Goal: Task Accomplishment & Management: Manage account settings

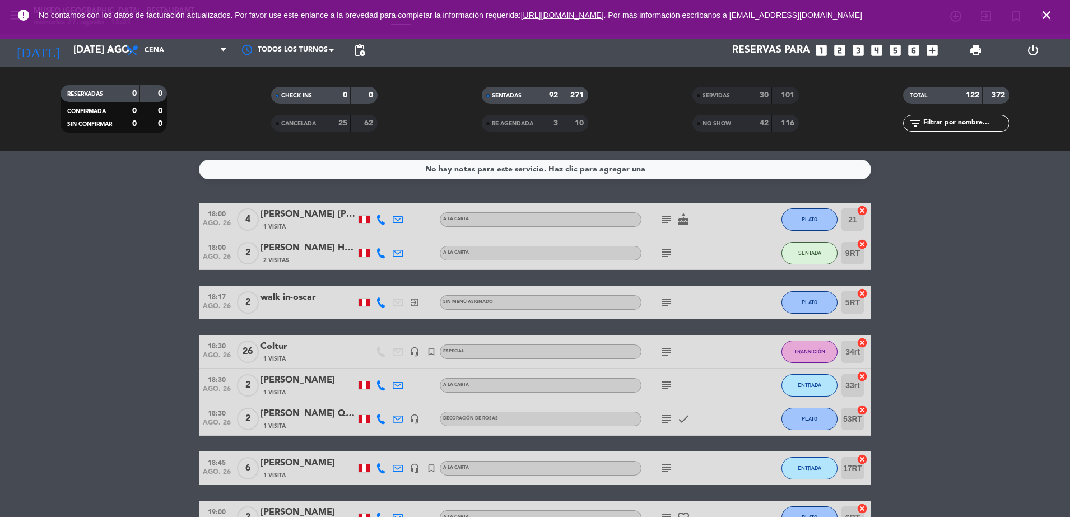
click at [1051, 11] on icon "close" at bounding box center [1046, 14] width 13 height 13
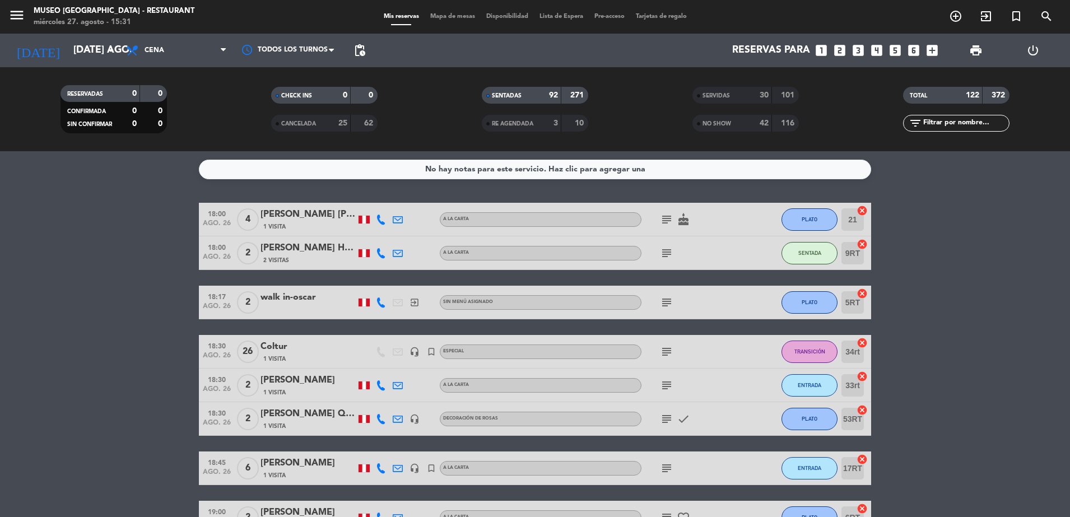
click at [444, 15] on span "Mapa de mesas" at bounding box center [453, 16] width 56 height 6
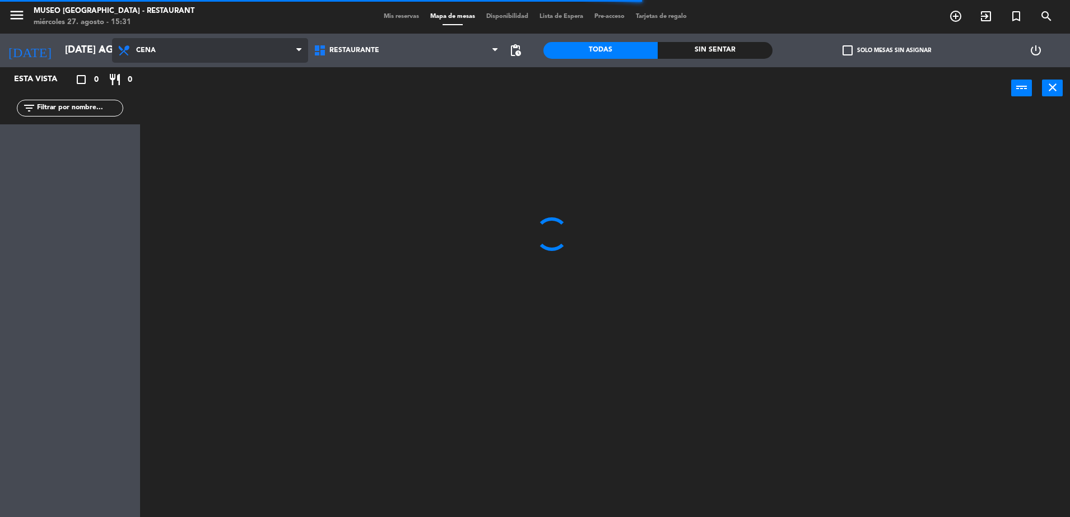
click at [211, 47] on span "Cena" at bounding box center [210, 50] width 196 height 25
click at [186, 96] on ng-component "menu [GEOGRAPHIC_DATA] - Restaurant miércoles 27. agosto - 15:31 Mis reservas M…" at bounding box center [535, 260] width 1070 height 520
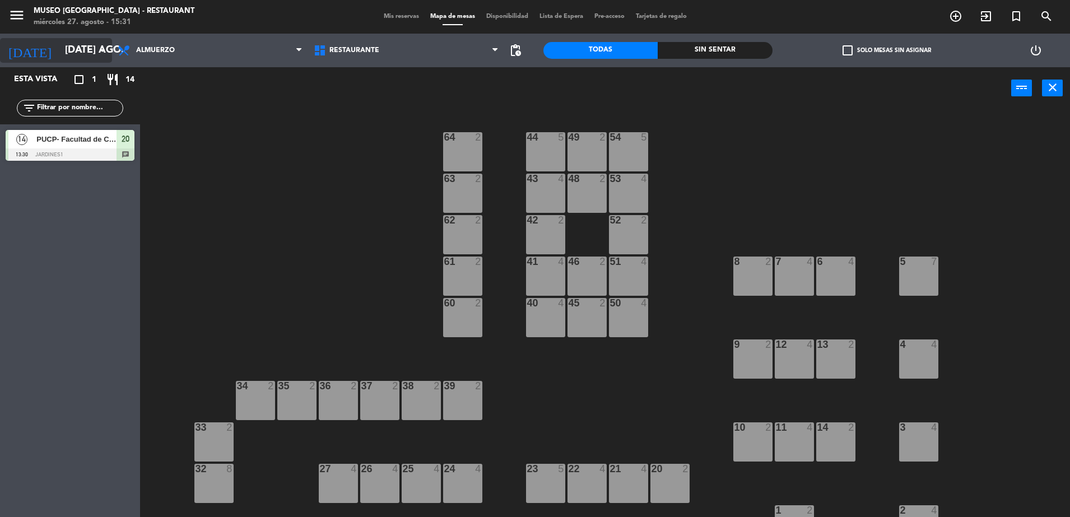
click at [72, 53] on input "[DATE] ago." at bounding box center [124, 50] width 130 height 22
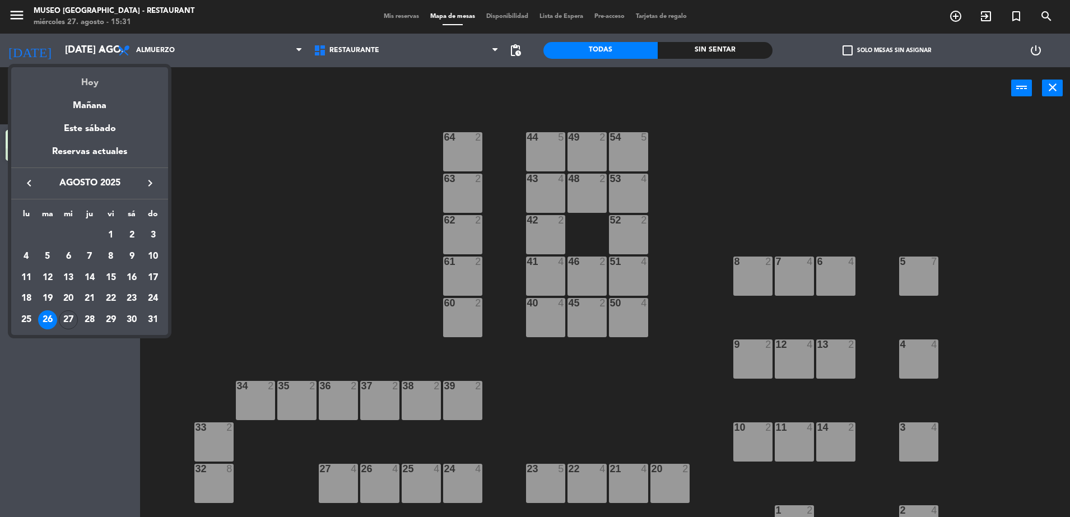
click at [106, 84] on div "Hoy" at bounding box center [89, 78] width 157 height 23
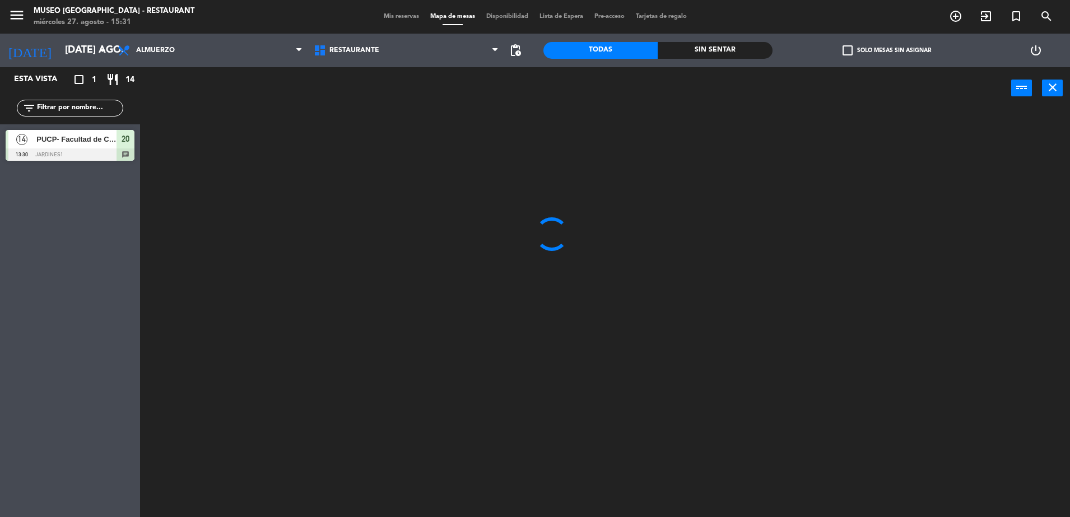
type input "mié. 27 ago."
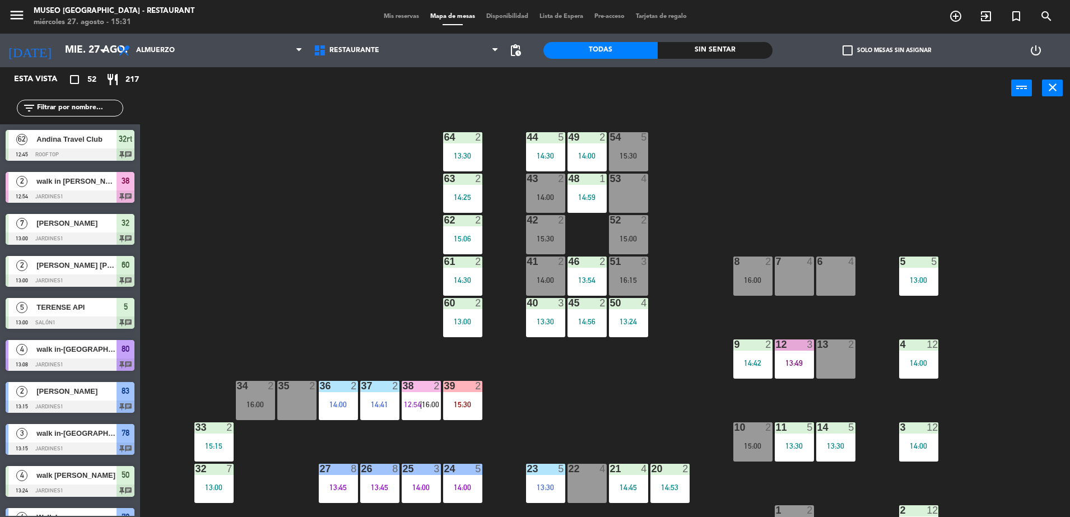
click at [458, 133] on div at bounding box center [462, 137] width 18 height 10
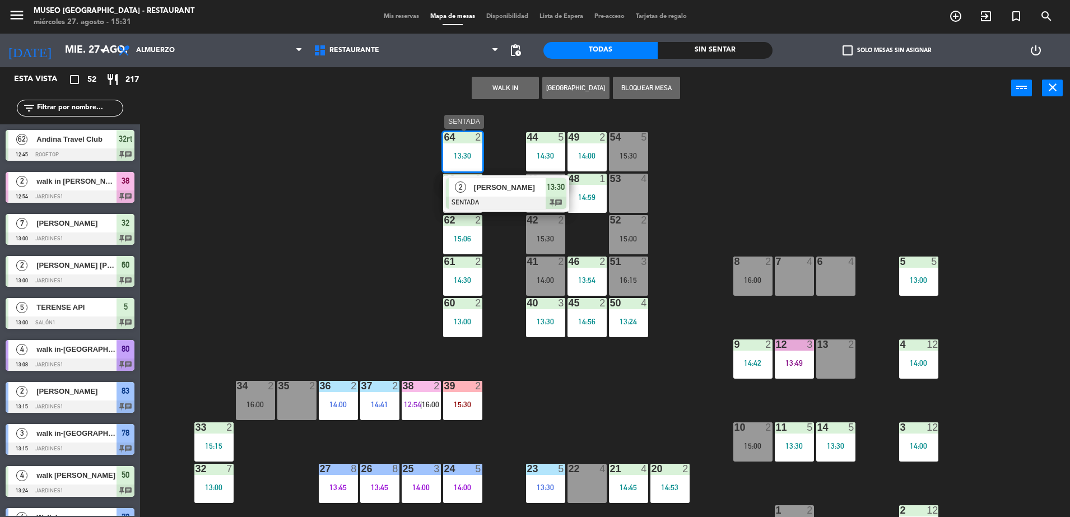
click at [497, 196] on div "[PERSON_NAME]" at bounding box center [509, 187] width 73 height 18
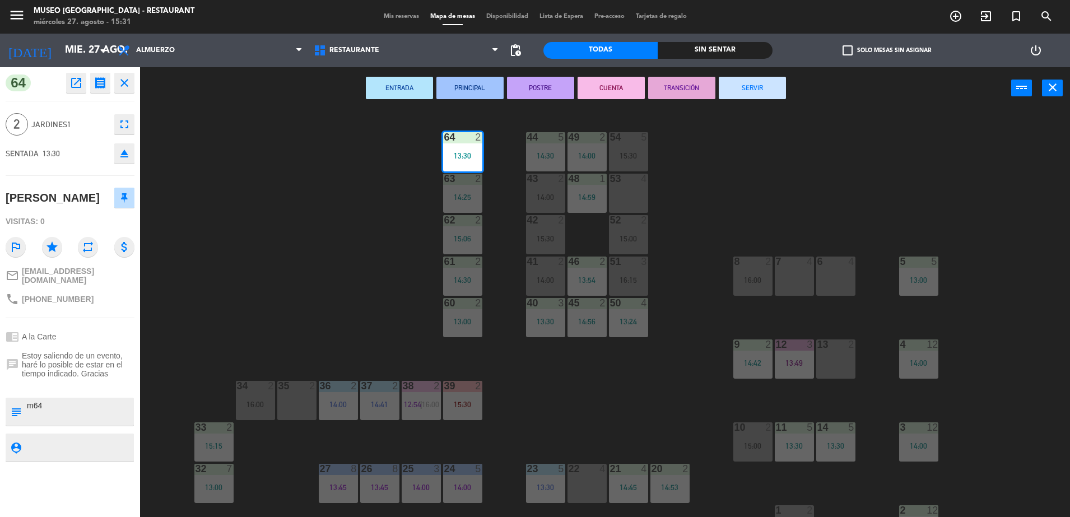
click at [694, 90] on button "TRANSICIÓN" at bounding box center [681, 88] width 67 height 22
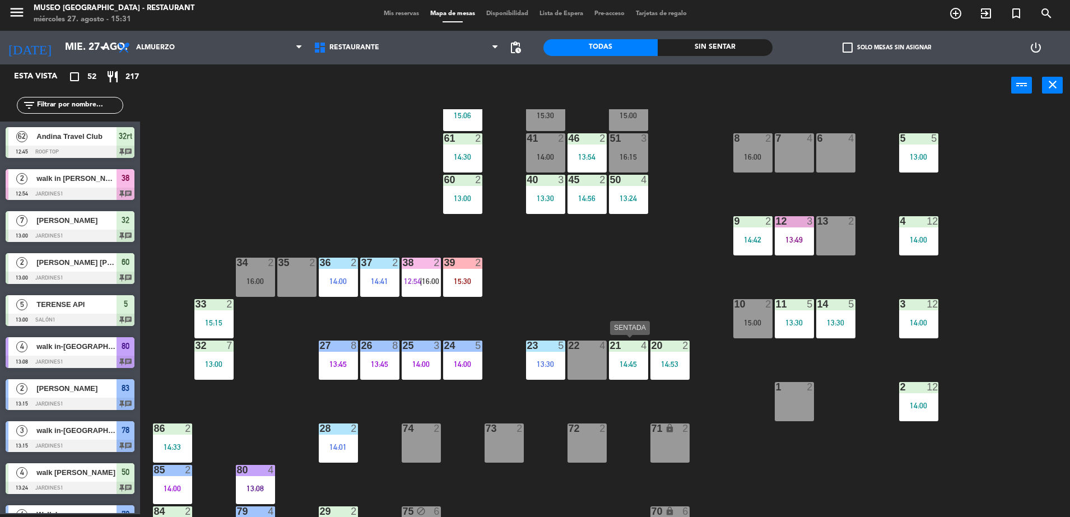
scroll to position [123, 0]
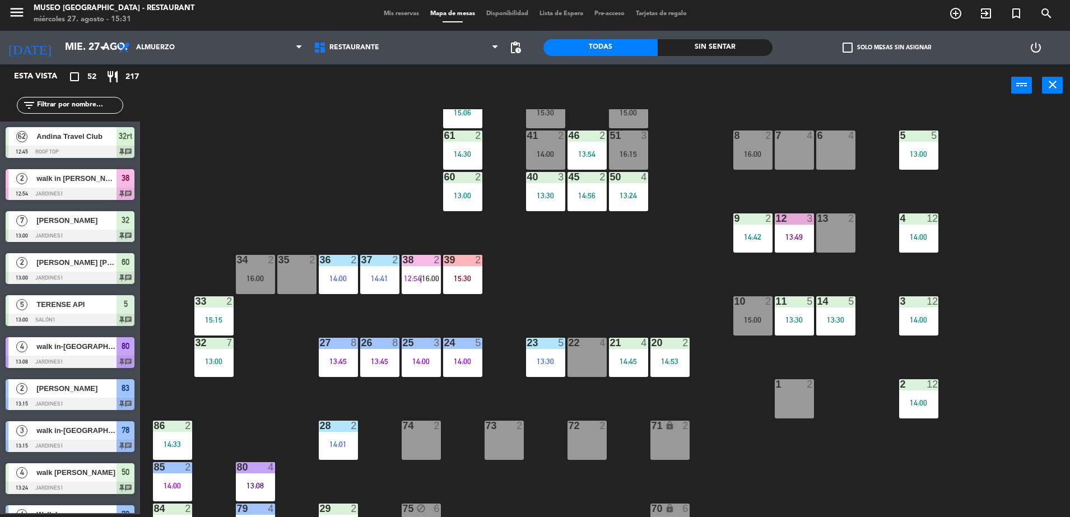
click at [784, 229] on div "12 3 13:49" at bounding box center [794, 233] width 39 height 39
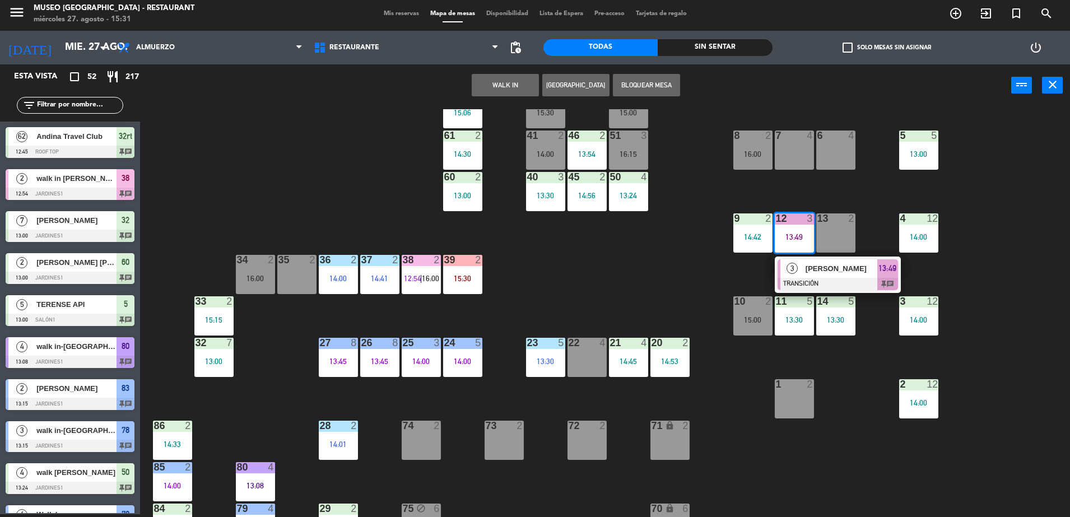
click at [811, 275] on div "[PERSON_NAME]" at bounding box center [841, 268] width 73 height 18
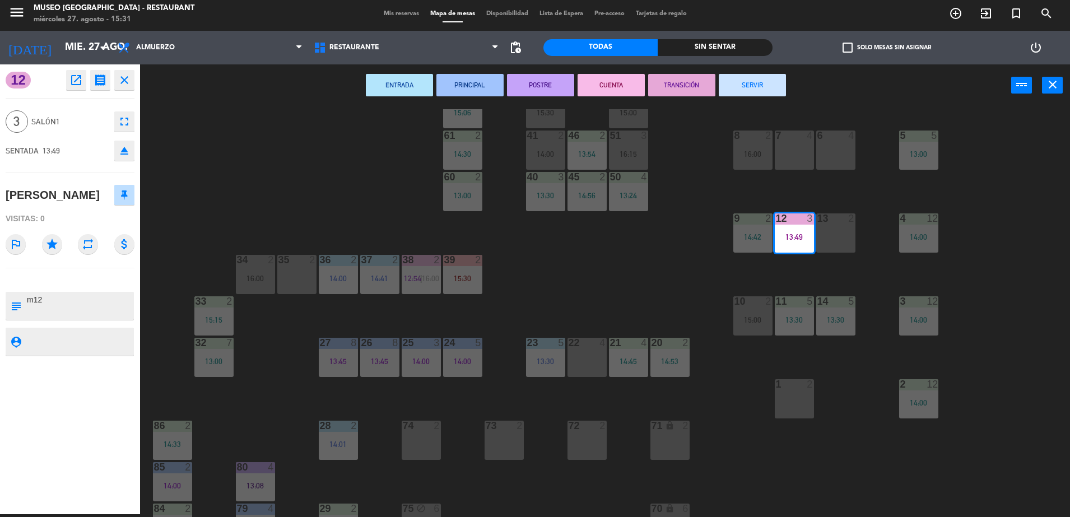
click at [766, 85] on button "SERVIR" at bounding box center [752, 85] width 67 height 22
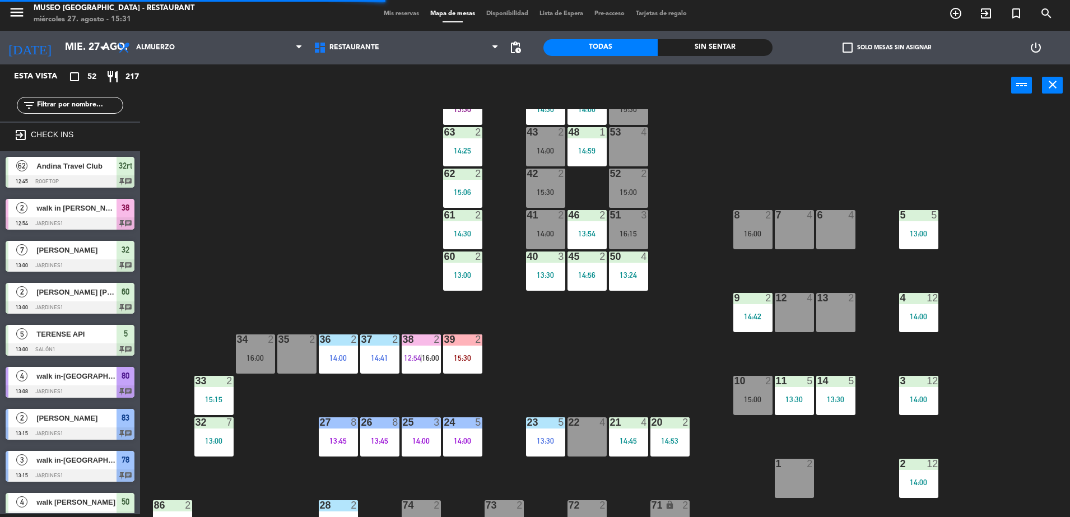
scroll to position [38, 0]
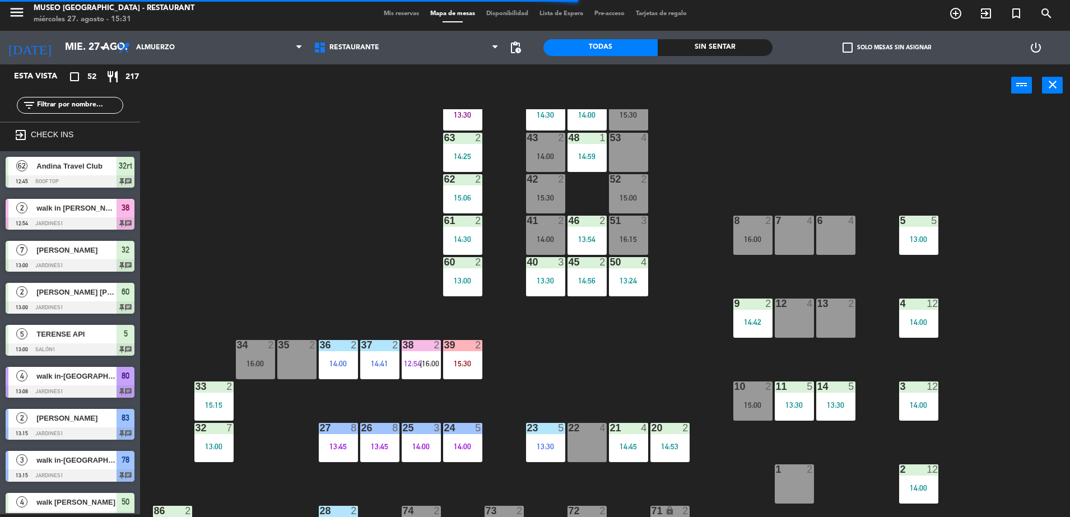
click at [549, 240] on div "14:00" at bounding box center [545, 239] width 39 height 8
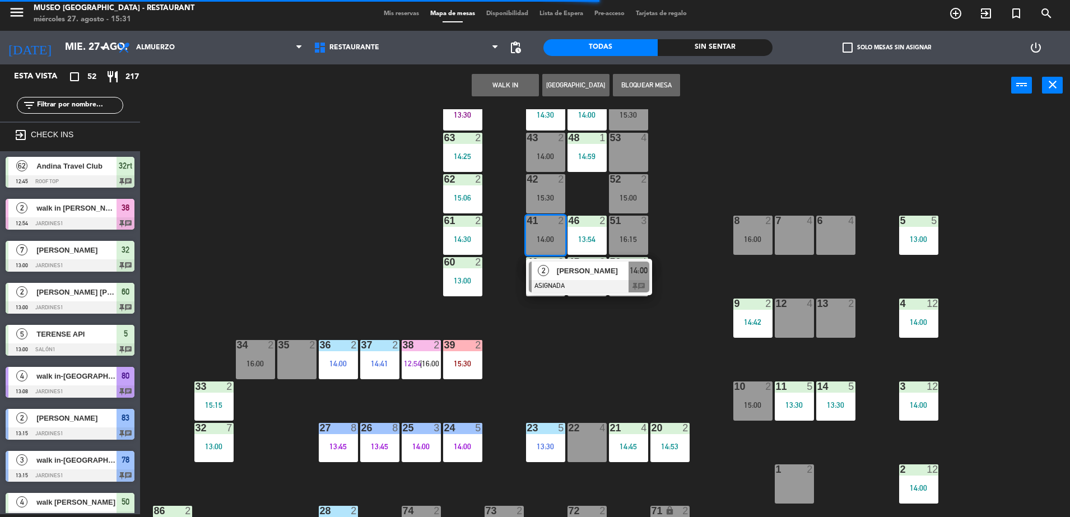
click at [575, 264] on div "[PERSON_NAME]" at bounding box center [592, 271] width 73 height 18
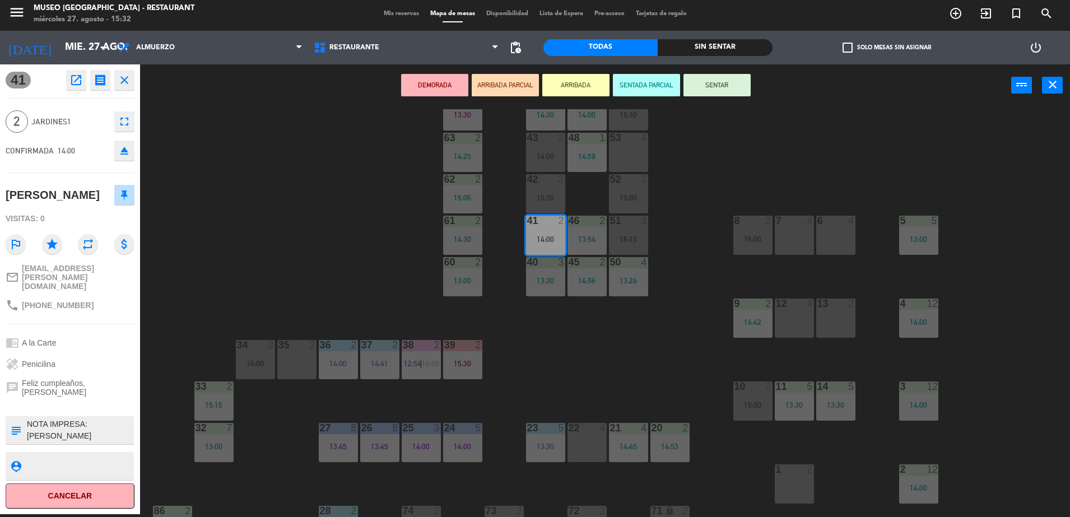
click at [75, 75] on icon "open_in_new" at bounding box center [75, 79] width 13 height 13
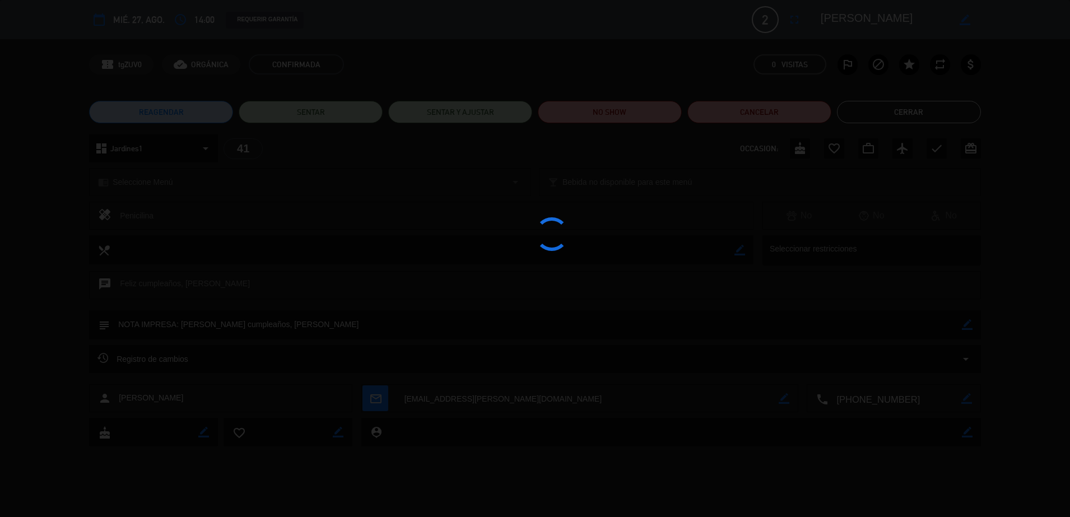
click at [583, 114] on div at bounding box center [535, 258] width 1070 height 517
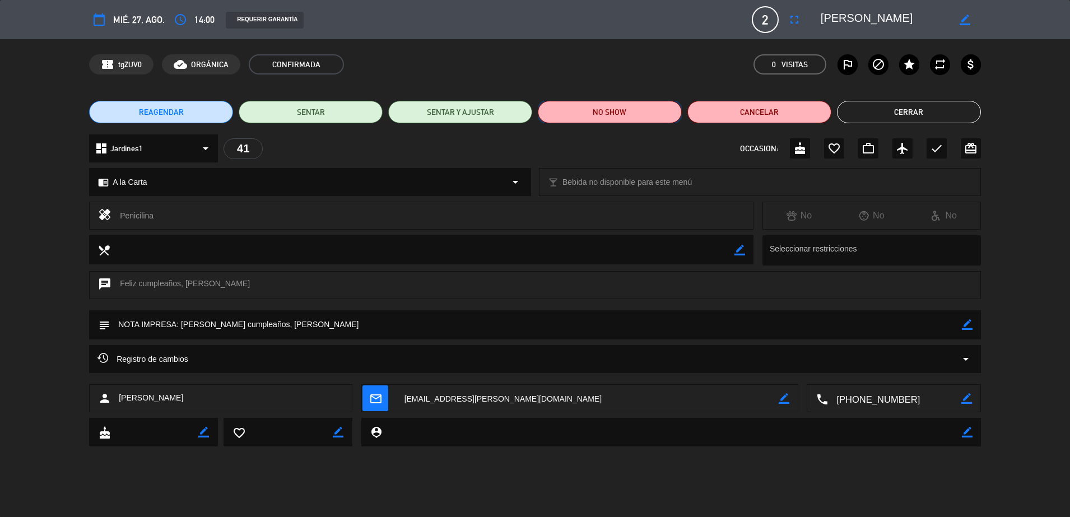
click at [584, 112] on button "NO SHOW" at bounding box center [610, 112] width 144 height 22
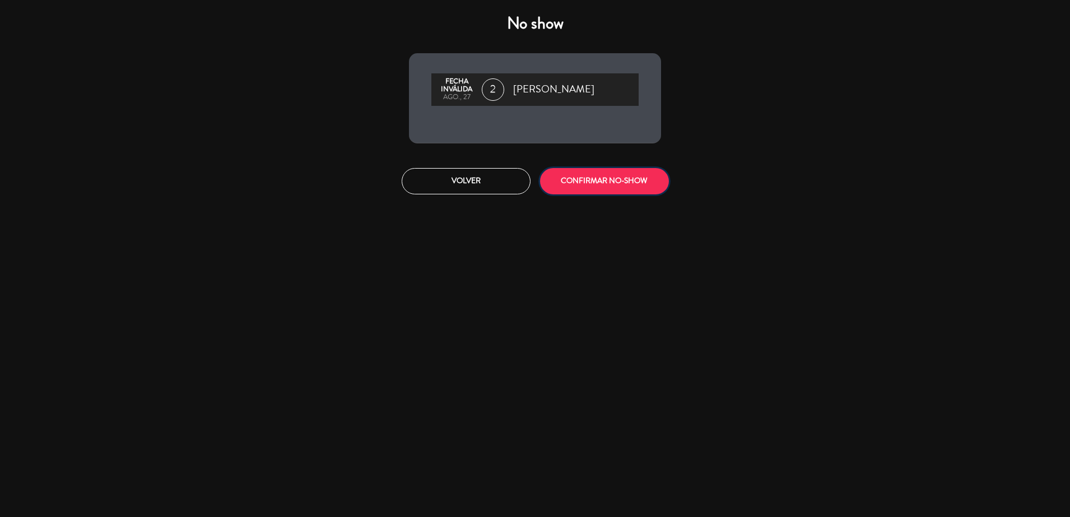
click at [606, 178] on button "CONFIRMAR NO-SHOW" at bounding box center [604, 181] width 129 height 26
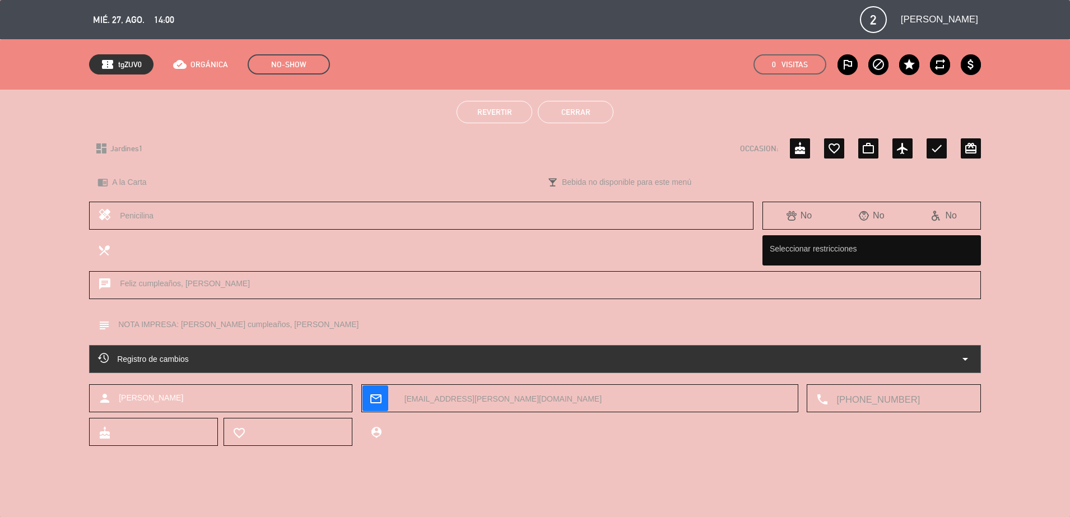
click at [572, 116] on button "Cerrar" at bounding box center [576, 112] width 76 height 22
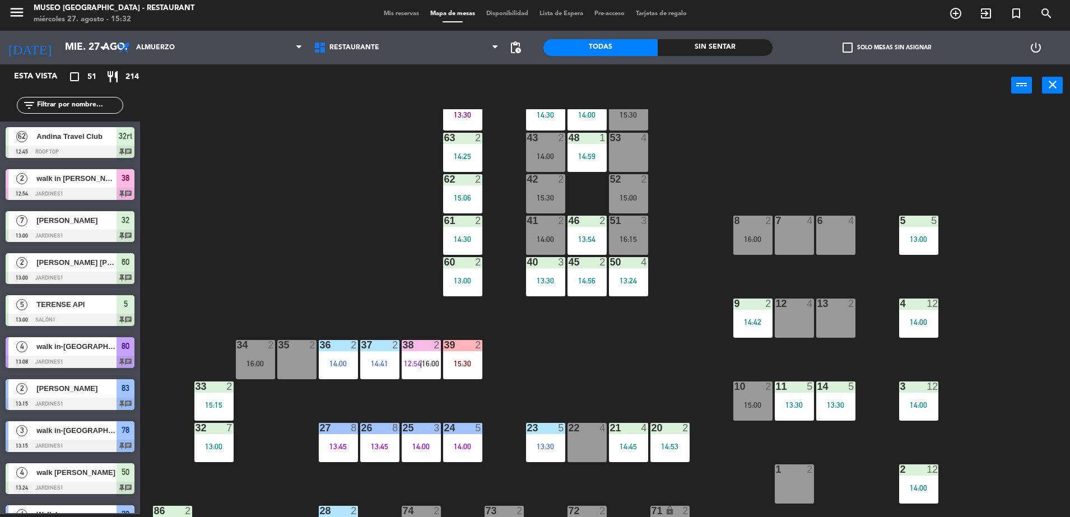
click at [387, 286] on div "44 5 14:30 49 2 14:00 54 5 15:30 64 2 13:30 48 1 14:59 53 4 63 2 14:25 43 2 14:…" at bounding box center [611, 313] width 920 height 408
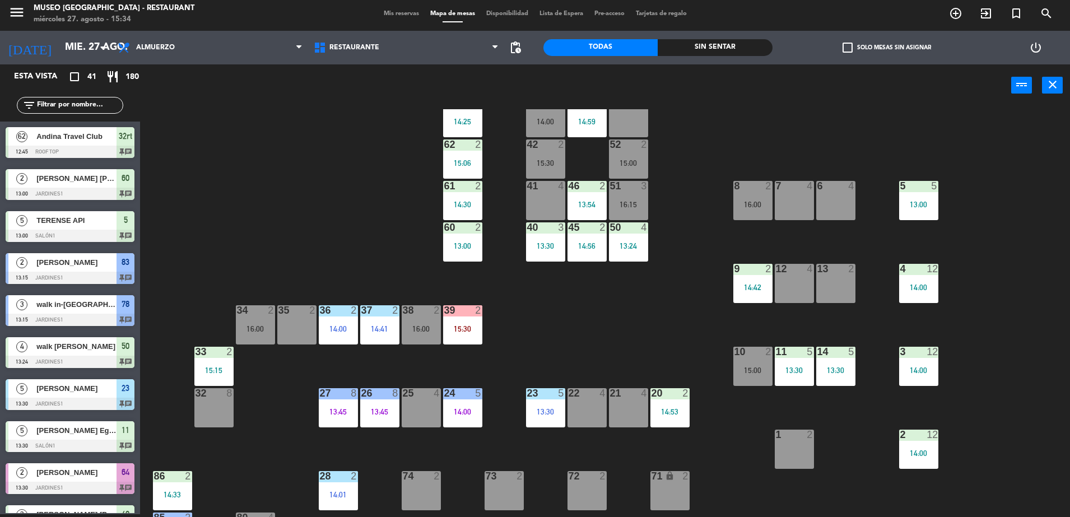
scroll to position [73, 0]
click at [747, 279] on div "9 2 14:42" at bounding box center [753, 282] width 39 height 39
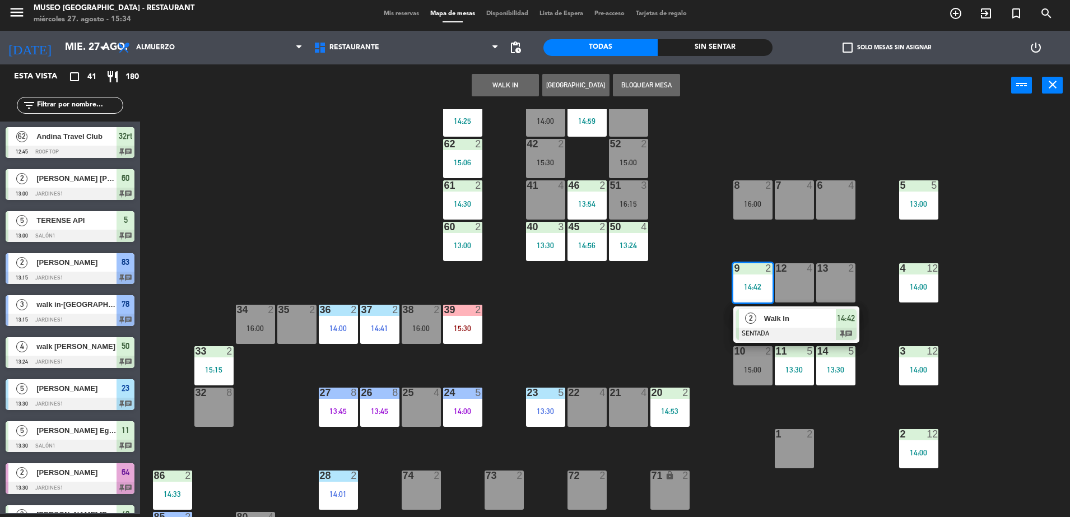
click at [763, 319] on div "Walk In" at bounding box center [799, 318] width 73 height 18
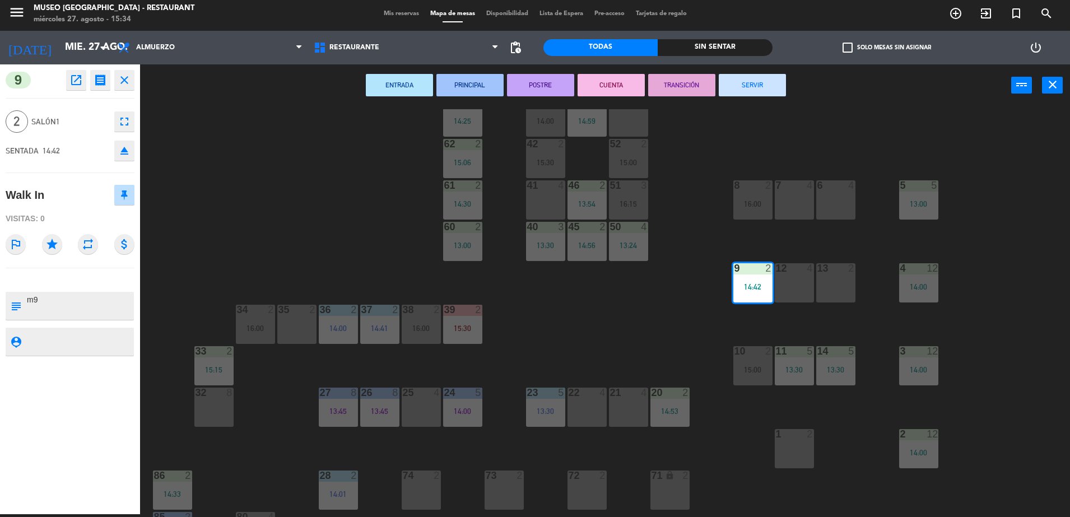
click at [750, 86] on button "SERVIR" at bounding box center [752, 85] width 67 height 22
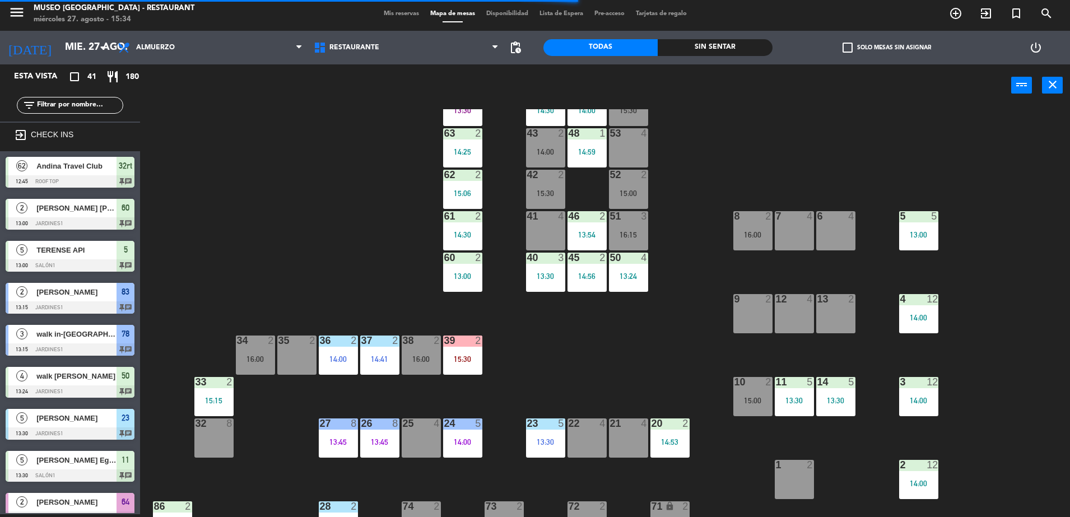
scroll to position [0, 0]
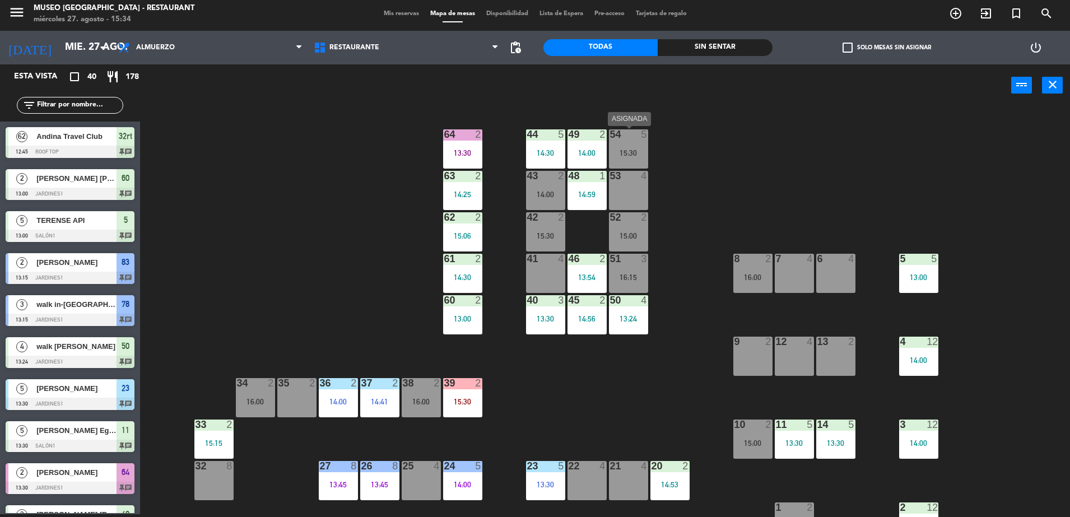
click at [621, 149] on div "15:30" at bounding box center [628, 153] width 39 height 8
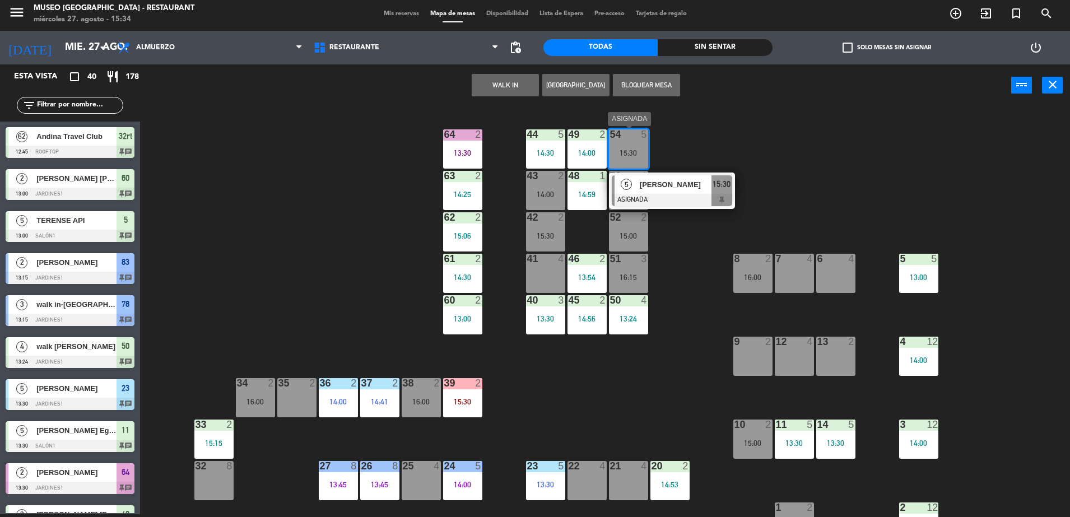
click at [679, 202] on div at bounding box center [672, 200] width 120 height 12
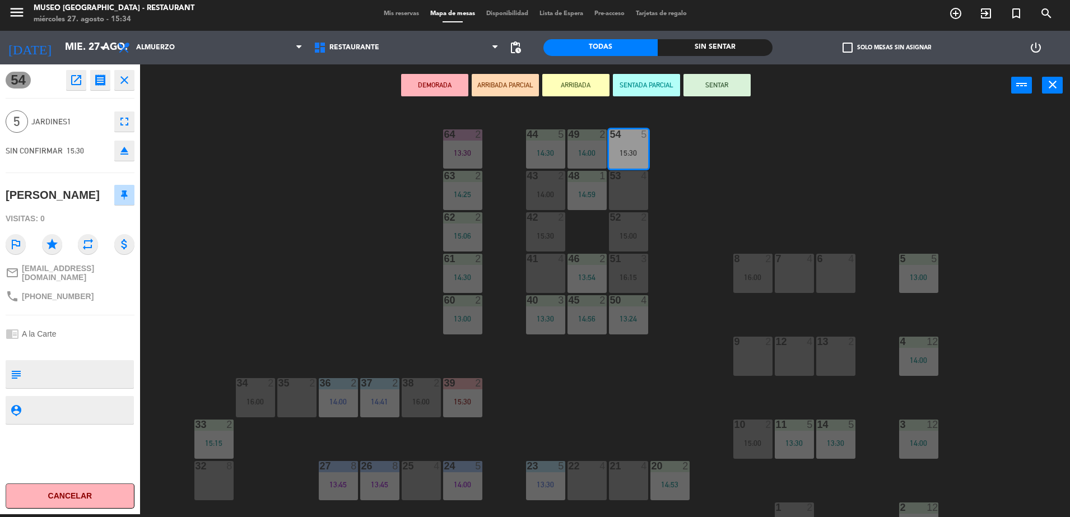
click at [443, 82] on button "DEMORADA" at bounding box center [434, 85] width 67 height 22
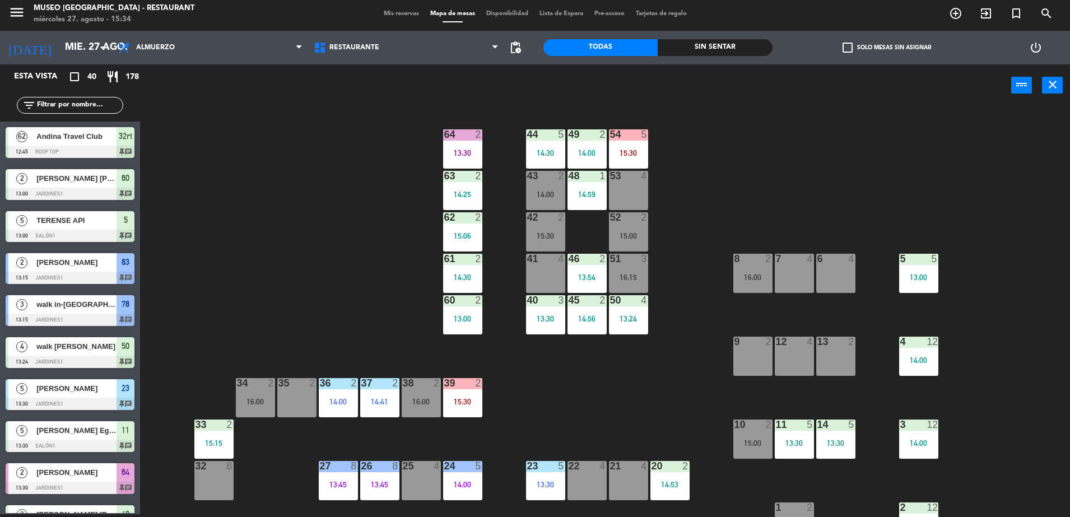
scroll to position [341, 0]
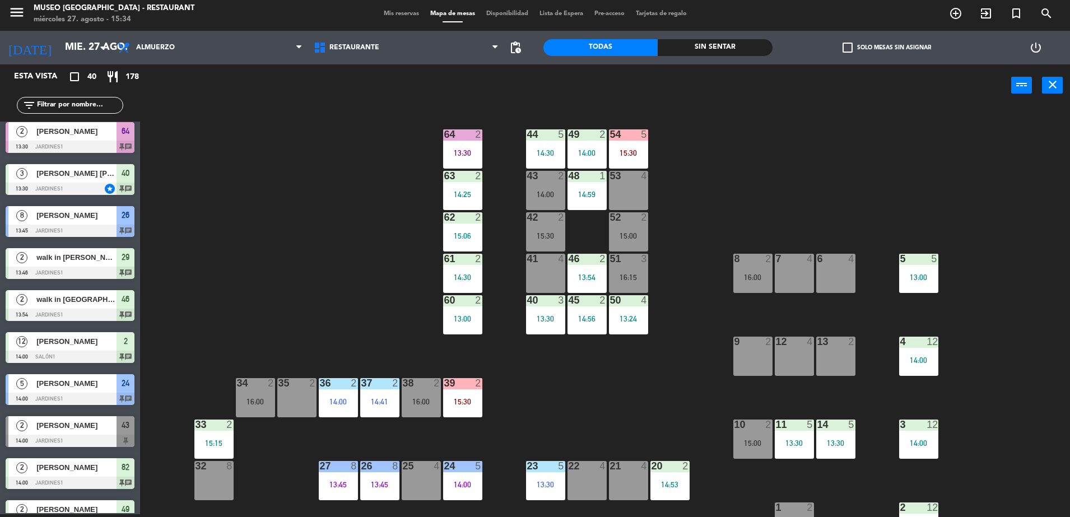
click at [545, 199] on div "43 2 14:00" at bounding box center [545, 190] width 39 height 39
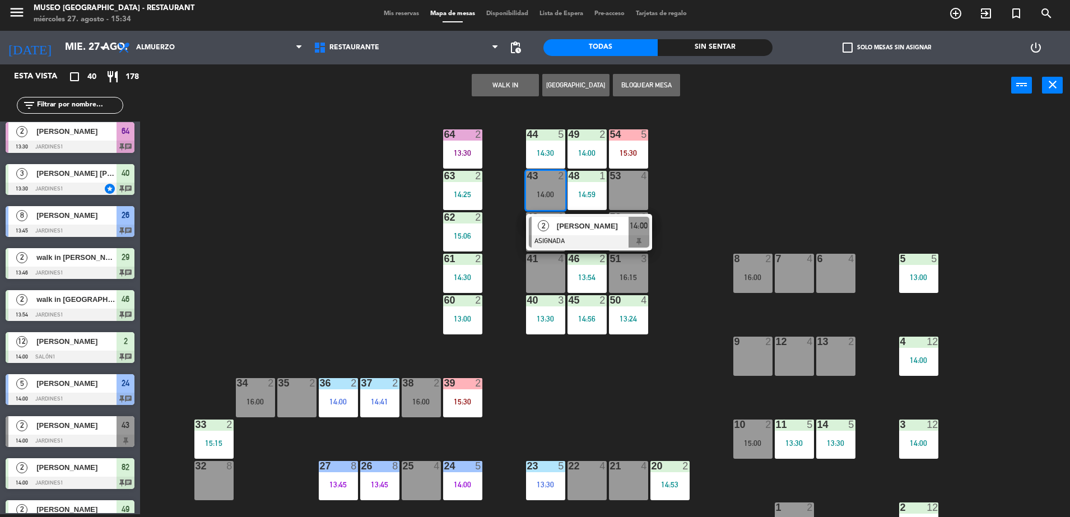
click at [567, 223] on span "[PERSON_NAME]" at bounding box center [593, 226] width 72 height 12
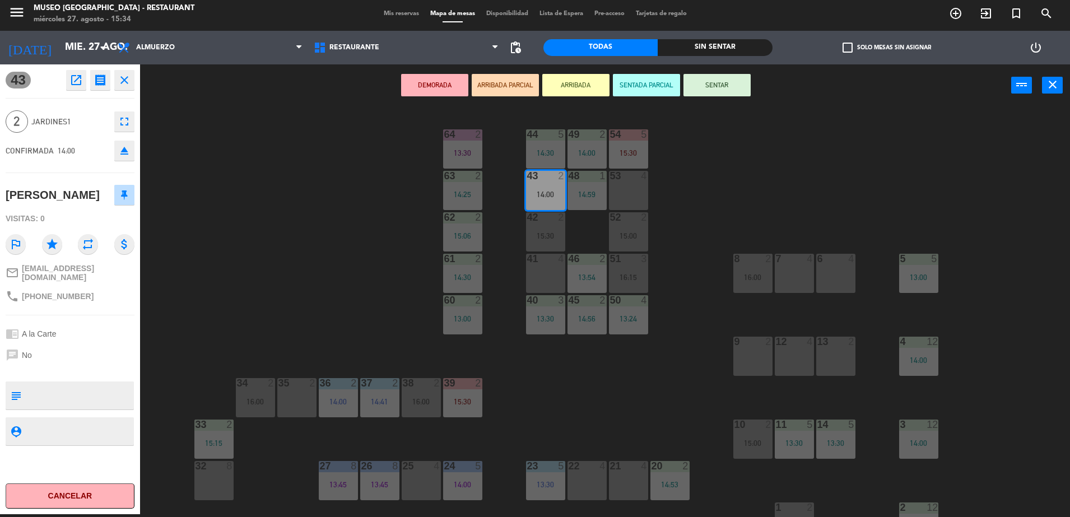
click at [70, 80] on icon "open_in_new" at bounding box center [75, 79] width 13 height 13
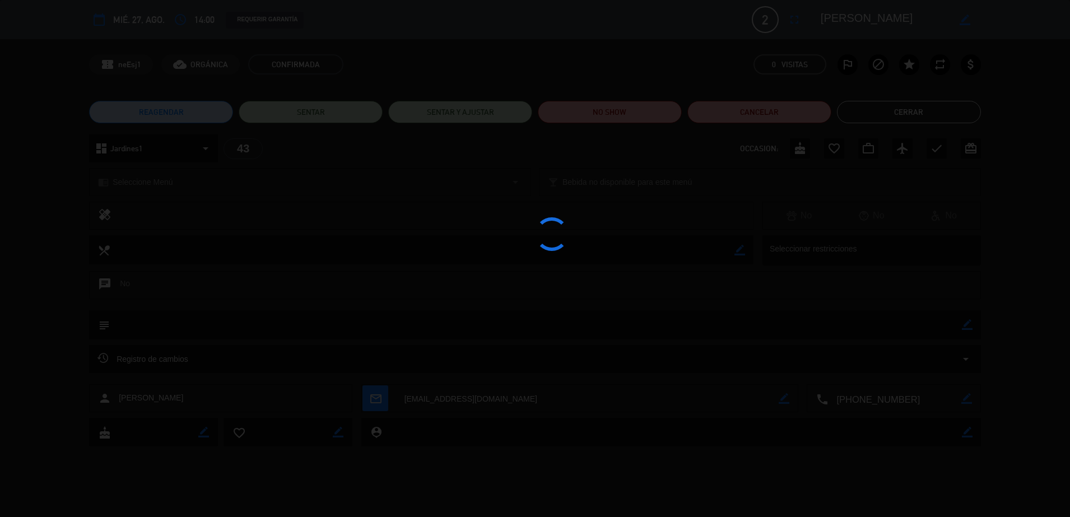
click at [604, 117] on div at bounding box center [535, 258] width 1070 height 517
click at [587, 117] on div at bounding box center [535, 258] width 1070 height 517
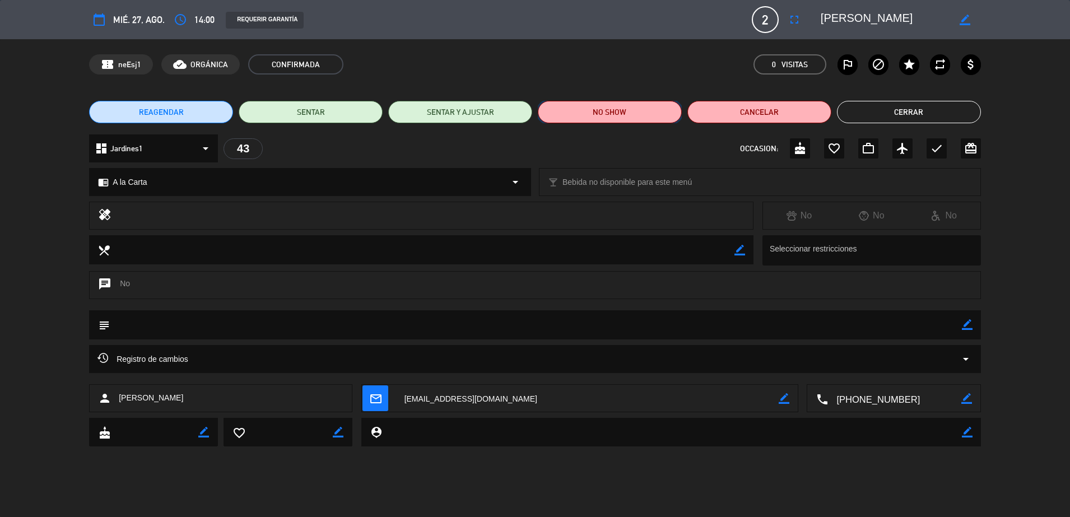
click at [587, 117] on button "NO SHOW" at bounding box center [610, 112] width 144 height 22
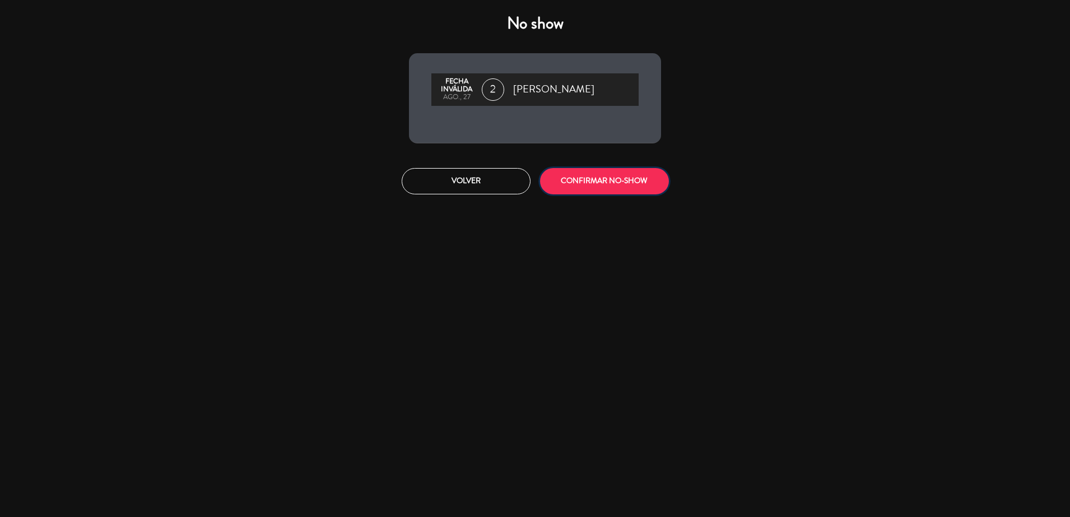
click at [619, 189] on button "CONFIRMAR NO-SHOW" at bounding box center [604, 181] width 129 height 26
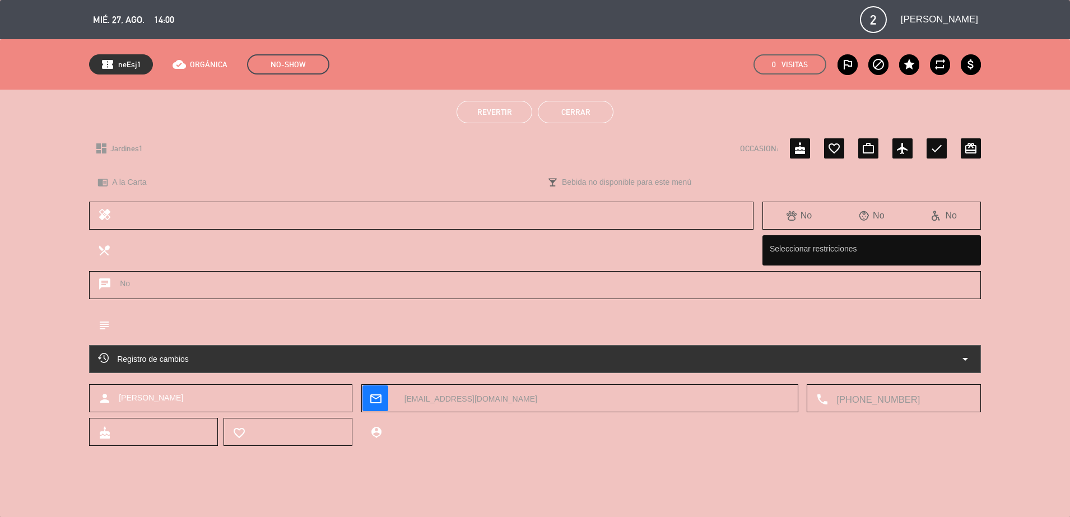
click at [572, 108] on button "Cerrar" at bounding box center [576, 112] width 76 height 22
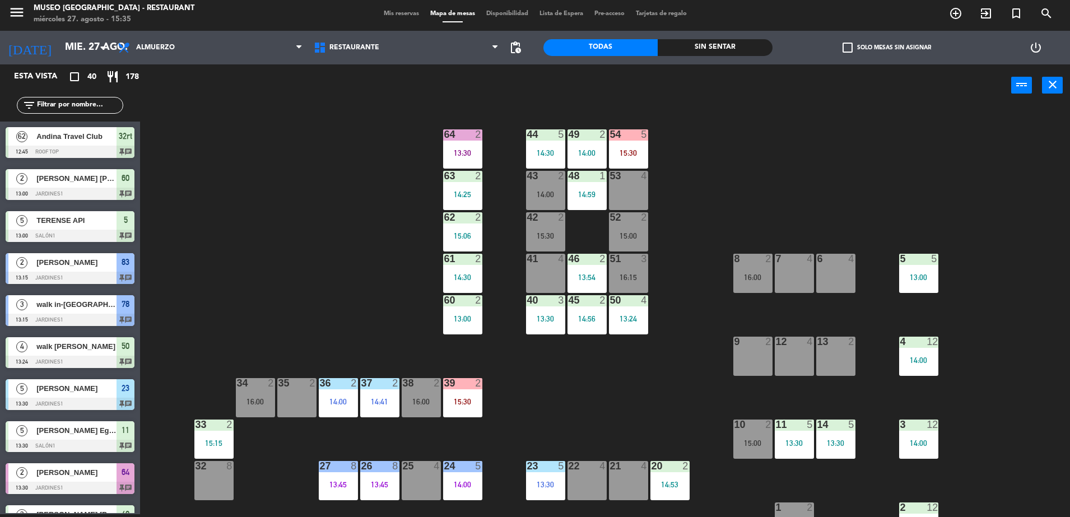
scroll to position [3, 0]
click at [77, 106] on input "text" at bounding box center [79, 105] width 87 height 12
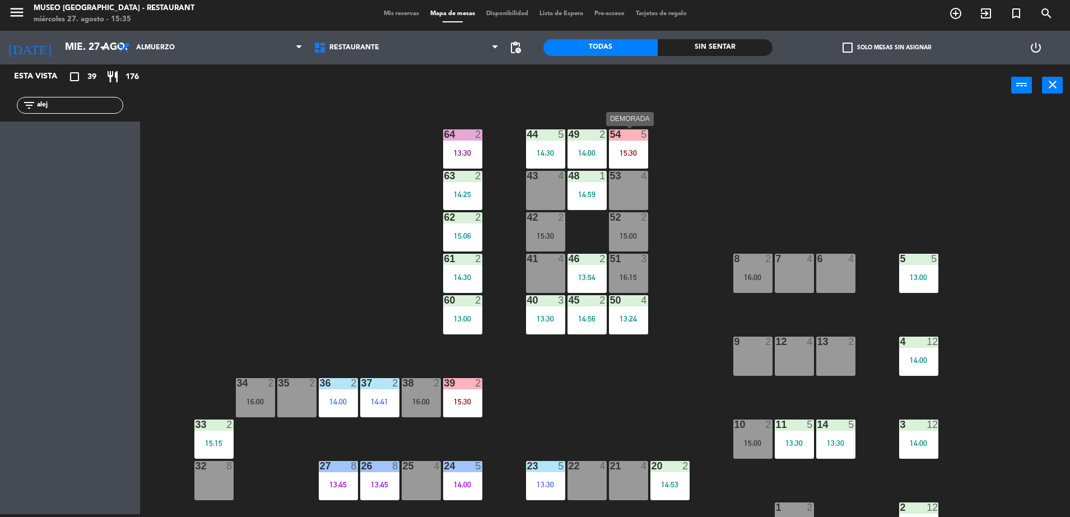
click at [634, 142] on div "54 5 15:30" at bounding box center [628, 148] width 39 height 39
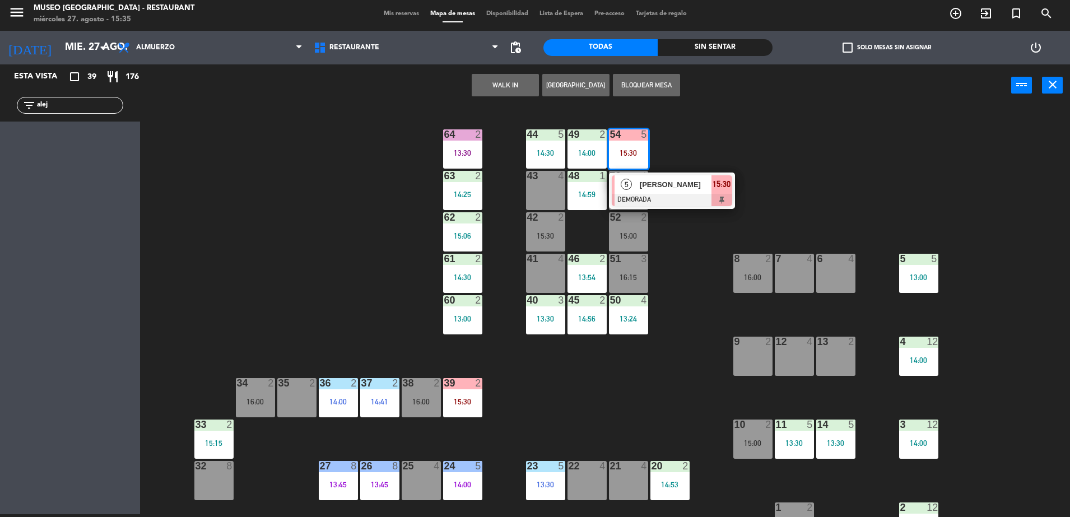
click at [293, 145] on div "44 5 14:30 49 2 14:00 54 5 15:30 5 [PERSON_NAME] DEMORADA 15:30 64 2 13:30 48 1…" at bounding box center [611, 313] width 920 height 408
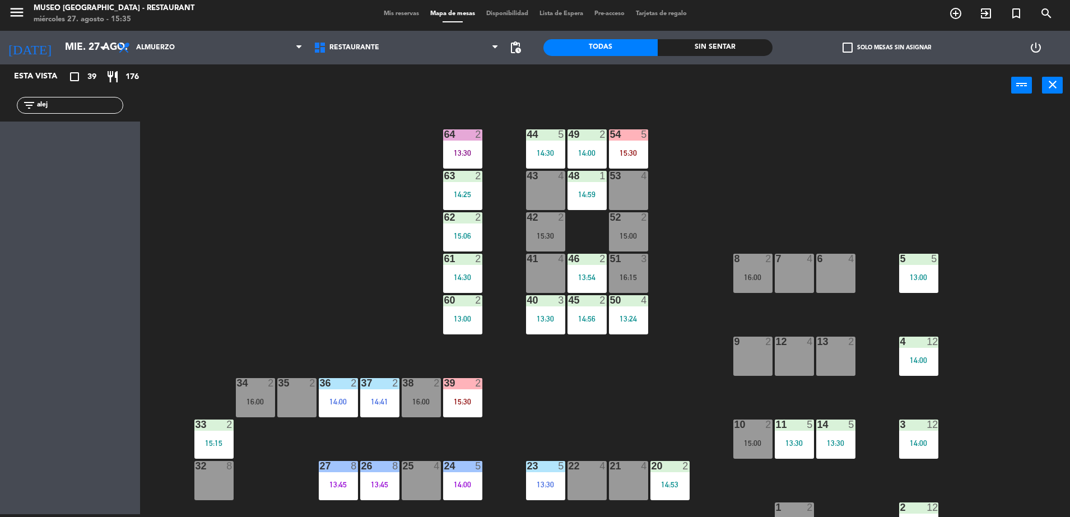
drag, startPoint x: 85, startPoint y: 104, endPoint x: -3, endPoint y: 94, distance: 88.0
click at [0, 94] on html "close × Museo Larco Café - Restaurant × chrome_reader_mode Listado de Reservas …" at bounding box center [535, 258] width 1070 height 517
type input "f"
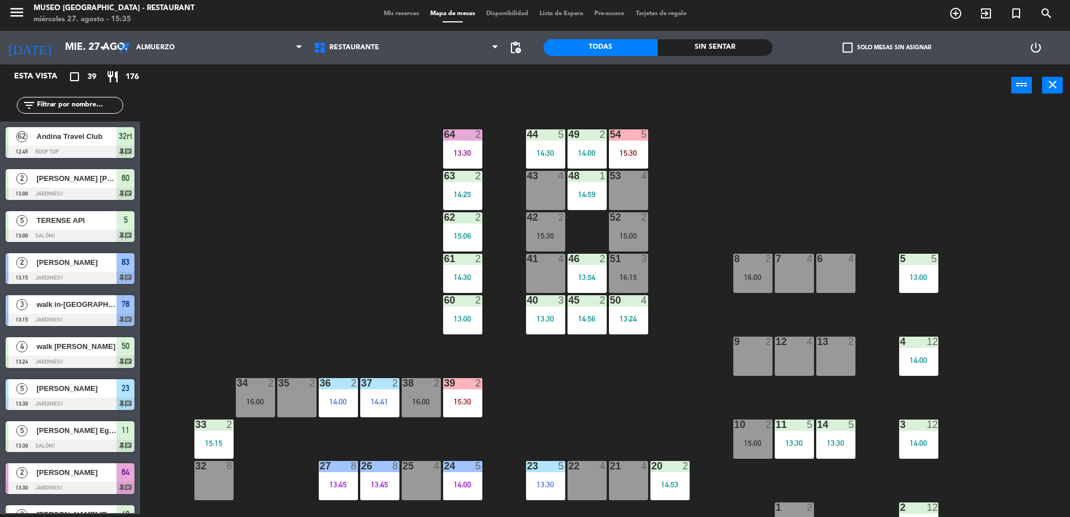
click at [623, 145] on div "54 5 15:30" at bounding box center [628, 148] width 39 height 39
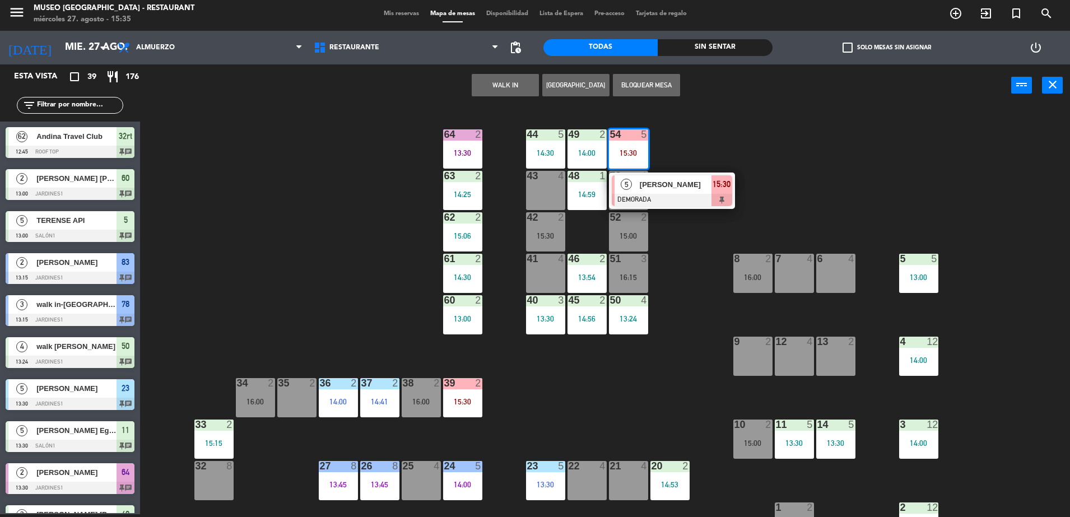
click at [700, 188] on span "[PERSON_NAME]" at bounding box center [676, 185] width 72 height 12
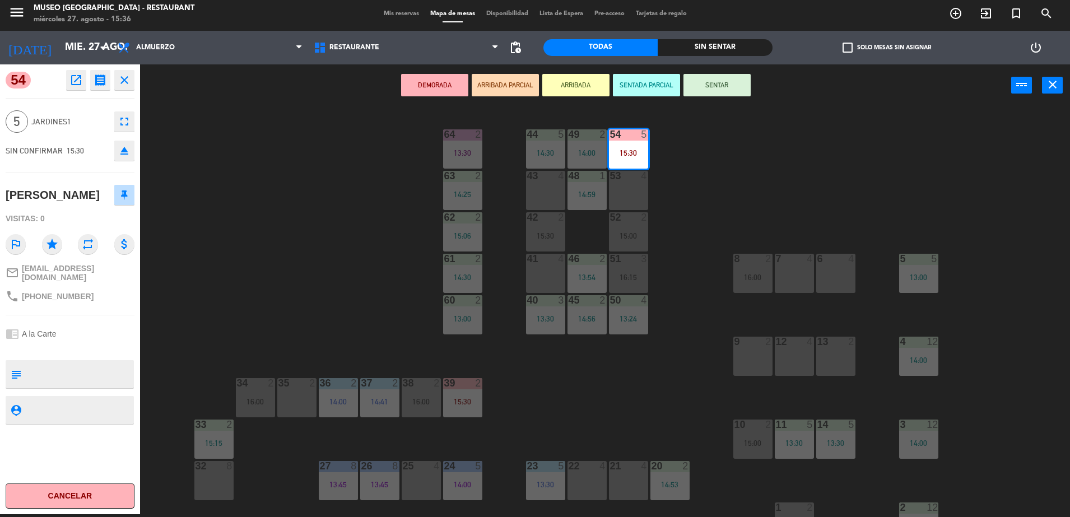
click at [493, 78] on button "ARRIBADA PARCIAL" at bounding box center [505, 85] width 67 height 22
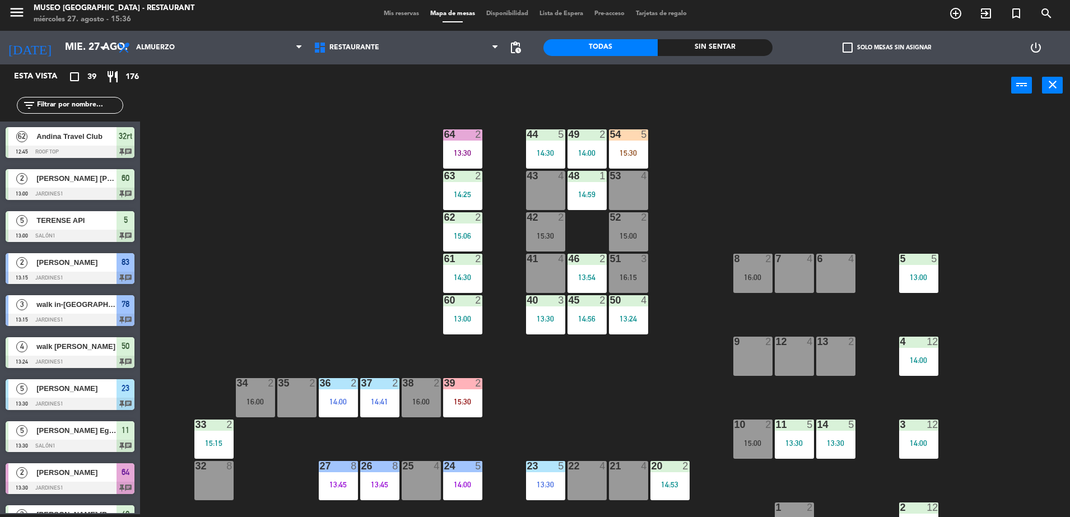
scroll to position [326, 0]
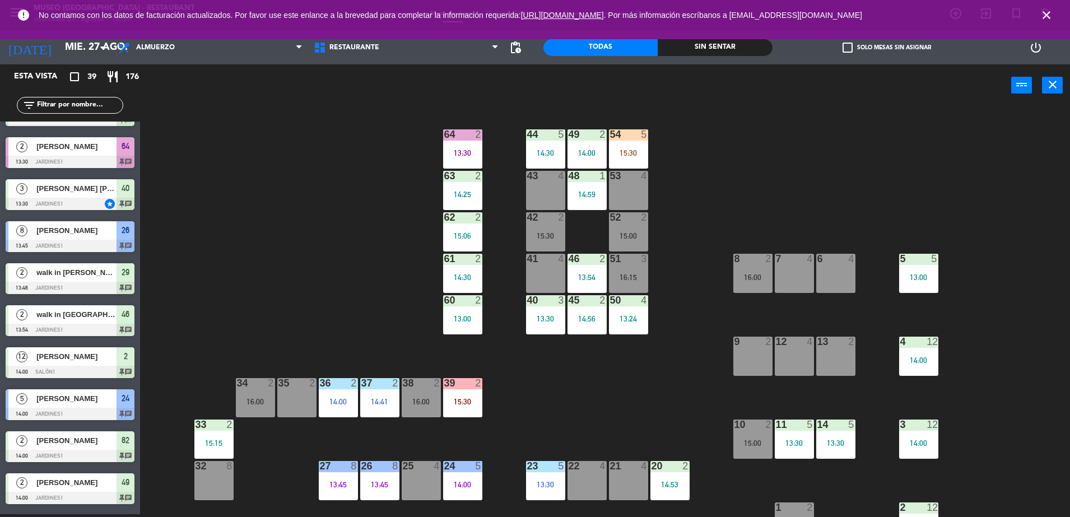
click at [629, 123] on div "44 5 14:30 49 2 14:00 54 5 15:30 64 2 13:30 48 1 14:59 53 4 63 2 14:25 43 4 62 …" at bounding box center [611, 313] width 920 height 408
click at [637, 150] on div "15:30" at bounding box center [628, 153] width 39 height 8
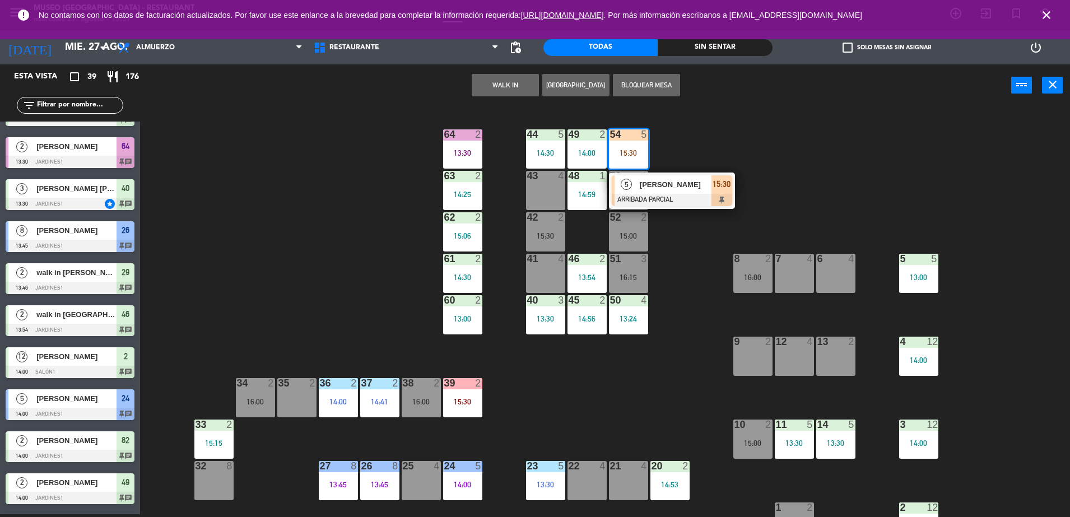
click at [711, 209] on div "44 5 14:30 49 2 14:00 54 5 15:30 5 [PERSON_NAME] ARRIBADA PARCIAL 15:30 64 2 13…" at bounding box center [611, 313] width 920 height 408
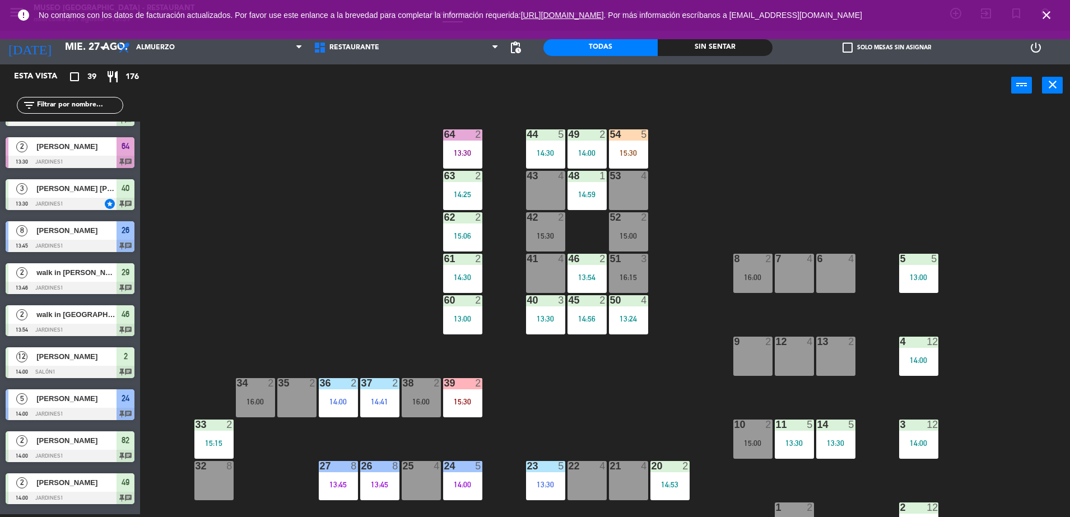
click at [627, 233] on div "15:00" at bounding box center [628, 236] width 39 height 8
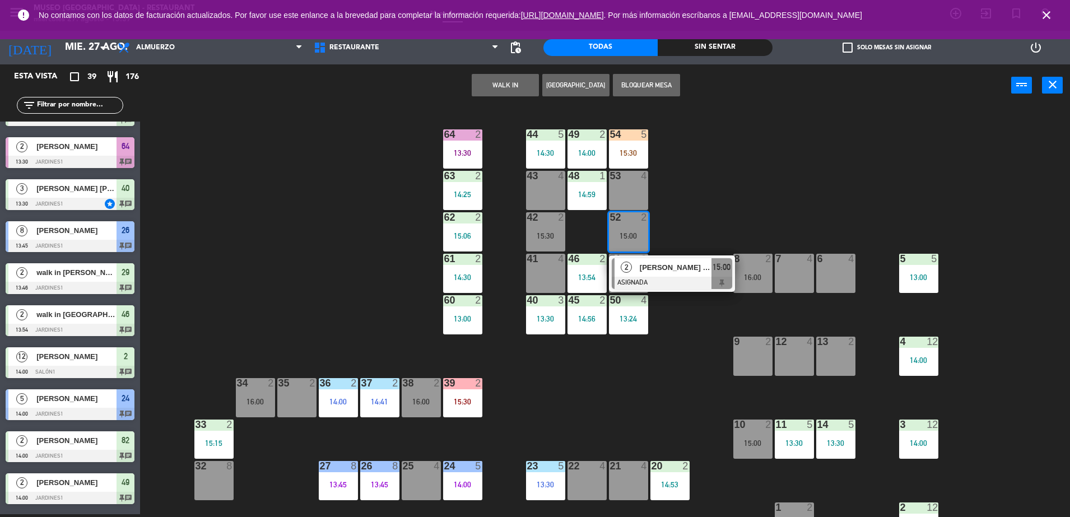
click at [678, 273] on span "[PERSON_NAME] [PERSON_NAME] [PERSON_NAME]" at bounding box center [676, 268] width 72 height 12
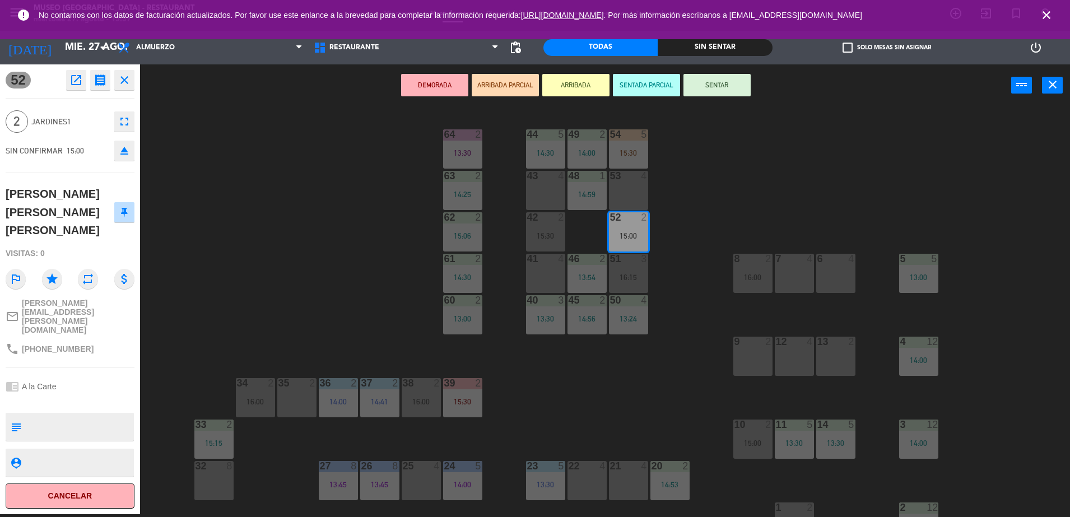
click at [80, 85] on icon "open_in_new" at bounding box center [75, 79] width 13 height 13
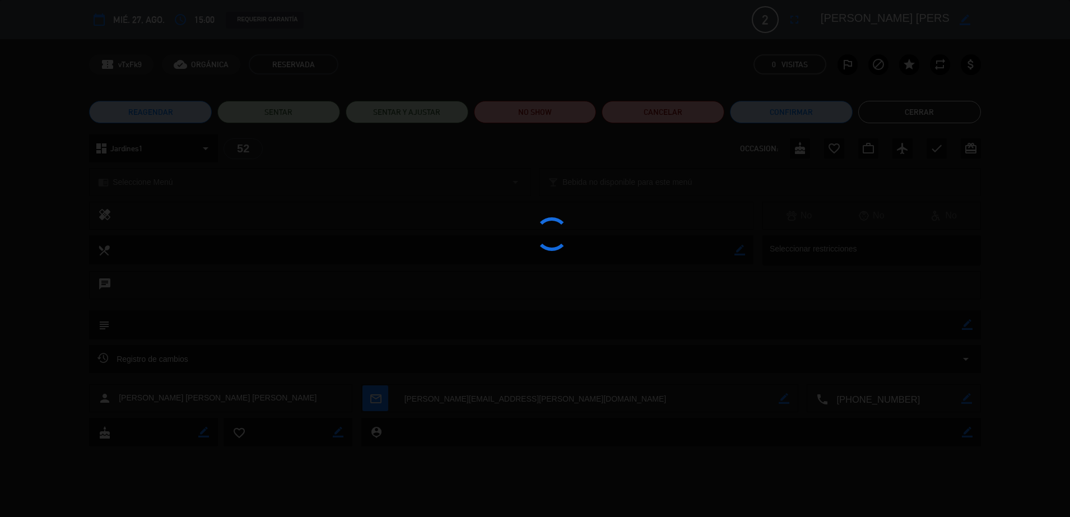
click at [556, 112] on div at bounding box center [535, 258] width 1070 height 517
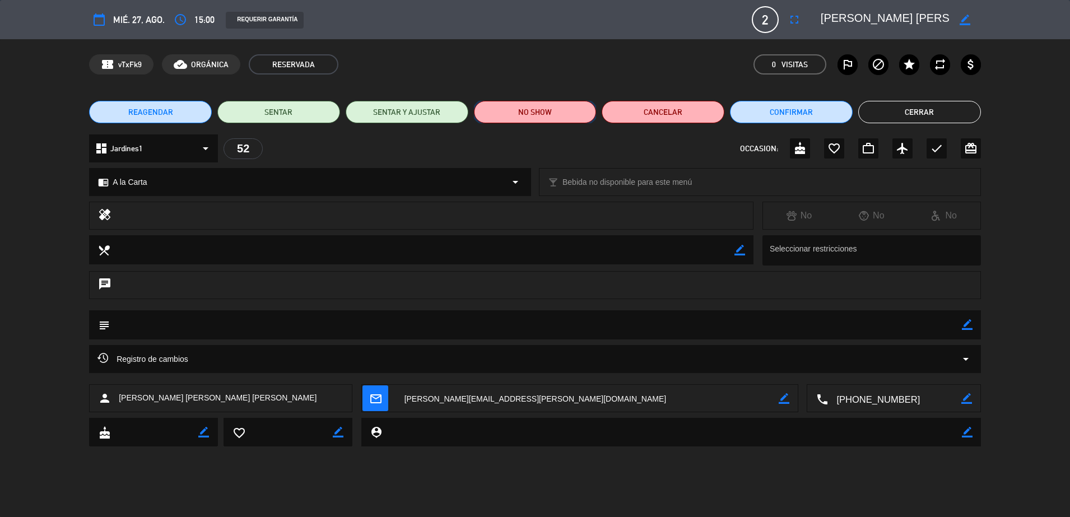
click at [534, 114] on button "NO SHOW" at bounding box center [535, 112] width 123 height 22
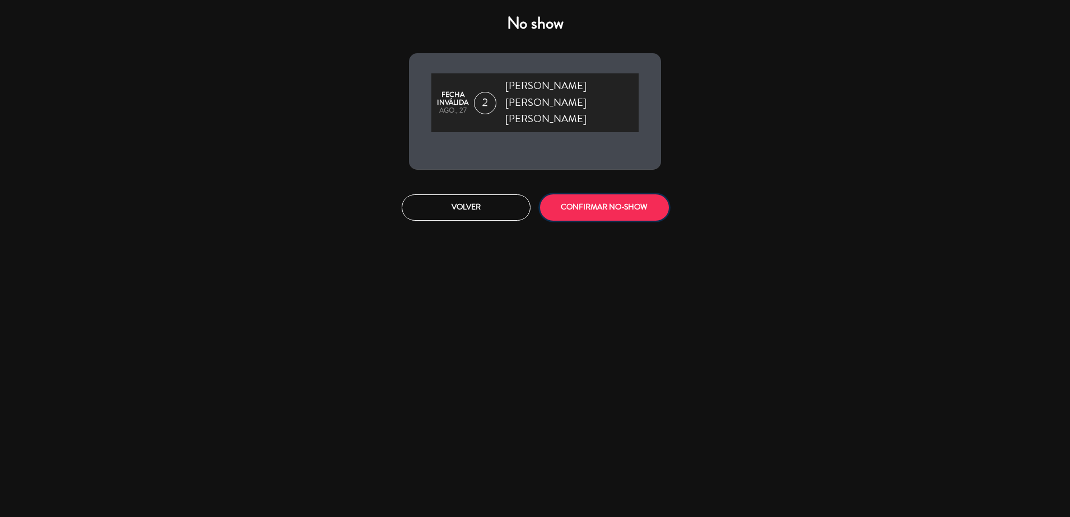
click at [614, 194] on button "CONFIRMAR NO-SHOW" at bounding box center [604, 207] width 129 height 26
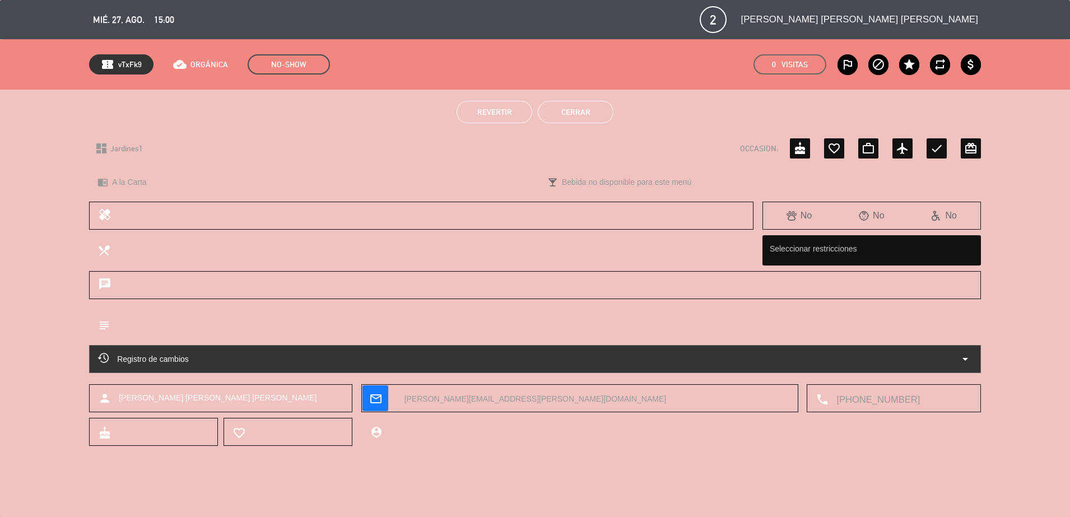
click at [595, 112] on button "Cerrar" at bounding box center [576, 112] width 76 height 22
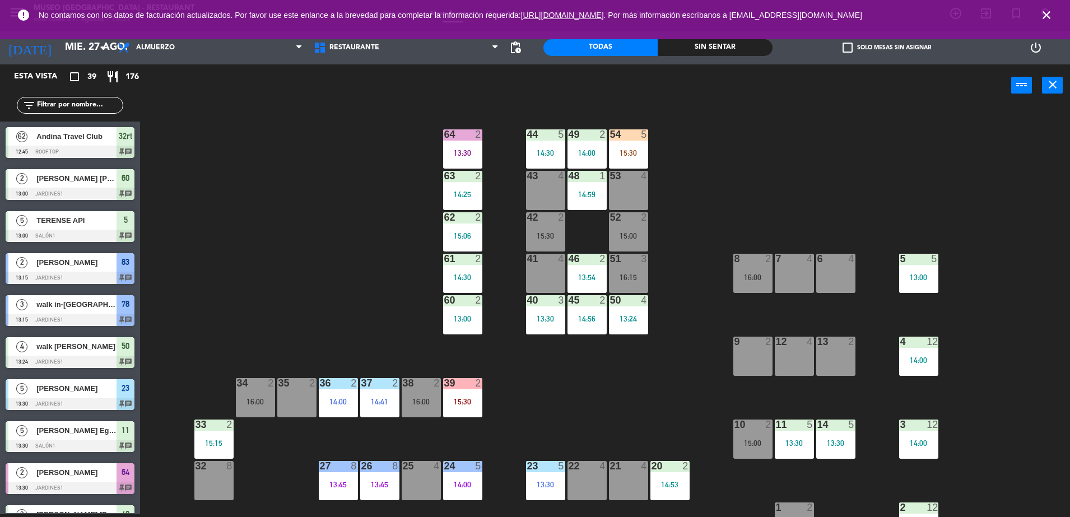
scroll to position [116, 0]
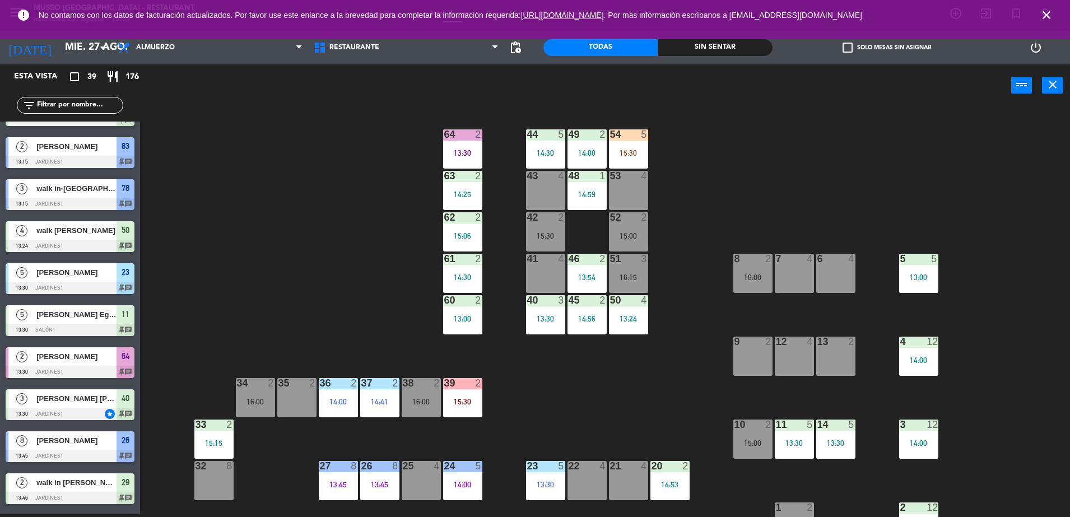
click at [754, 282] on div "8 2 16:00" at bounding box center [753, 273] width 39 height 39
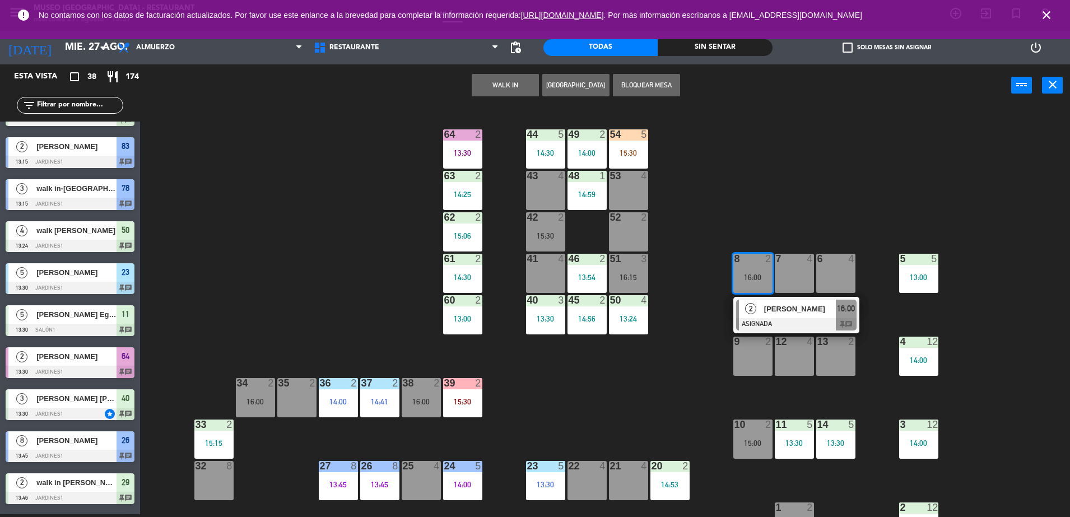
click at [304, 400] on div "35 2" at bounding box center [296, 397] width 39 height 39
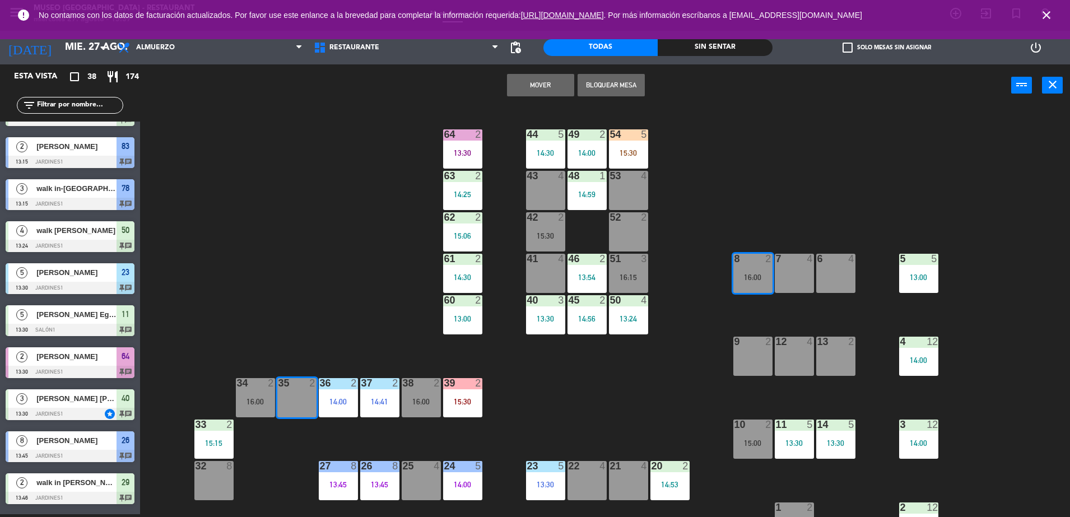
click at [522, 78] on button "Mover" at bounding box center [540, 85] width 67 height 22
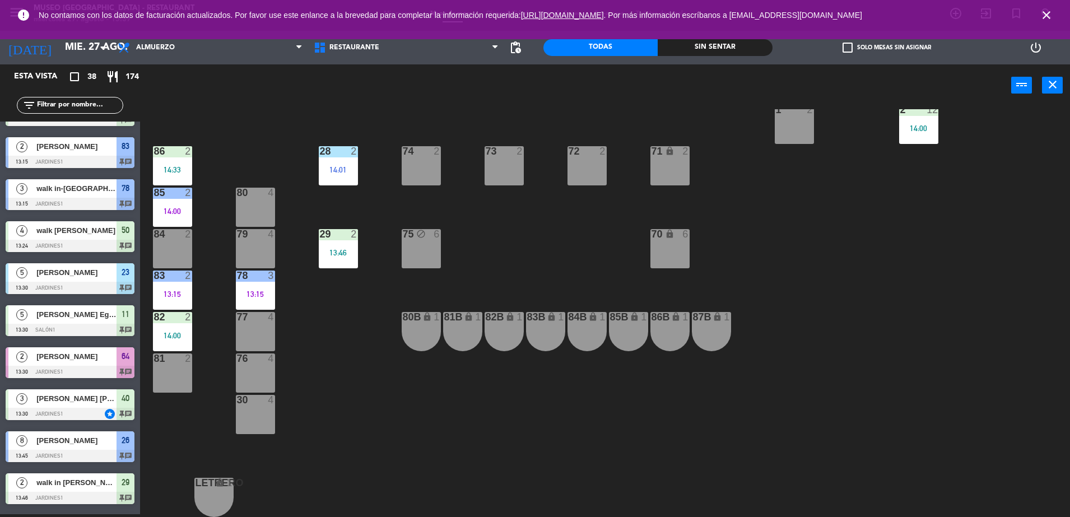
scroll to position [0, 0]
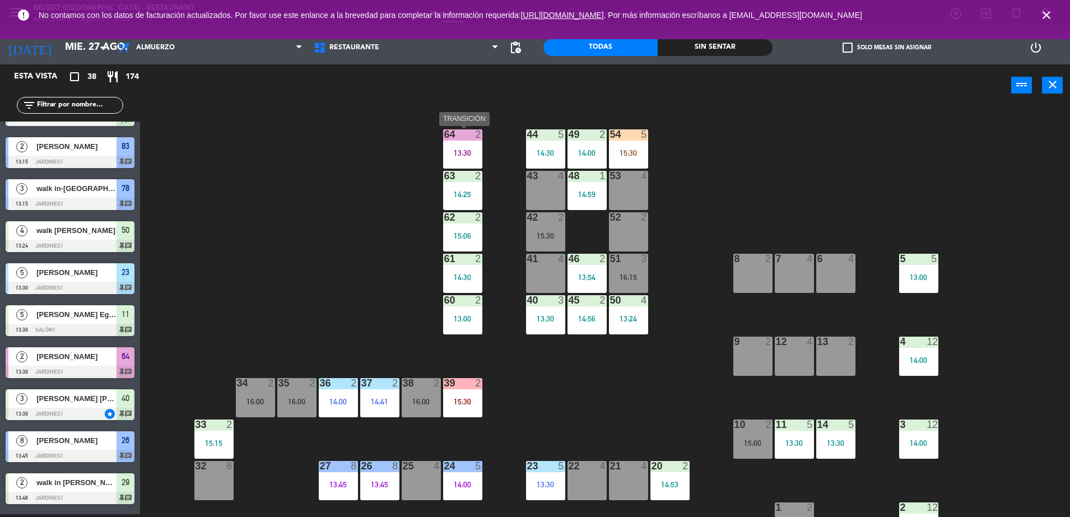
click at [461, 146] on div "64 2 13:30" at bounding box center [462, 148] width 39 height 39
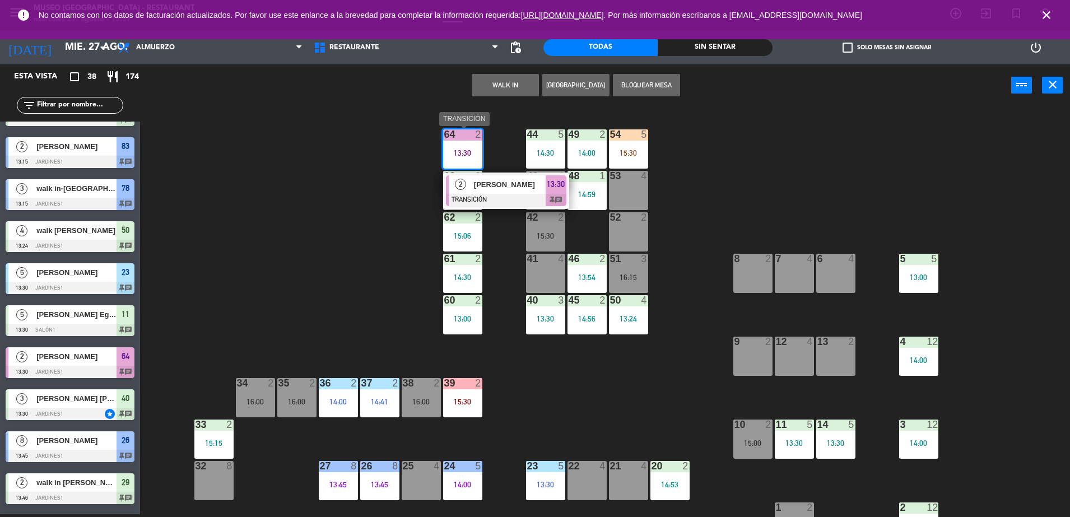
click at [532, 186] on span "[PERSON_NAME]" at bounding box center [510, 185] width 72 height 12
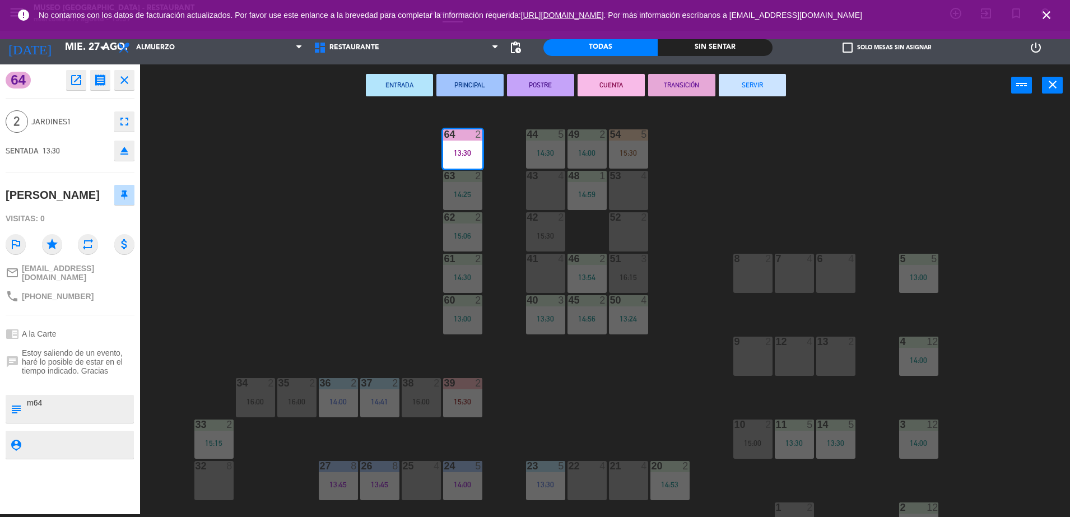
click at [742, 82] on button "SERVIR" at bounding box center [752, 85] width 67 height 22
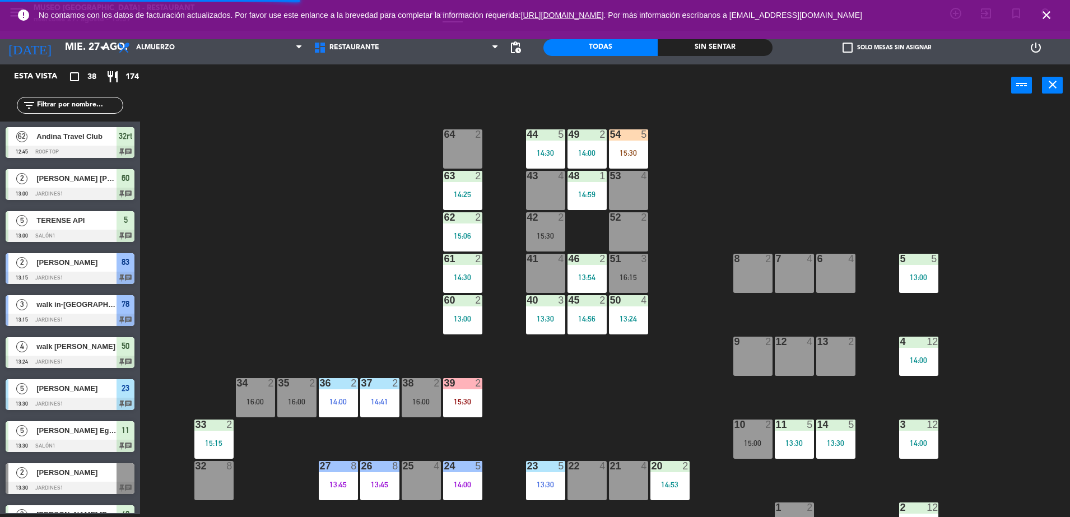
click at [639, 150] on div "15:30" at bounding box center [628, 153] width 39 height 8
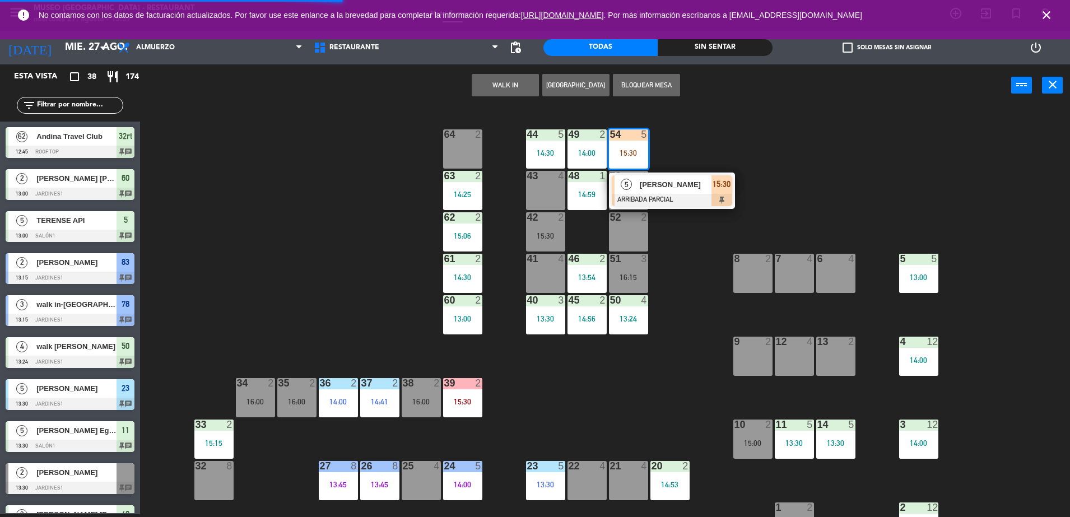
click at [672, 190] on span "[PERSON_NAME]" at bounding box center [676, 185] width 72 height 12
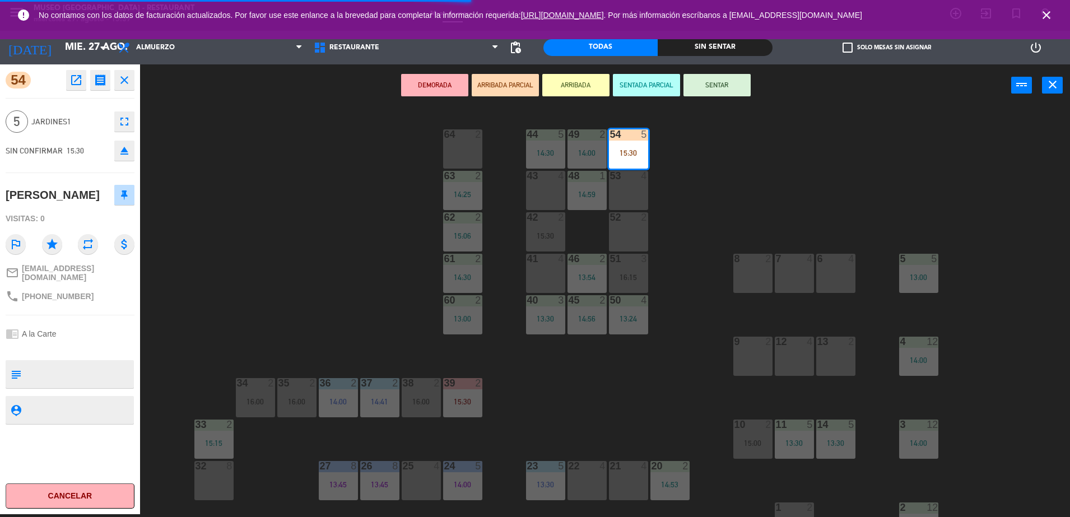
click at [77, 386] on textarea at bounding box center [79, 375] width 107 height 24
type textarea "m54 celebran colegiatura"
click at [109, 336] on div "chrome_reader_mode A la Carte" at bounding box center [70, 333] width 129 height 21
click at [715, 83] on button "SENTAR" at bounding box center [717, 85] width 67 height 22
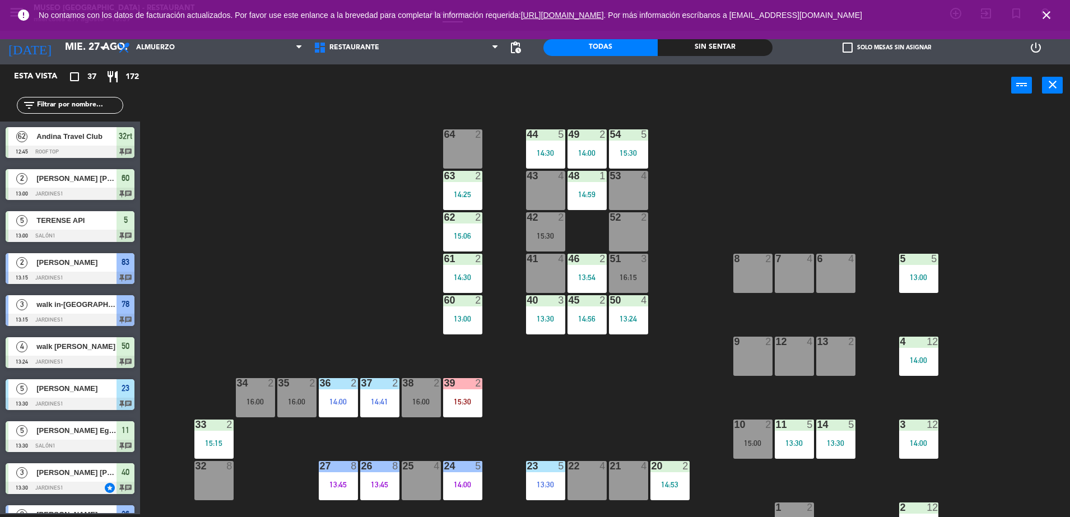
scroll to position [507, 0]
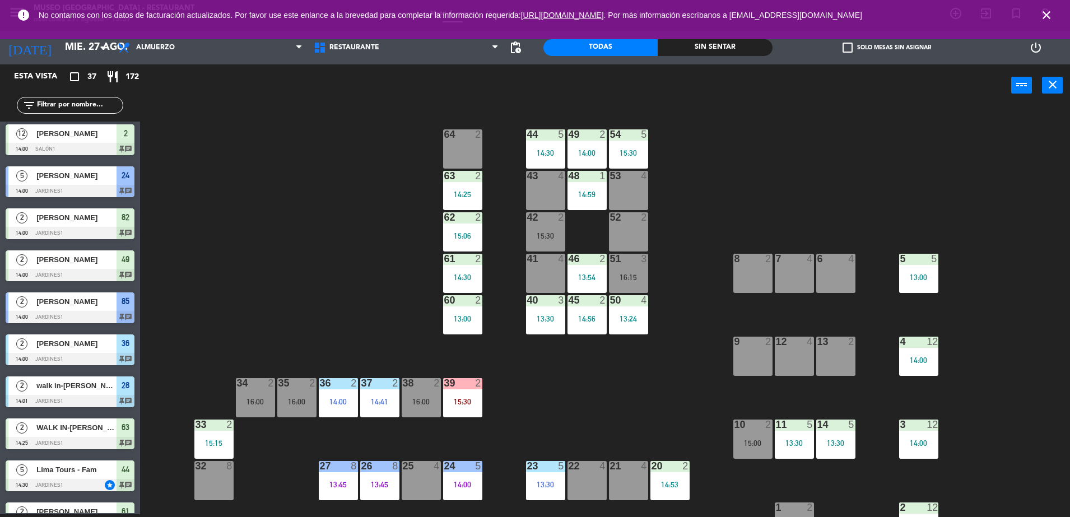
click at [622, 149] on div "15:30" at bounding box center [628, 153] width 39 height 8
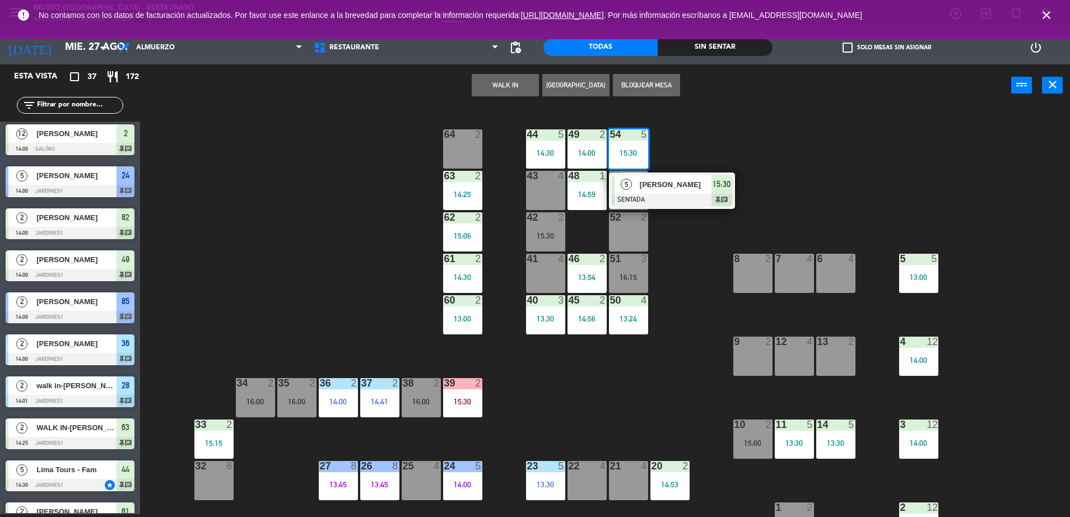
click at [667, 195] on div at bounding box center [672, 200] width 120 height 12
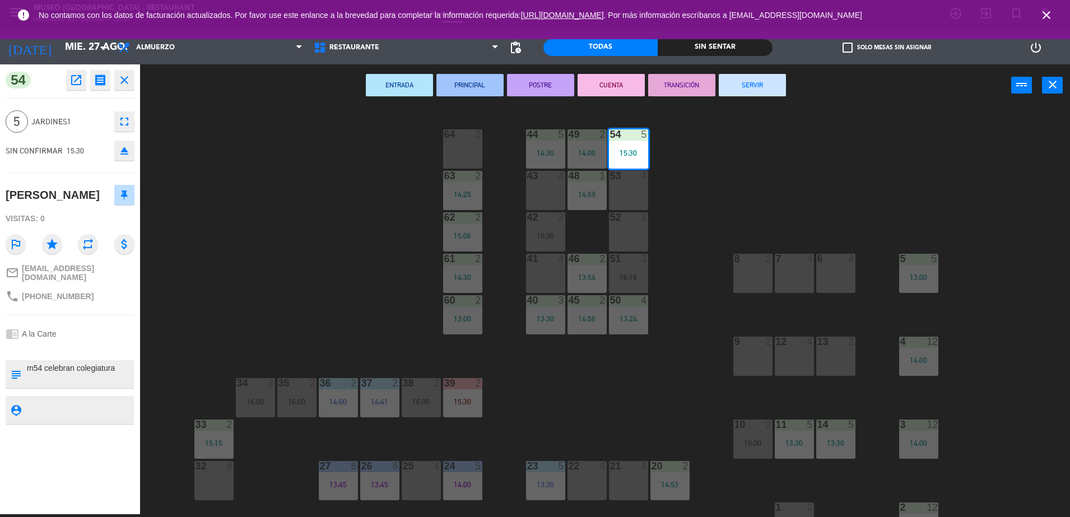
click at [375, 245] on div "44 5 14:30 49 2 14:00 54 5 15:30 64 2 48 1 14:59 53 4 63 2 14:25 43 4 62 2 15:0…" at bounding box center [611, 313] width 920 height 408
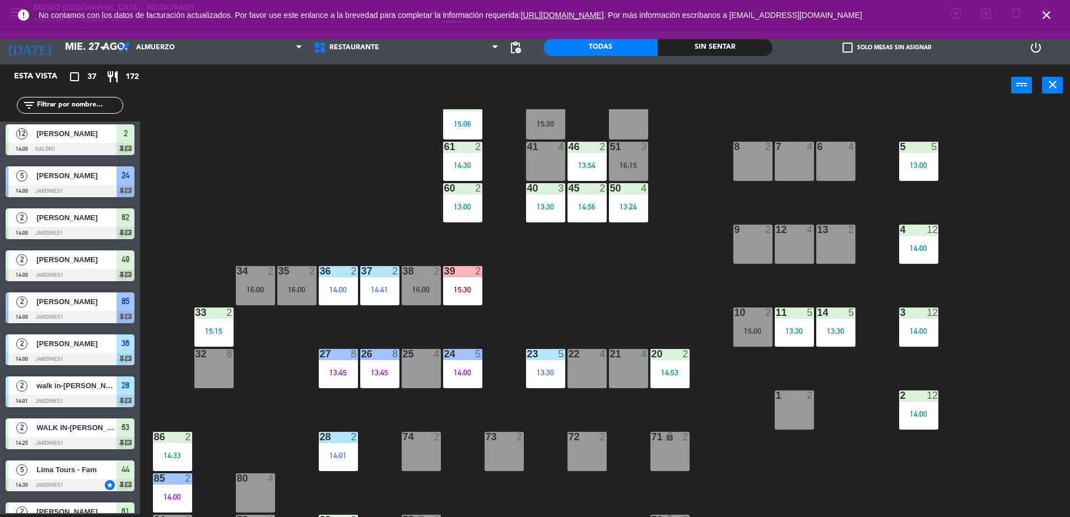
scroll to position [0, 0]
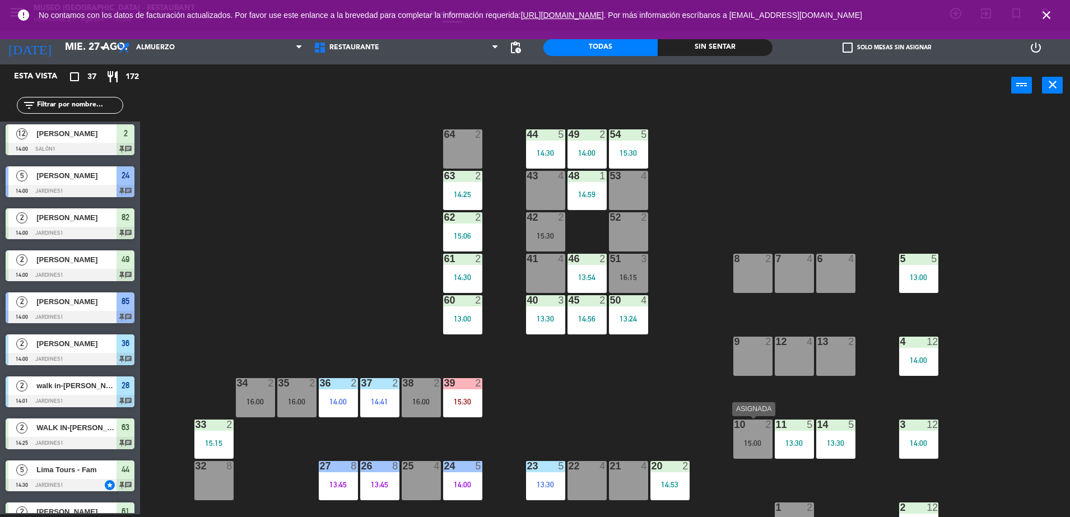
click at [744, 440] on div "15:00" at bounding box center [753, 443] width 39 height 8
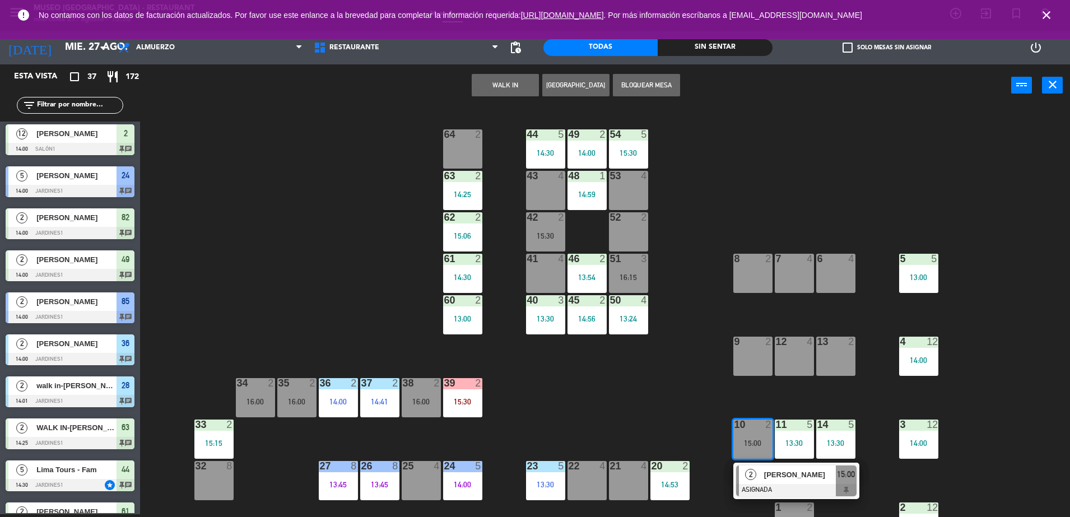
click at [769, 483] on div "[PERSON_NAME]" at bounding box center [799, 475] width 73 height 18
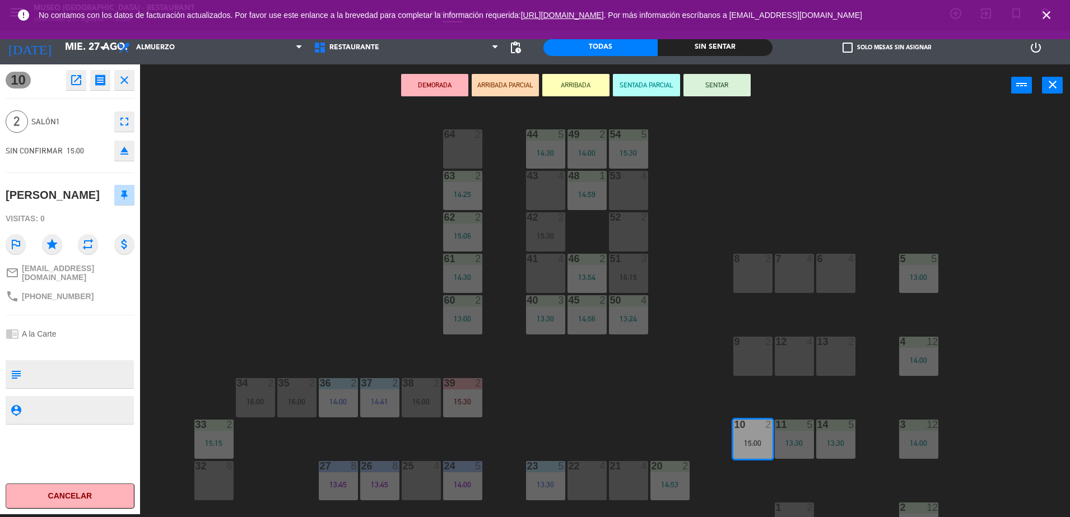
click at [82, 83] on icon "open_in_new" at bounding box center [75, 79] width 13 height 13
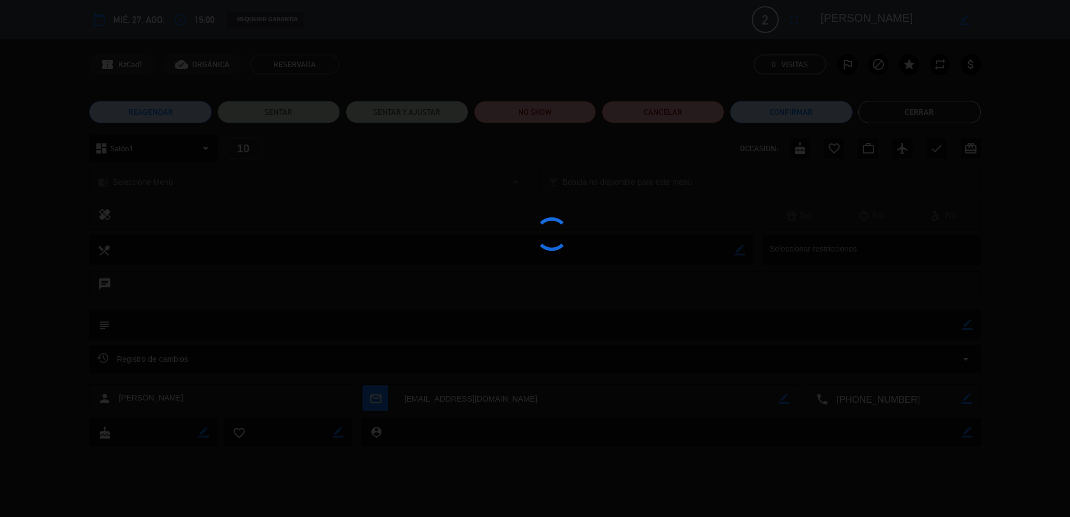
click at [541, 103] on div at bounding box center [535, 258] width 1070 height 517
click at [539, 109] on div at bounding box center [535, 258] width 1070 height 517
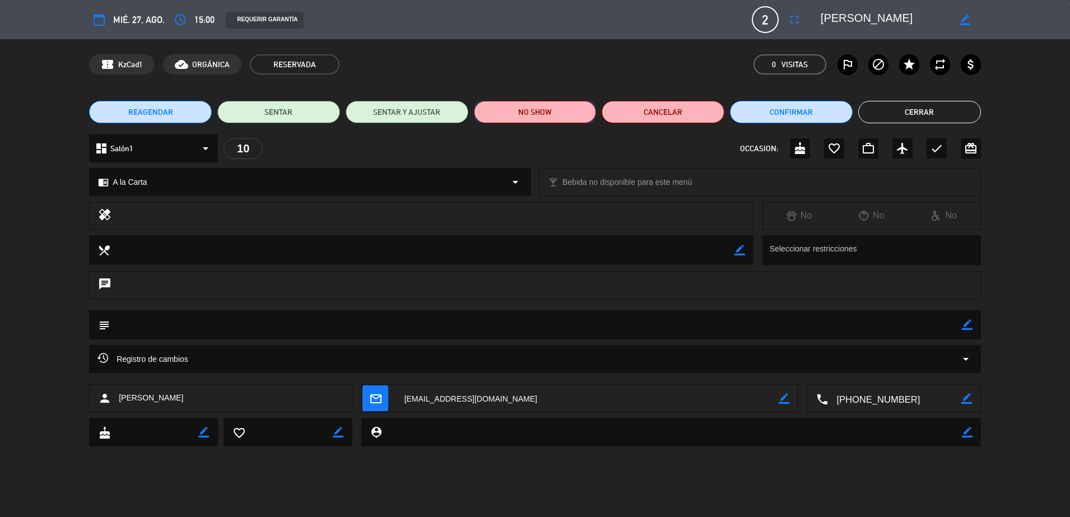
click at [539, 109] on button "NO SHOW" at bounding box center [535, 112] width 123 height 22
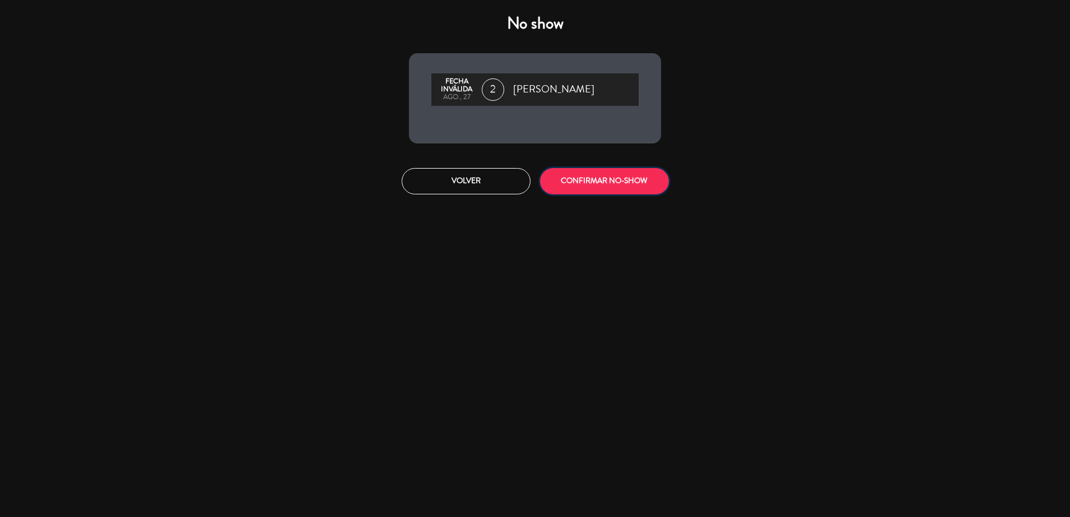
click at [590, 185] on button "CONFIRMAR NO-SHOW" at bounding box center [604, 181] width 129 height 26
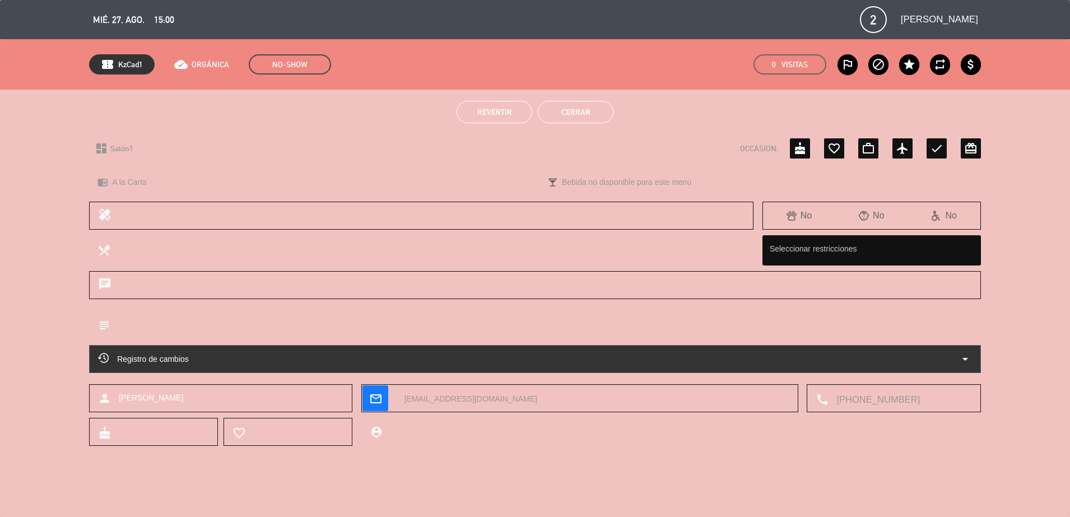
click at [584, 105] on button "Cerrar" at bounding box center [576, 112] width 76 height 22
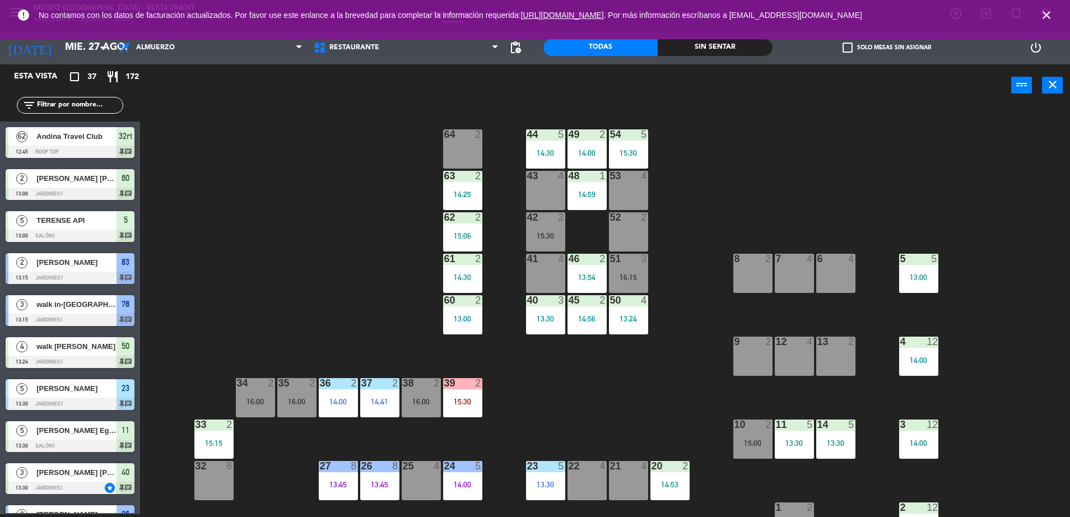
scroll to position [129, 0]
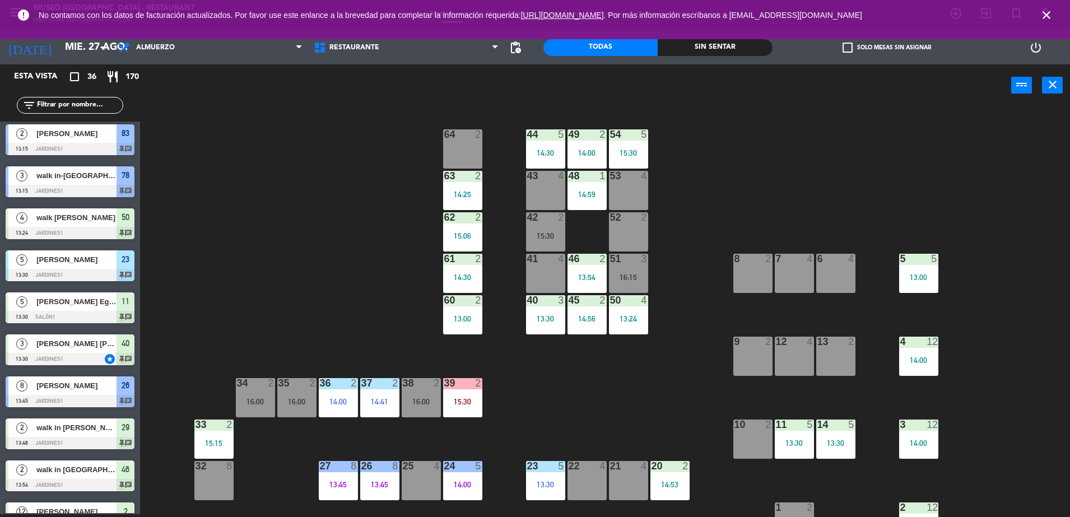
click at [381, 277] on div "44 5 14:30 49 2 14:00 54 5 15:30 64 2 48 1 14:59 53 4 63 2 14:25 43 4 62 2 15:0…" at bounding box center [611, 313] width 920 height 408
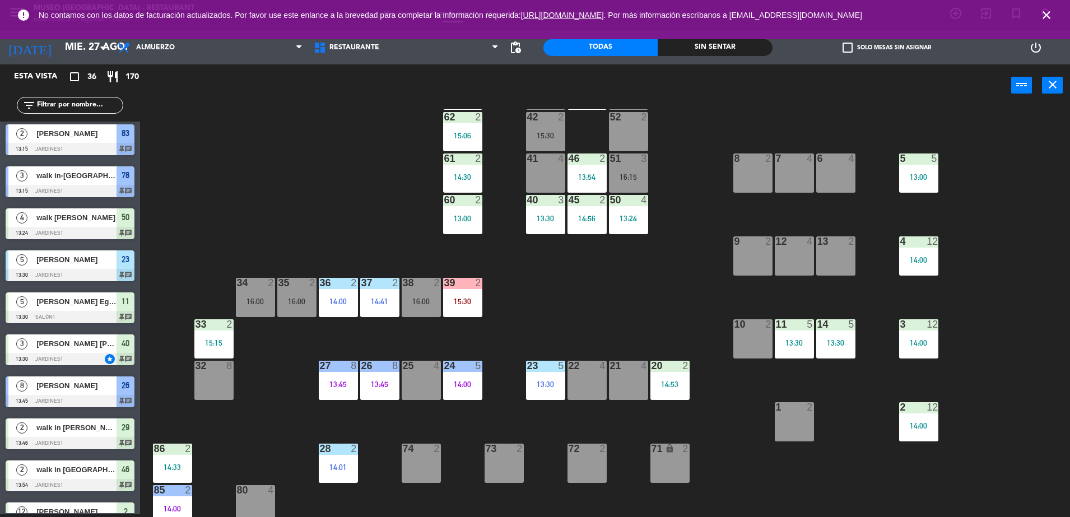
scroll to position [0, 0]
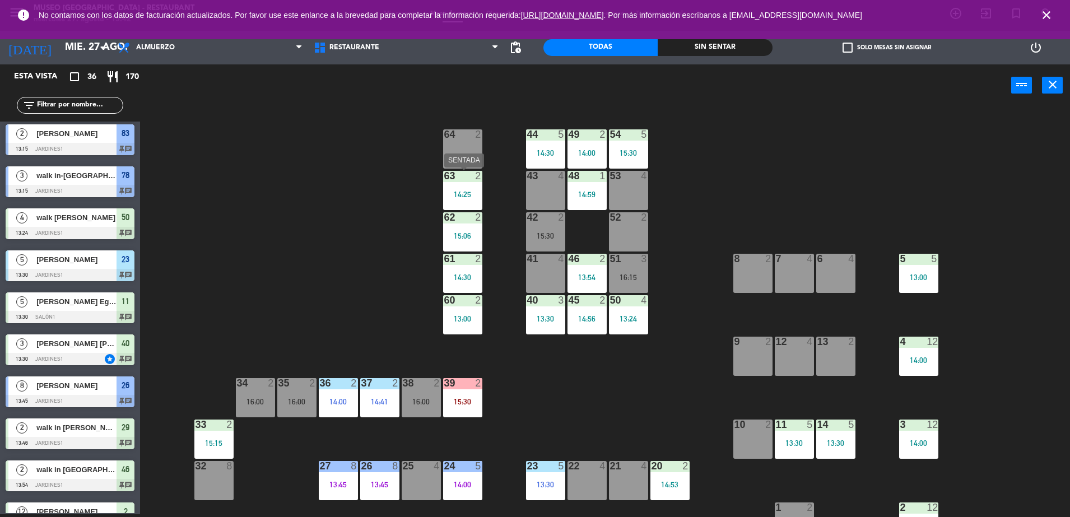
click at [472, 191] on div "14:25" at bounding box center [462, 195] width 39 height 8
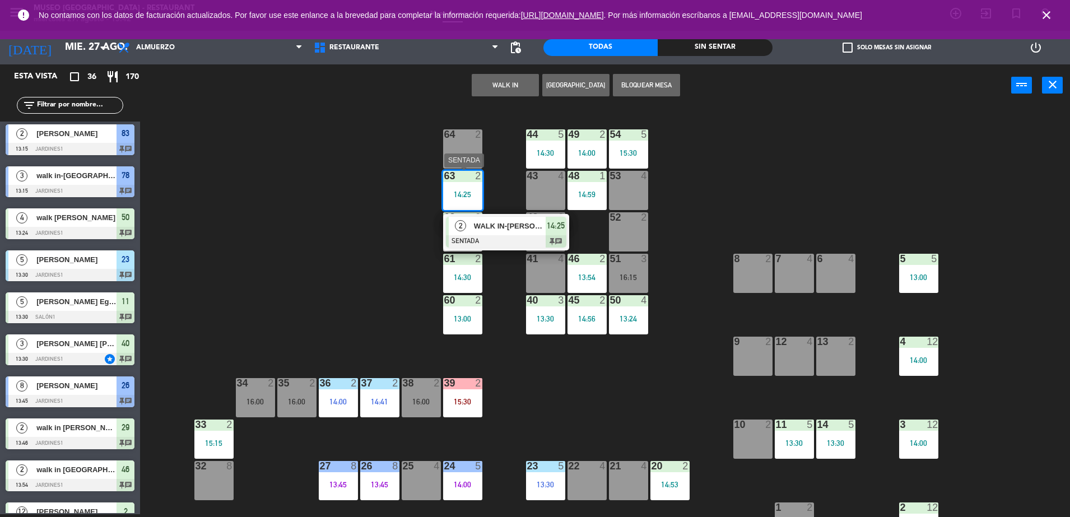
click at [499, 228] on span "WALK IN-[PERSON_NAME]" at bounding box center [510, 226] width 72 height 12
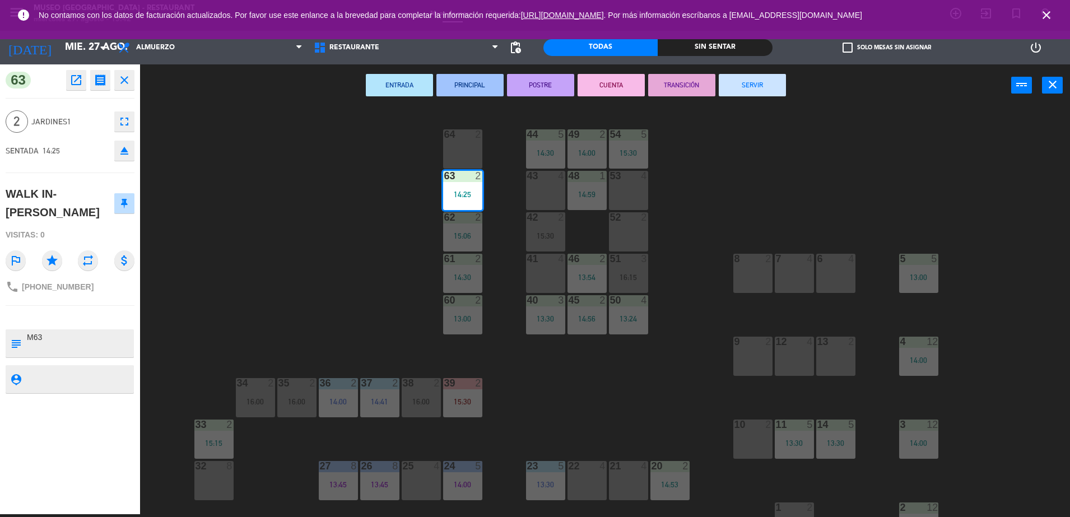
click at [667, 82] on button "TRANSICIÓN" at bounding box center [681, 85] width 67 height 22
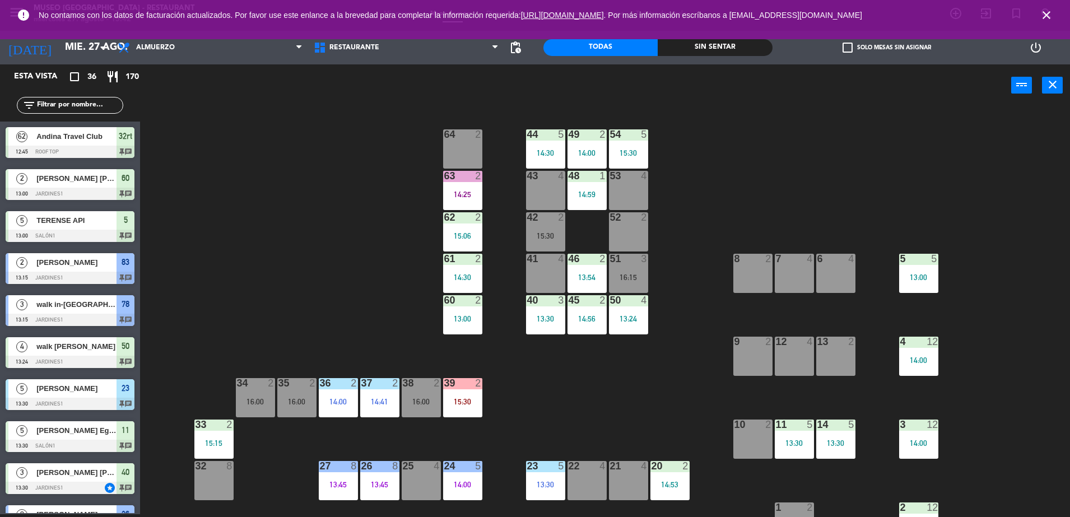
scroll to position [3, 0]
click at [594, 273] on div "13:54" at bounding box center [587, 277] width 39 height 8
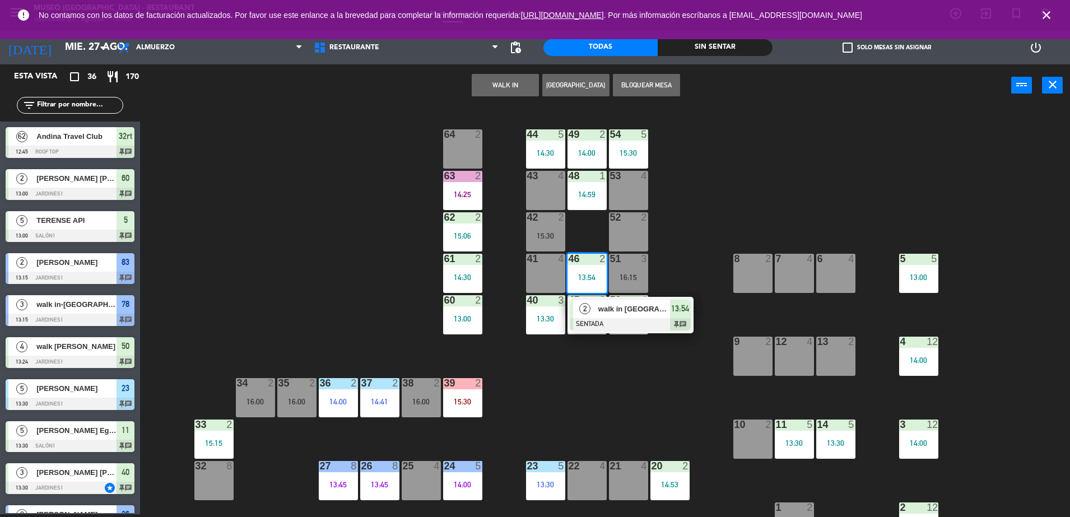
click at [649, 313] on span "walk in [GEOGRAPHIC_DATA]" at bounding box center [635, 309] width 72 height 12
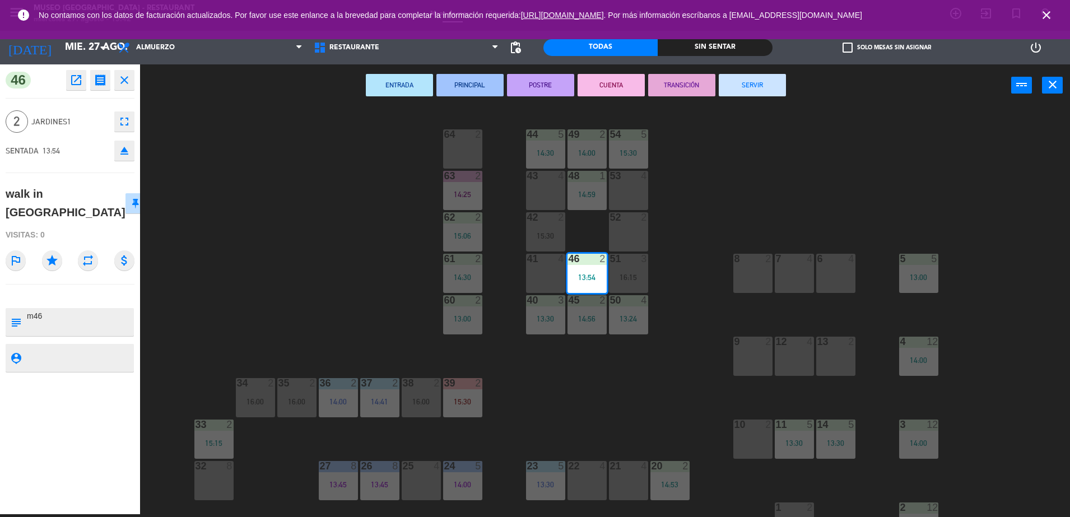
click at [759, 90] on button "SERVIR" at bounding box center [752, 85] width 67 height 22
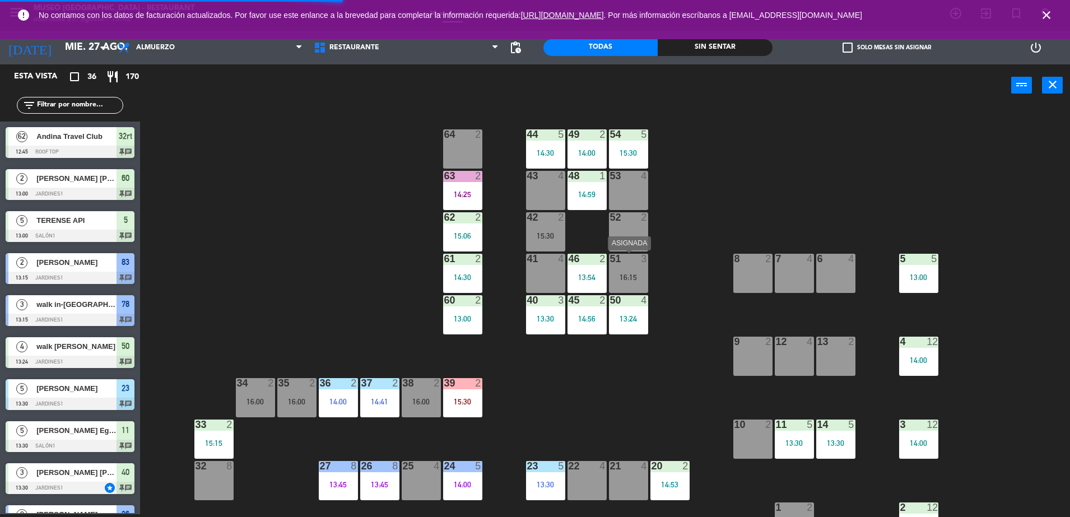
click at [628, 277] on div "16:15" at bounding box center [628, 277] width 39 height 8
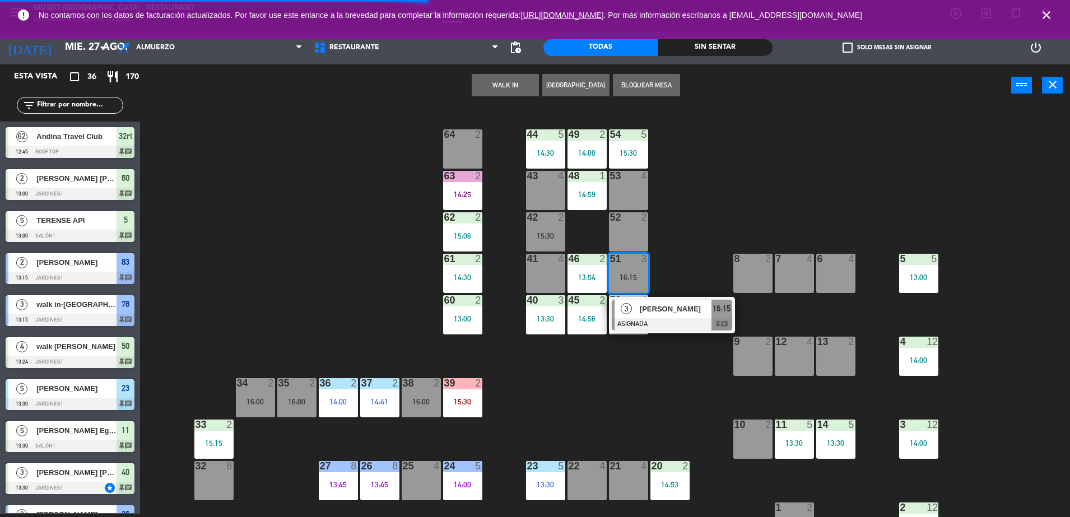
click at [526, 275] on div "41 4" at bounding box center [545, 273] width 39 height 39
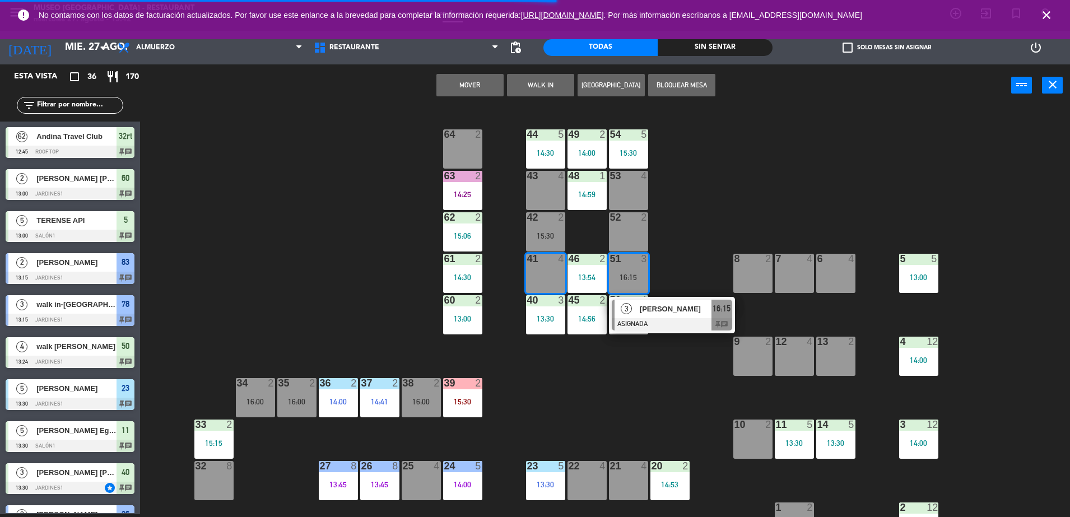
click at [460, 87] on button "Mover" at bounding box center [470, 85] width 67 height 22
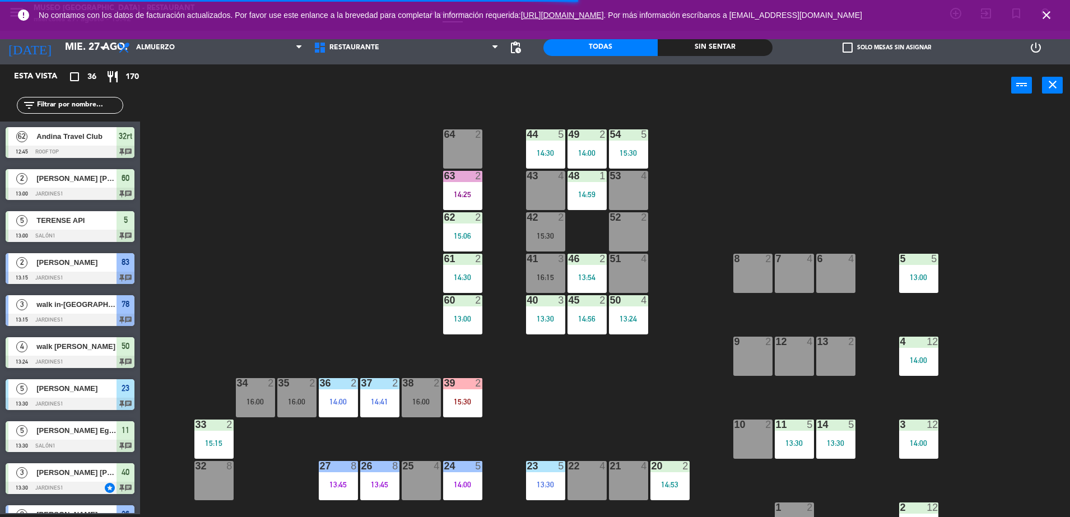
click at [644, 145] on div "54 5 15:30" at bounding box center [628, 148] width 39 height 39
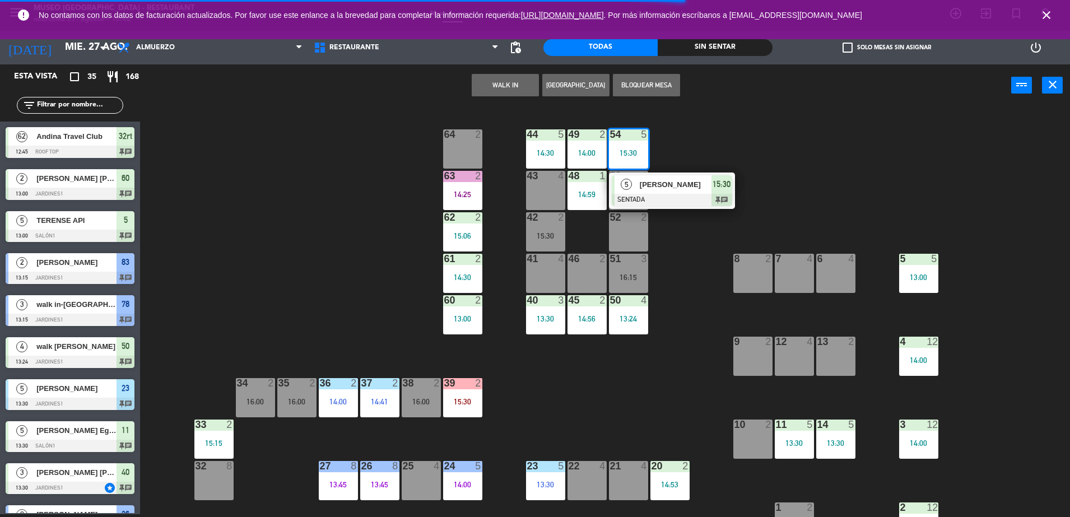
click at [683, 242] on div "44 5 14:30 49 2 14:00 54 5 15:30 5 [PERSON_NAME] SENTADA 15:30 chat 64 2 48 1 1…" at bounding box center [611, 313] width 920 height 408
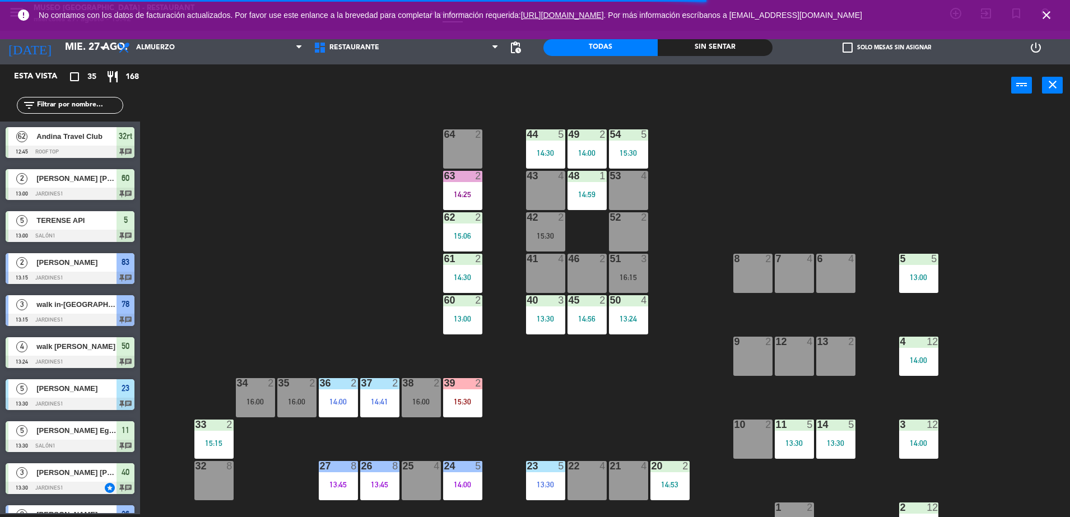
click at [636, 163] on div "54 5 15:30" at bounding box center [628, 148] width 39 height 39
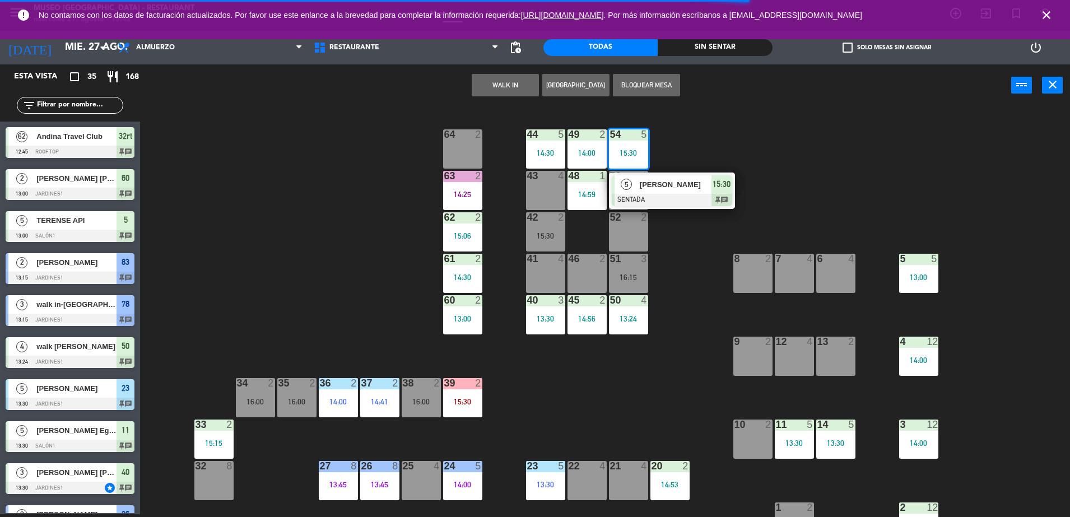
click at [666, 185] on span "[PERSON_NAME]" at bounding box center [676, 185] width 72 height 12
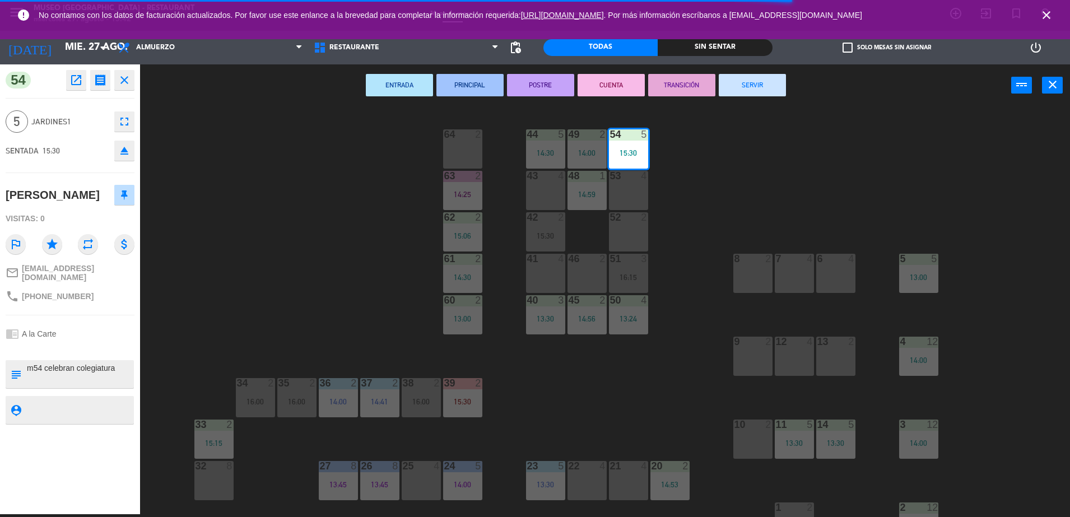
click at [627, 267] on div "51 3 16:15" at bounding box center [628, 273] width 39 height 39
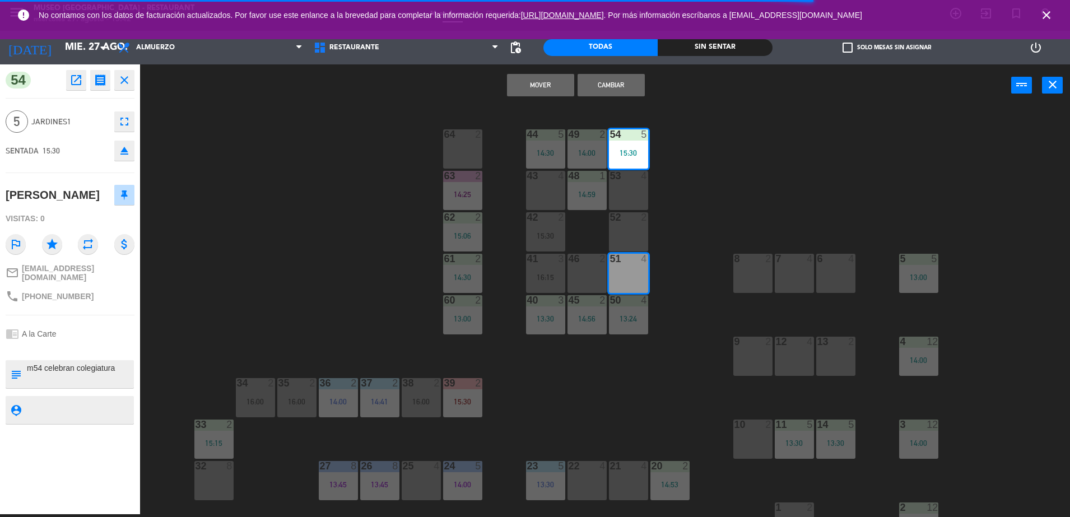
click at [586, 271] on div "46 2" at bounding box center [587, 273] width 39 height 39
click at [535, 85] on button "Mover y Unir" at bounding box center [540, 85] width 67 height 22
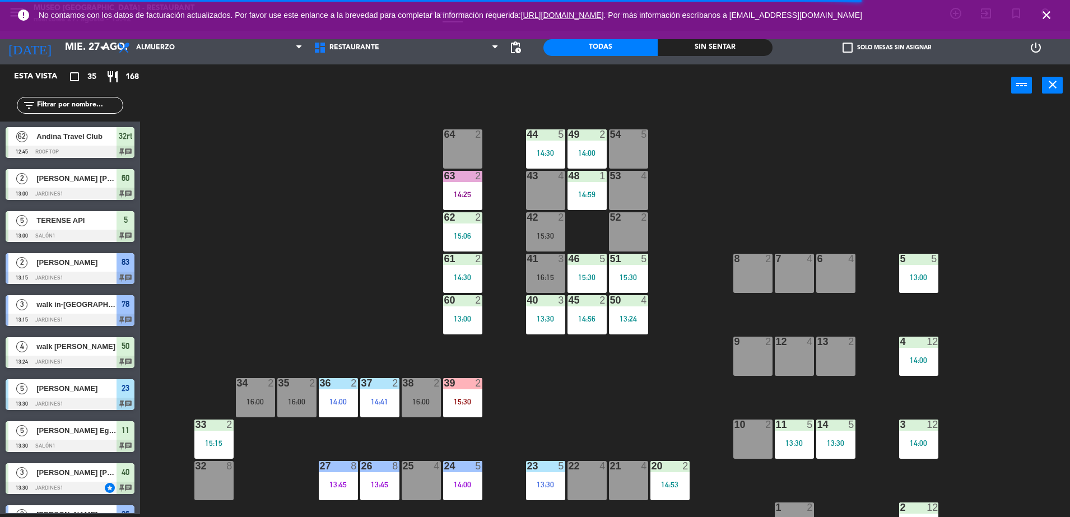
scroll to position [267, 0]
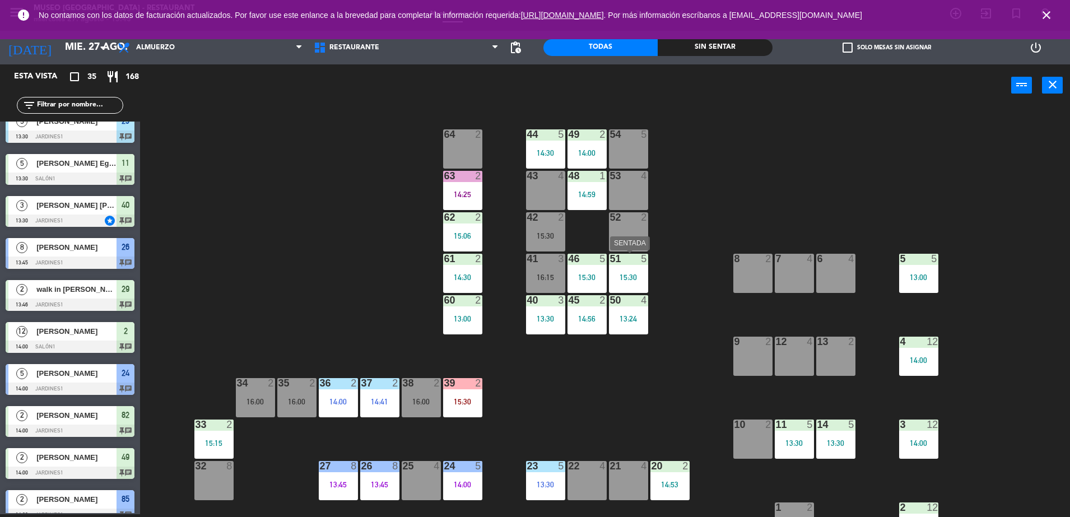
click at [632, 266] on div "51 5 15:30" at bounding box center [628, 273] width 39 height 39
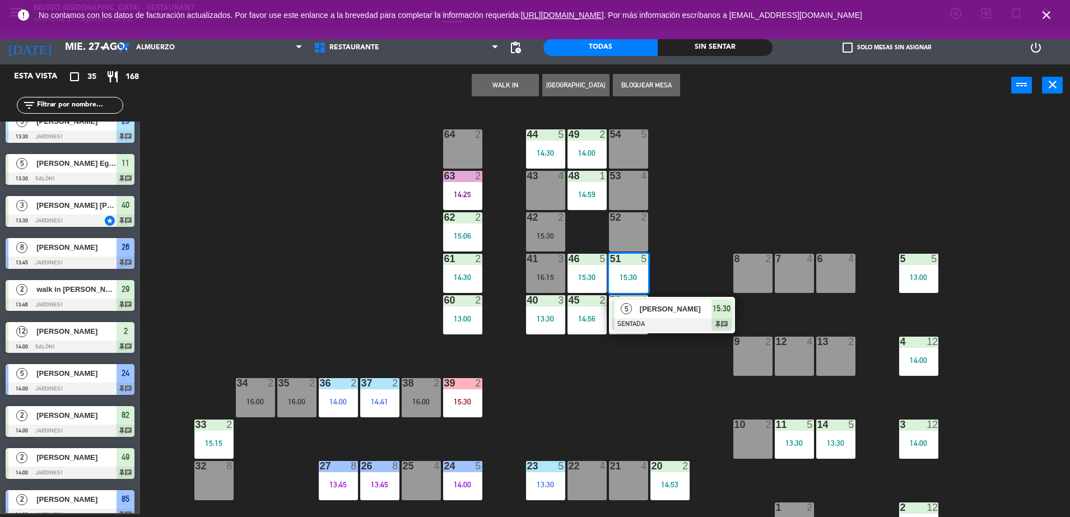
click at [680, 303] on span "[PERSON_NAME]" at bounding box center [676, 309] width 72 height 12
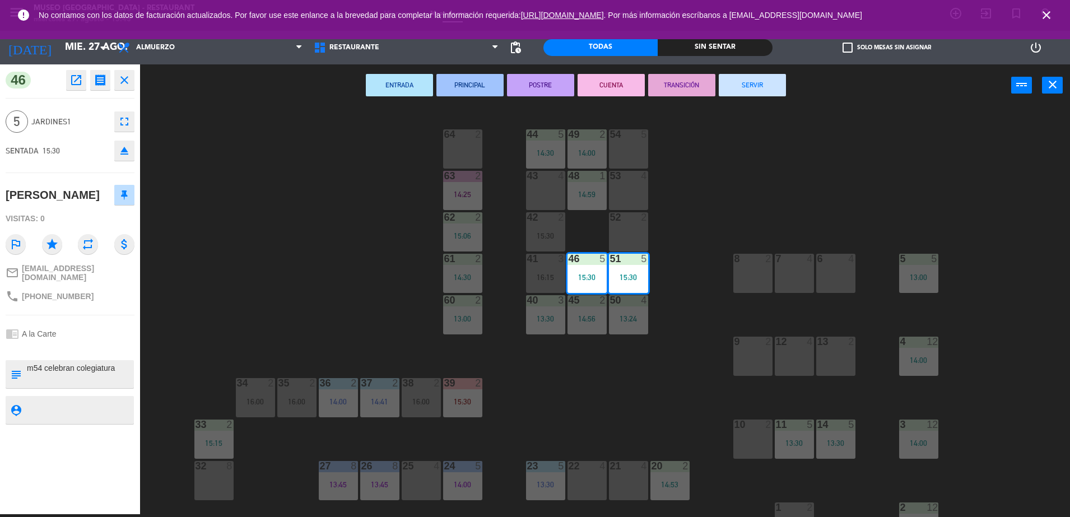
click at [44, 383] on textarea at bounding box center [79, 375] width 107 height 24
type textarea "m46-51| celebran colegiatura"
click at [103, 341] on div "chrome_reader_mode A la Carte" at bounding box center [70, 333] width 129 height 21
click at [90, 323] on div "46 open_in_new receipt 3:30 PM mié., 27 ago. 5 personas [PERSON_NAME] Mesa 46+5…" at bounding box center [70, 289] width 140 height 450
click at [375, 268] on div "44 5 14:30 49 2 14:00 54 5 64 2 48 1 14:59 53 4 63 2 14:25 43 4 62 2 15:06 42 2…" at bounding box center [611, 313] width 920 height 408
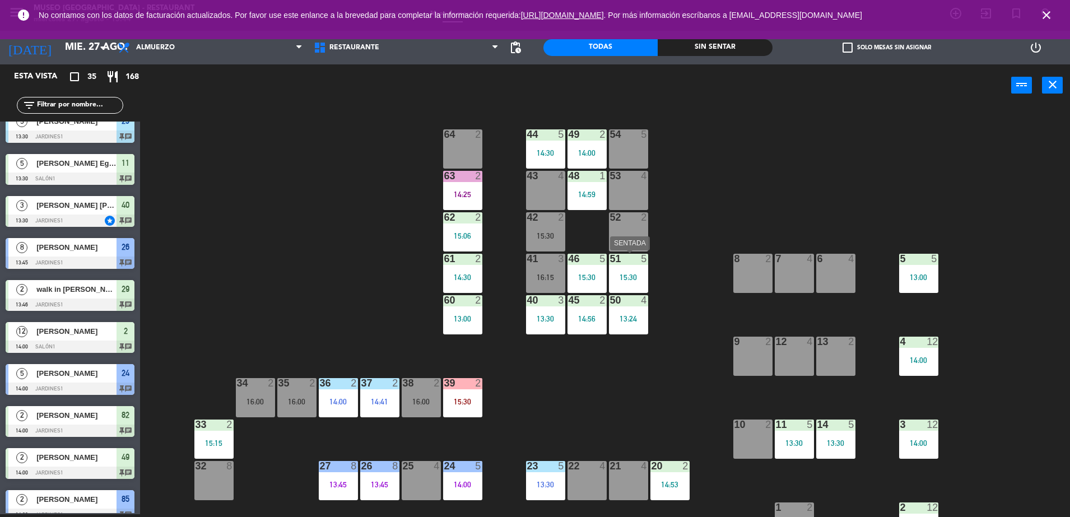
click at [625, 275] on div "15:30" at bounding box center [628, 277] width 39 height 8
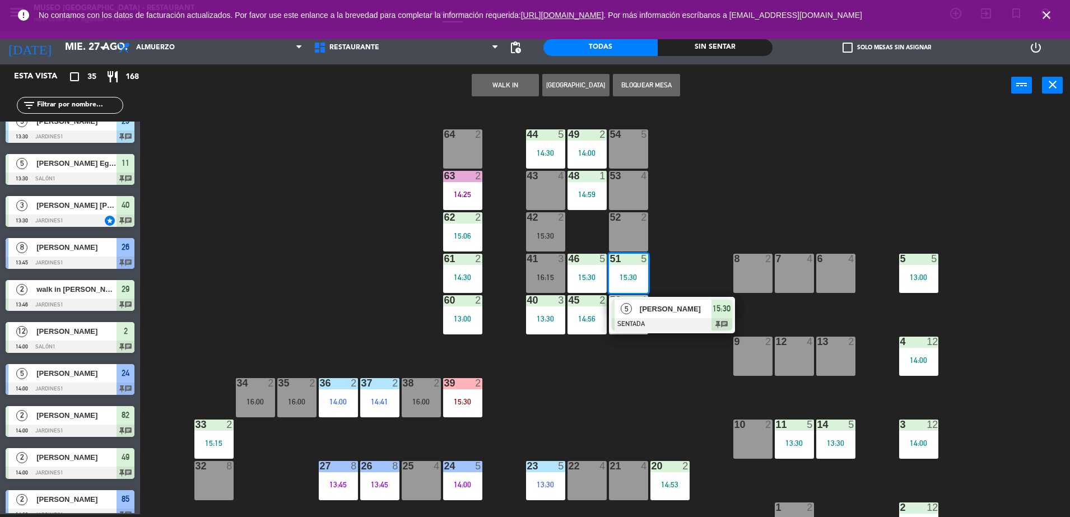
click at [658, 304] on span "[PERSON_NAME]" at bounding box center [676, 309] width 72 height 12
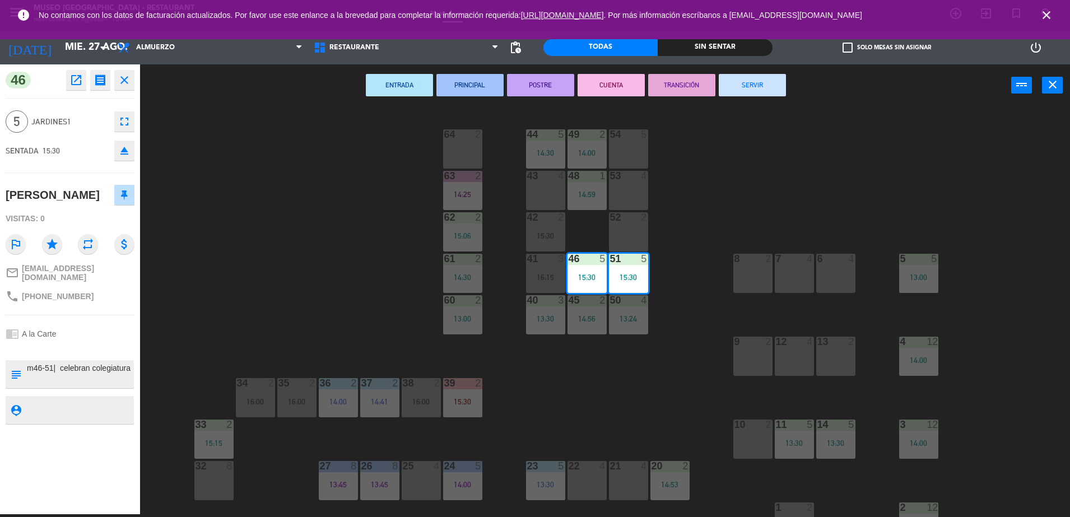
click at [615, 141] on div "54 5" at bounding box center [628, 148] width 39 height 39
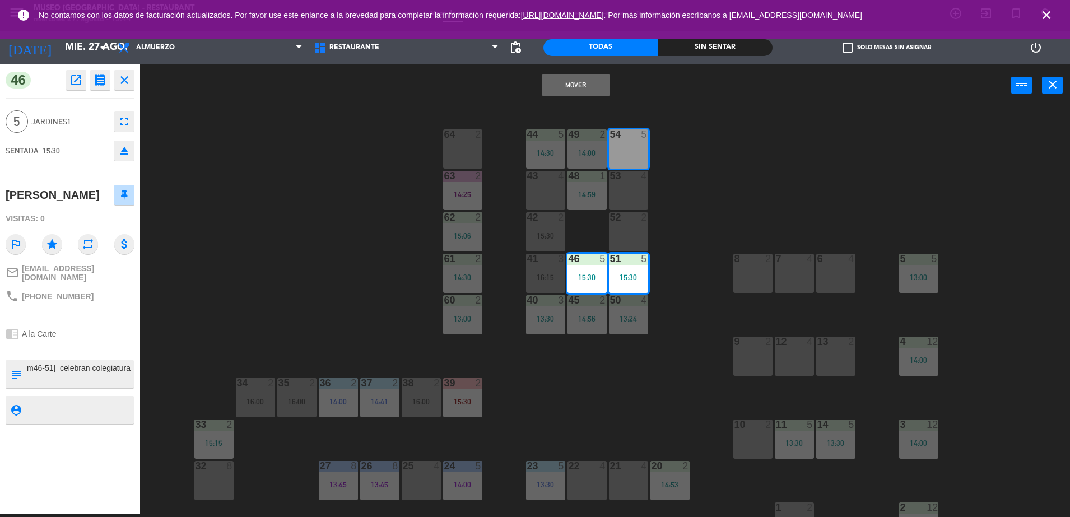
click at [576, 85] on button "Mover" at bounding box center [575, 85] width 67 height 22
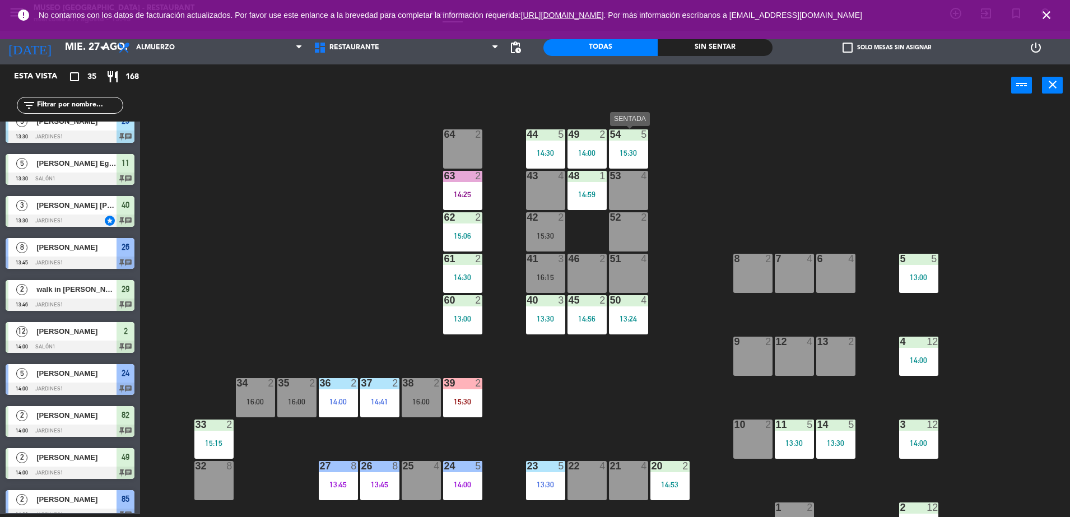
click at [639, 152] on div "15:30" at bounding box center [628, 153] width 39 height 8
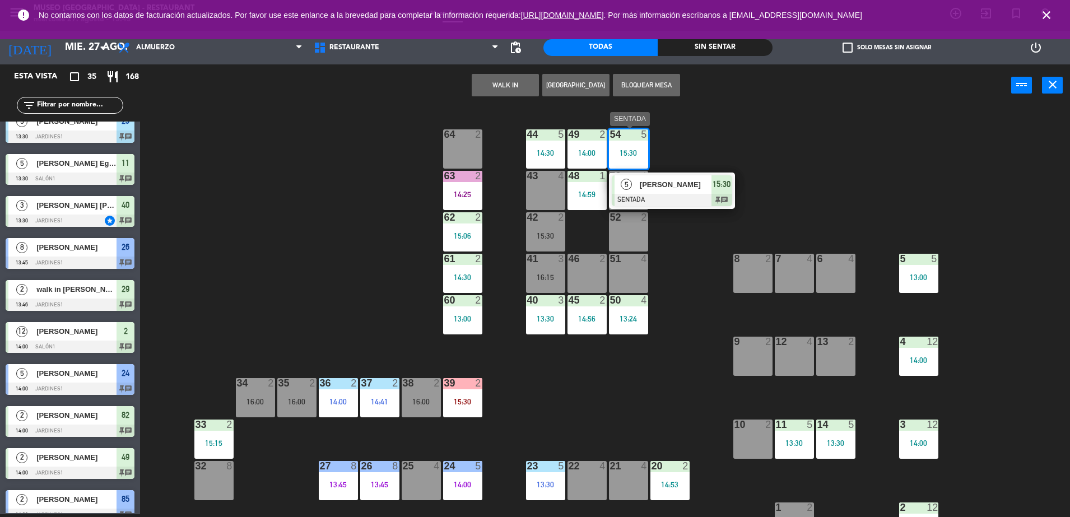
click at [685, 200] on div at bounding box center [672, 200] width 120 height 12
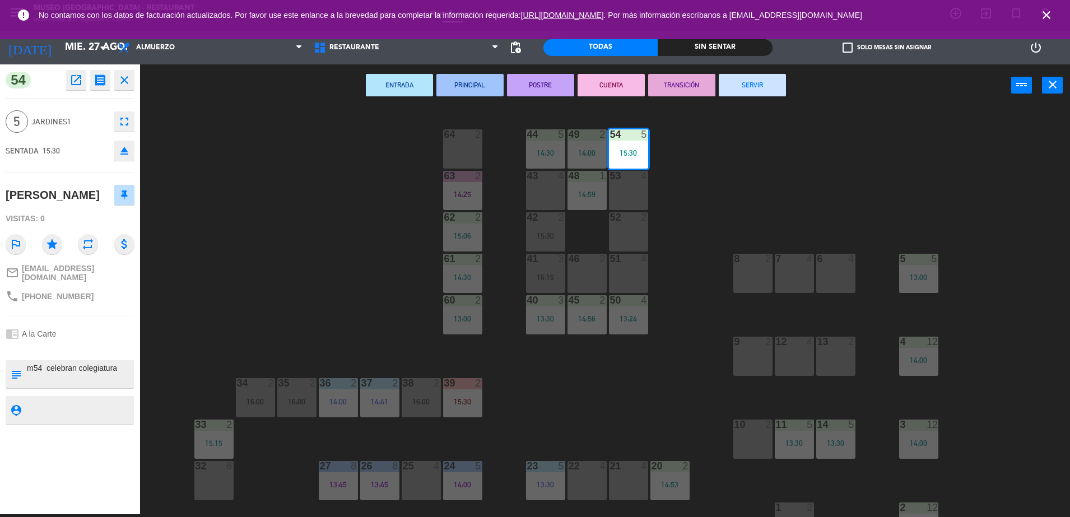
type textarea "m54 celebran colegiatura"
click at [76, 352] on div at bounding box center [70, 349] width 129 height 8
click at [352, 293] on div "44 5 14:30 49 2 14:00 54 5 15:30 64 2 48 1 14:59 53 4 63 2 14:25 43 4 62 2 15:0…" at bounding box center [611, 313] width 920 height 408
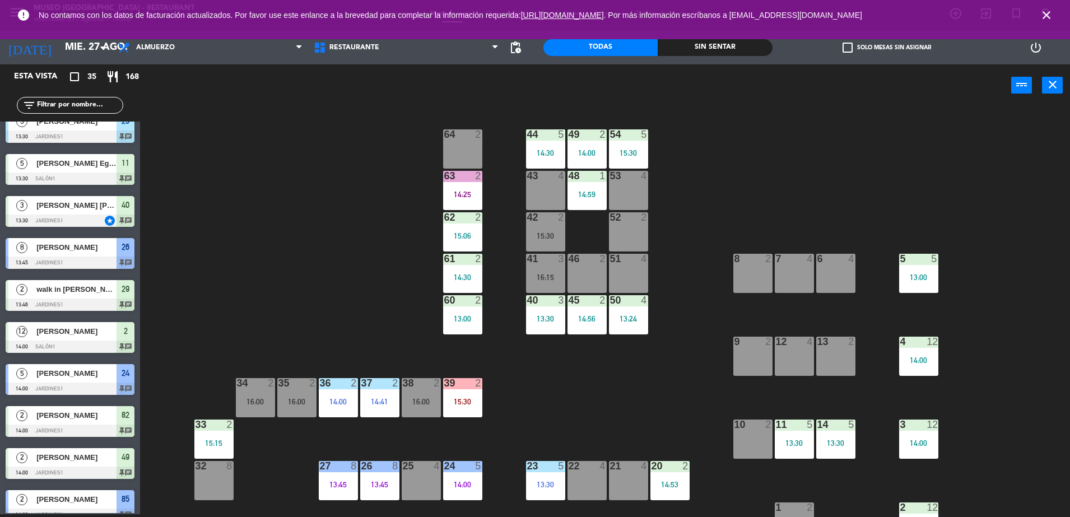
click at [642, 151] on div "15:30" at bounding box center [628, 153] width 39 height 8
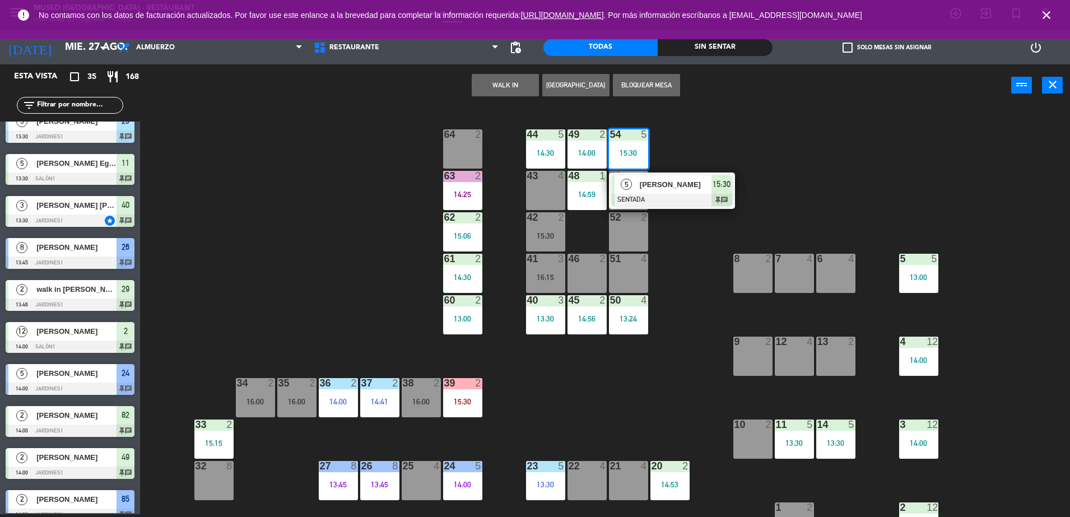
click at [686, 192] on div "[PERSON_NAME]" at bounding box center [675, 184] width 73 height 18
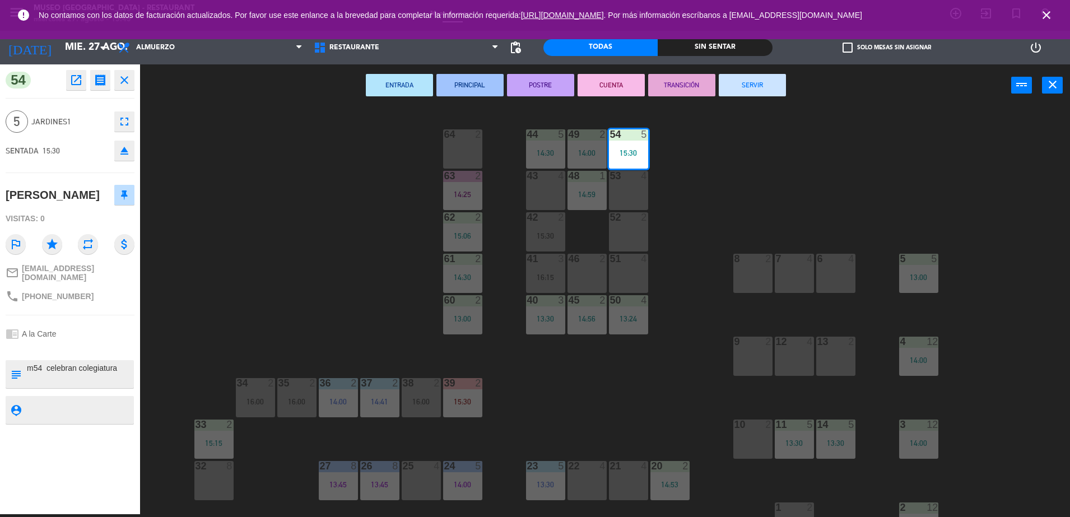
click at [586, 397] on div "44 5 14:30 49 2 14:00 54 5 15:30 64 2 48 1 14:59 53 4 63 2 14:25 43 4 62 2 15:0…" at bounding box center [611, 313] width 920 height 408
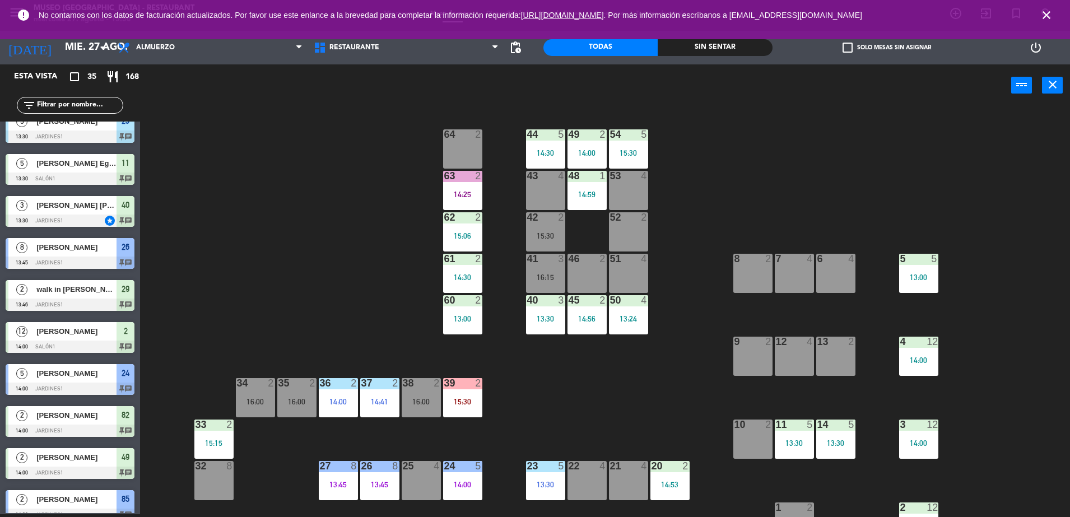
click at [320, 315] on div "44 5 14:30 49 2 14:00 54 5 15:30 64 2 48 1 14:59 53 4 63 2 14:25 43 4 62 2 15:0…" at bounding box center [611, 313] width 920 height 408
click at [107, 106] on input "text" at bounding box center [79, 105] width 87 height 12
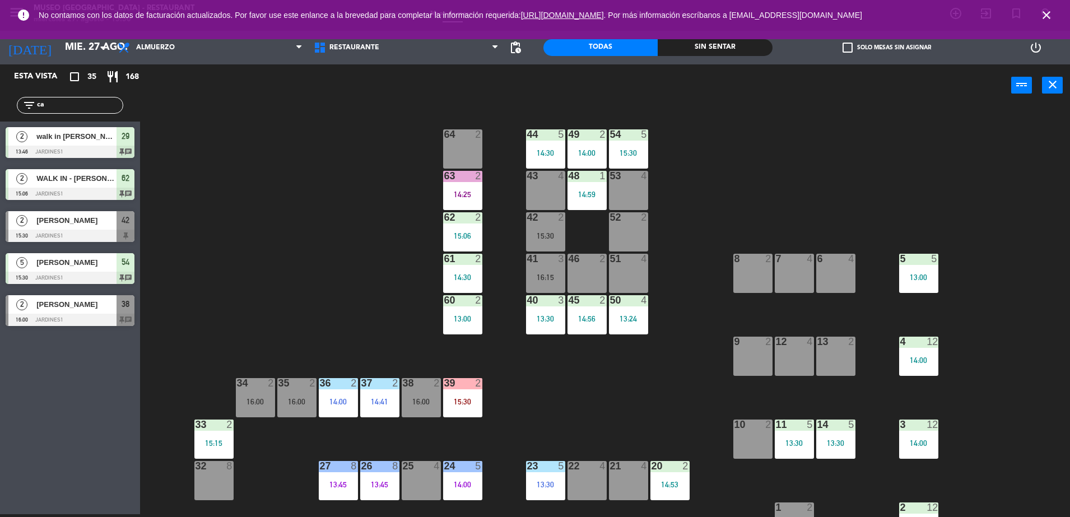
scroll to position [0, 0]
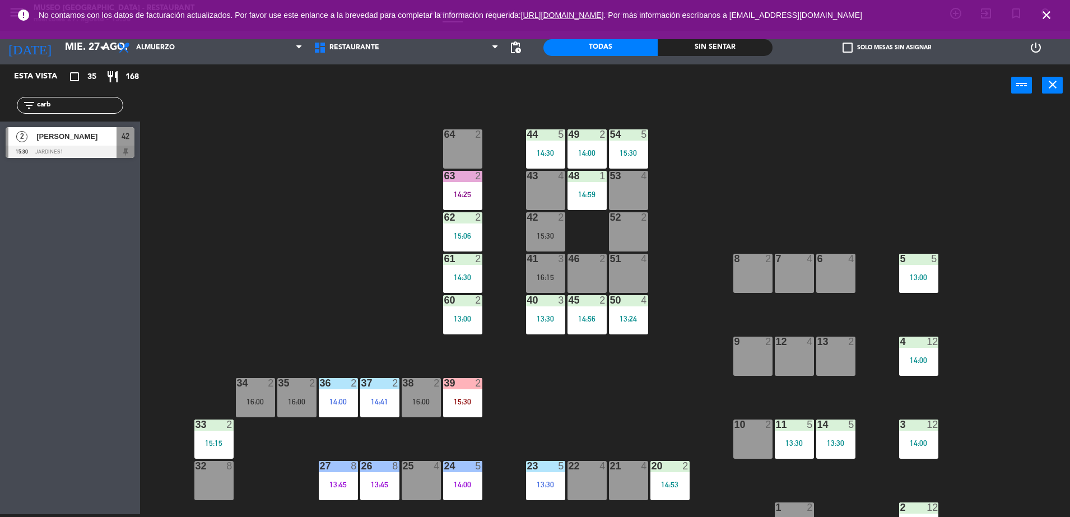
type input "carb"
click at [115, 135] on span "[PERSON_NAME]" at bounding box center [76, 137] width 80 height 12
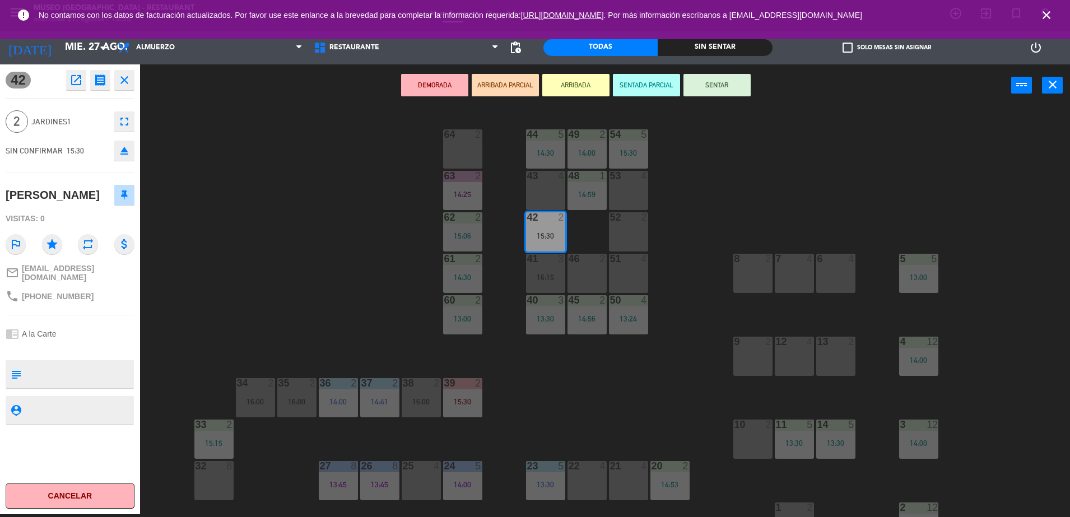
click at [58, 383] on div at bounding box center [79, 374] width 107 height 28
click at [509, 96] on div "DEMORADA ARRIBADA PARCIAL ARRIBADA SENTADA PARCIAL SENTAR power_input close" at bounding box center [575, 85] width 871 height 43
click at [504, 83] on button "ARRIBADA PARCIAL" at bounding box center [505, 85] width 67 height 22
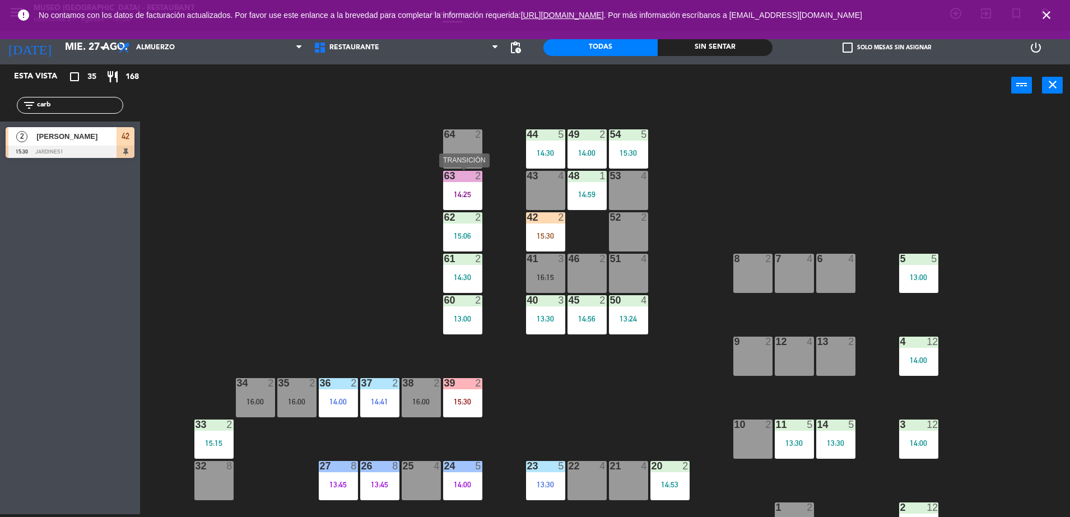
click at [462, 192] on div "14:25" at bounding box center [462, 195] width 39 height 8
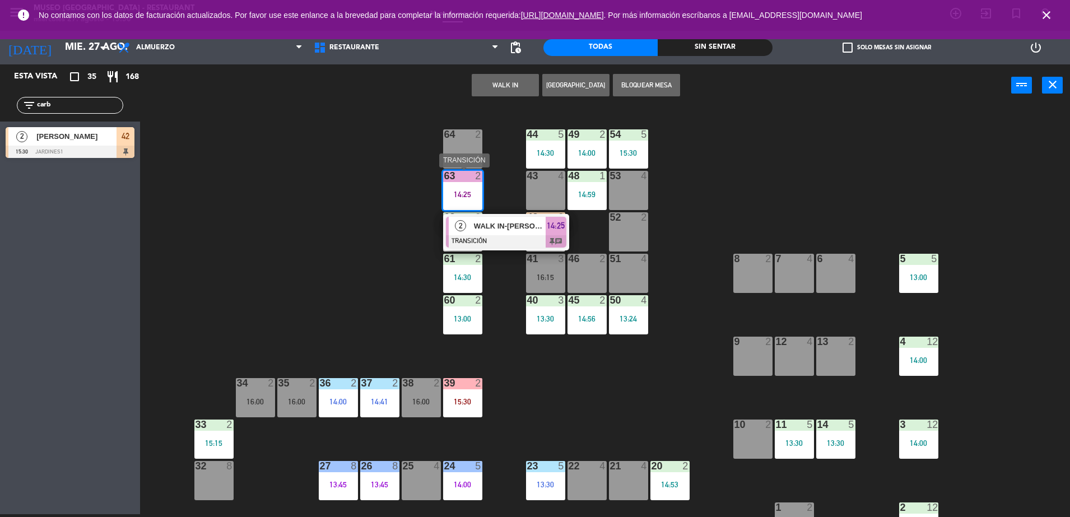
click at [525, 226] on span "WALK IN-[PERSON_NAME]" at bounding box center [510, 226] width 72 height 12
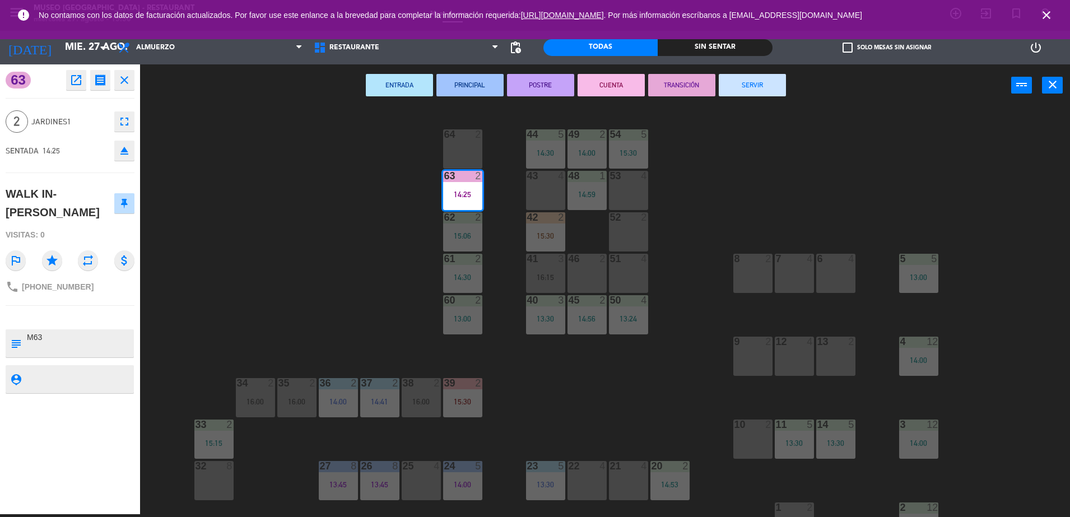
click at [764, 86] on button "SERVIR" at bounding box center [752, 85] width 67 height 22
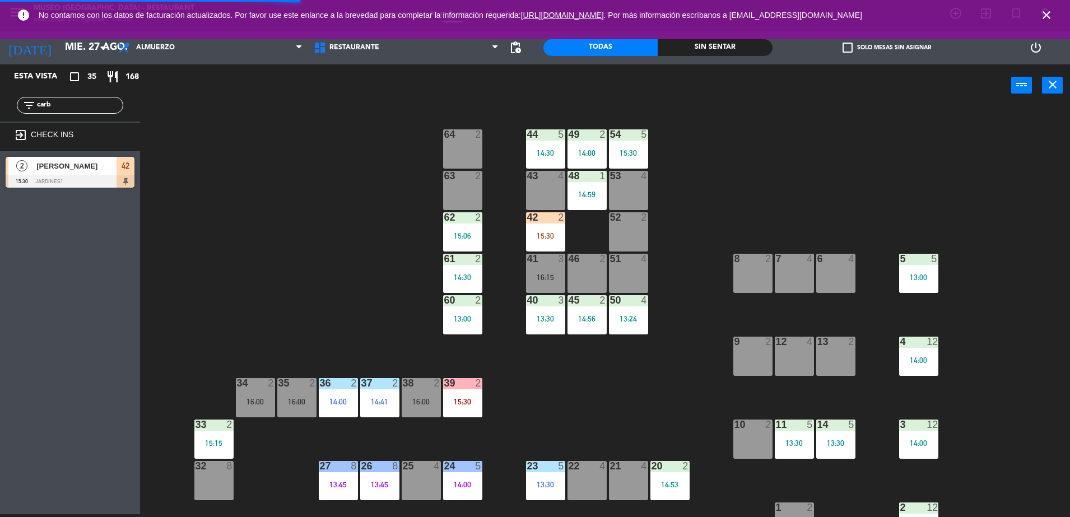
click at [557, 242] on div "42 2 15:30" at bounding box center [545, 231] width 39 height 39
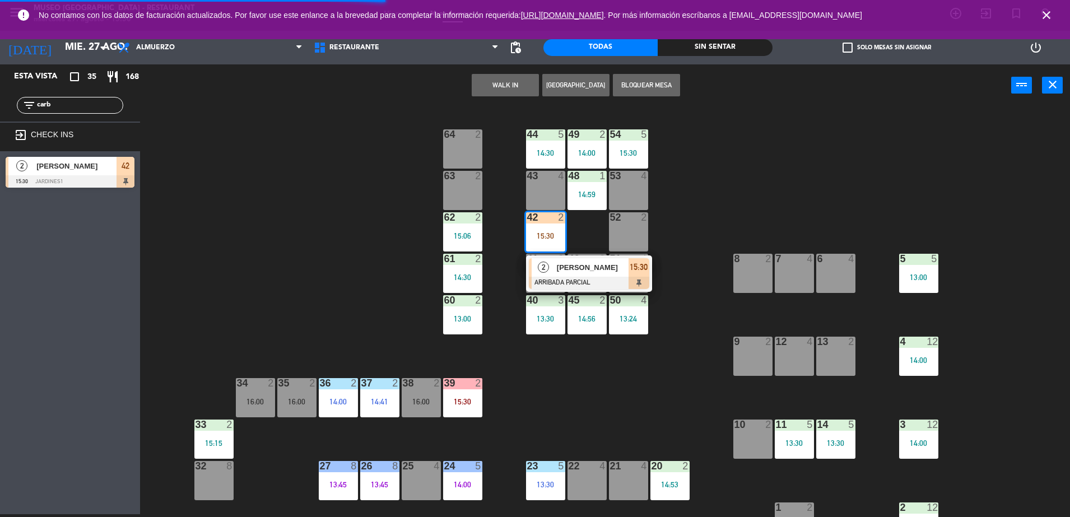
click at [468, 189] on div "63 2" at bounding box center [462, 190] width 39 height 39
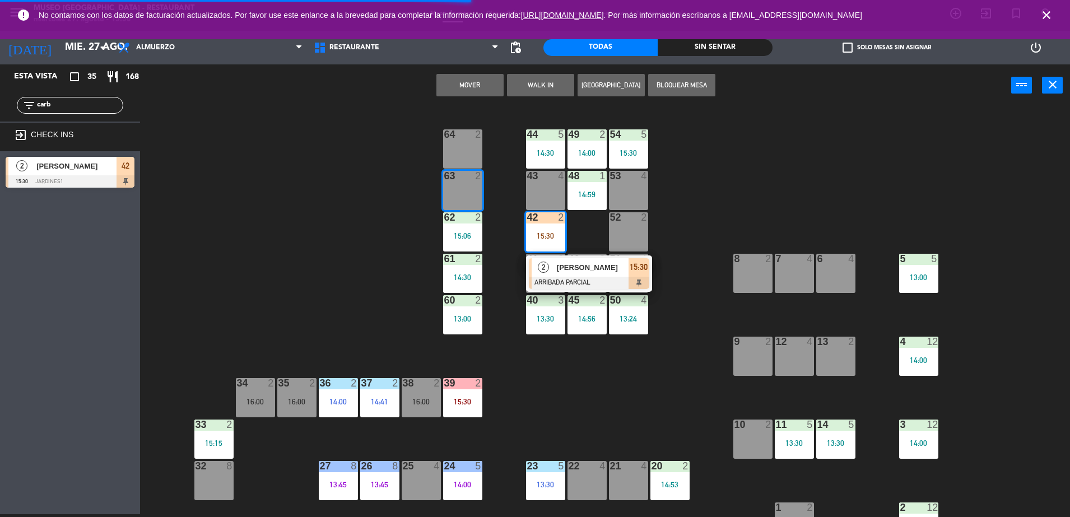
click at [494, 81] on button "Mover" at bounding box center [470, 85] width 67 height 22
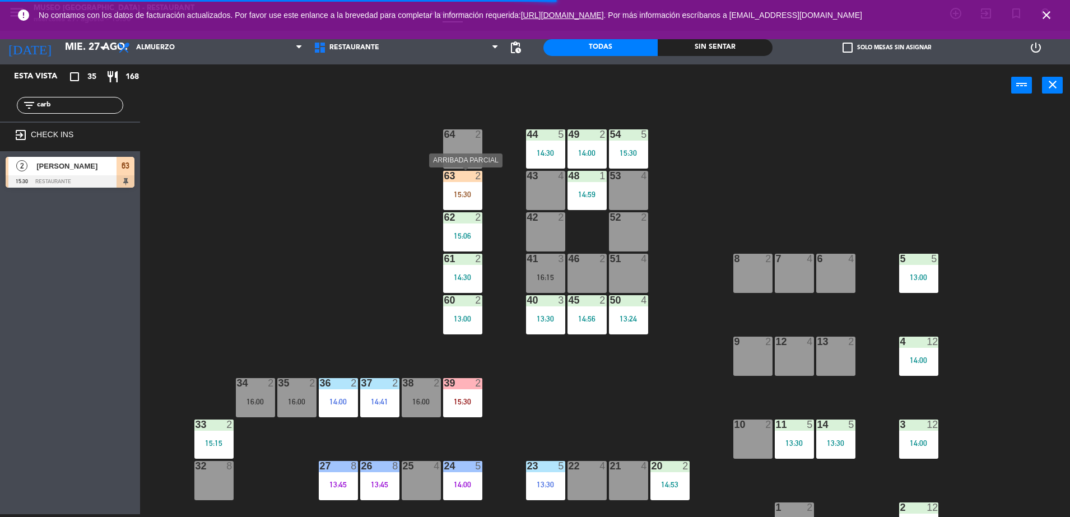
click at [448, 204] on div "63 2 15:30" at bounding box center [462, 190] width 39 height 39
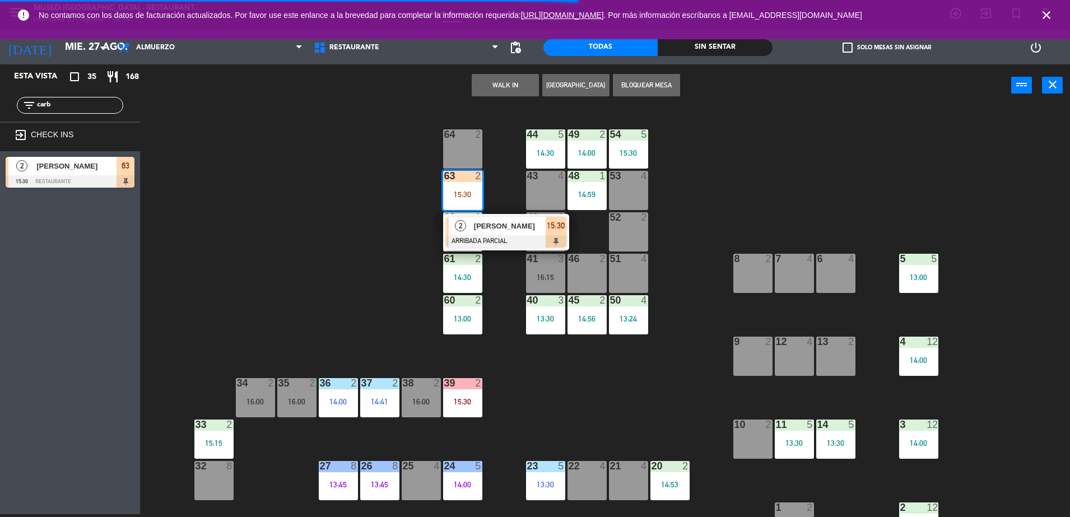
click at [507, 230] on span "[PERSON_NAME]" at bounding box center [510, 226] width 72 height 12
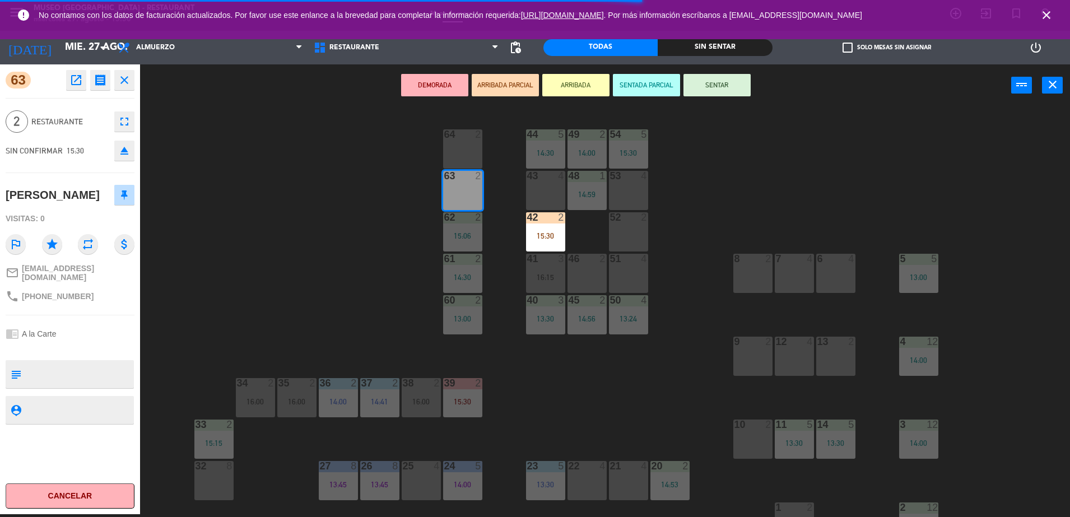
click at [72, 368] on textarea at bounding box center [79, 375] width 107 height 24
click at [417, 210] on div "44 5 14:30 49 2 14:00 54 5 15:30 64 2 48 1 14:59 53 4 63 2 43 4 62 2 15:06 42 2…" at bounding box center [611, 313] width 920 height 408
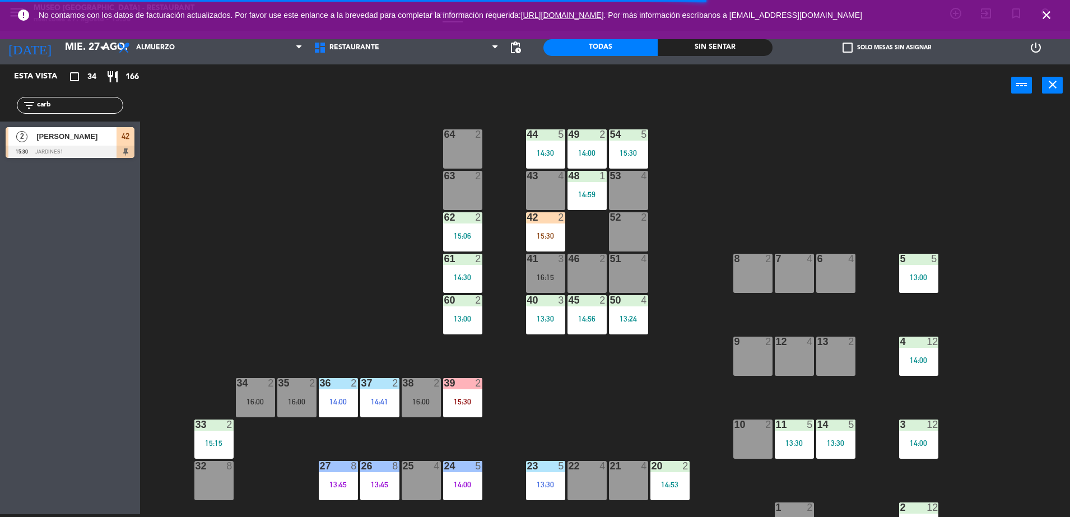
click at [555, 241] on div "42 2 15:30" at bounding box center [545, 231] width 39 height 39
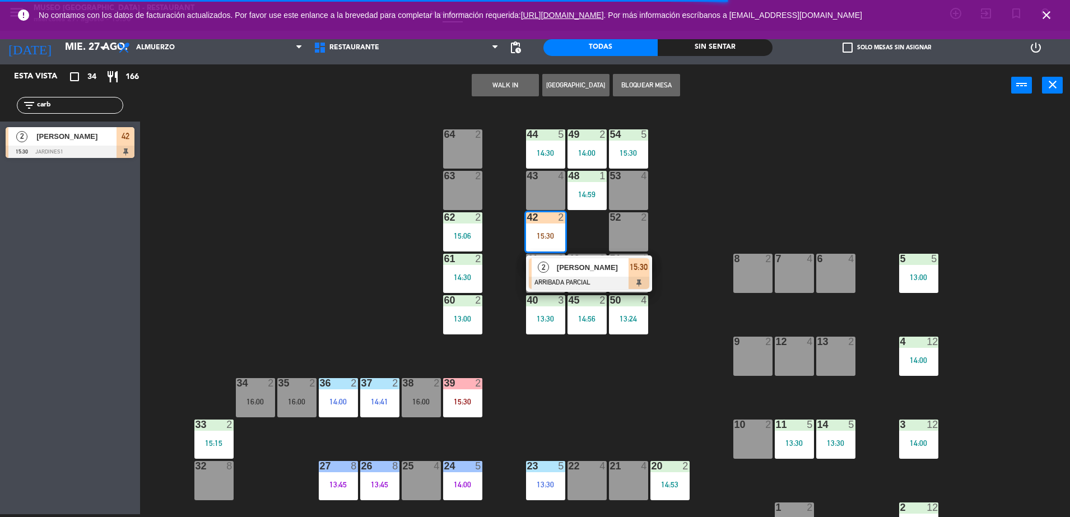
click at [463, 180] on div at bounding box center [462, 176] width 18 height 10
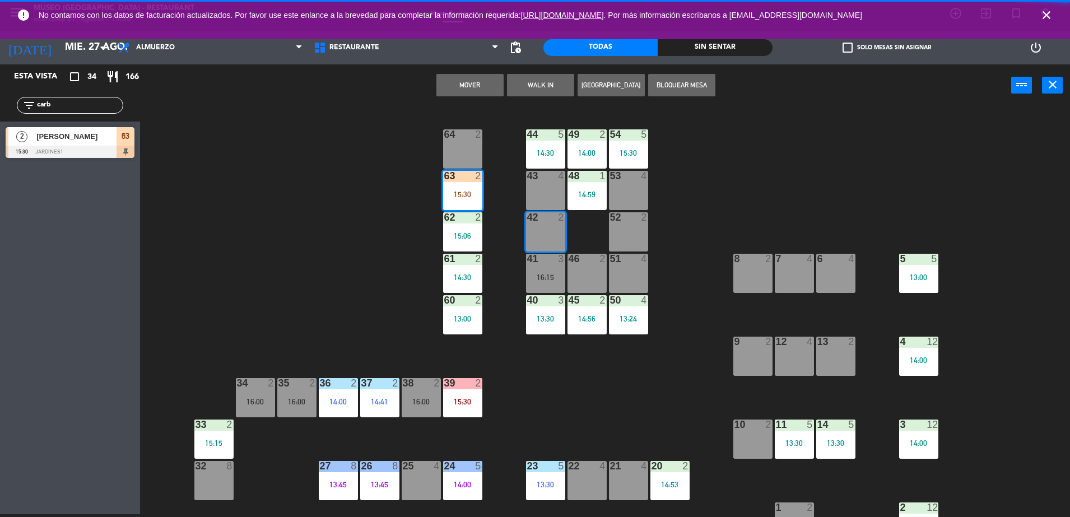
click at [470, 83] on button "Mover" at bounding box center [470, 85] width 67 height 22
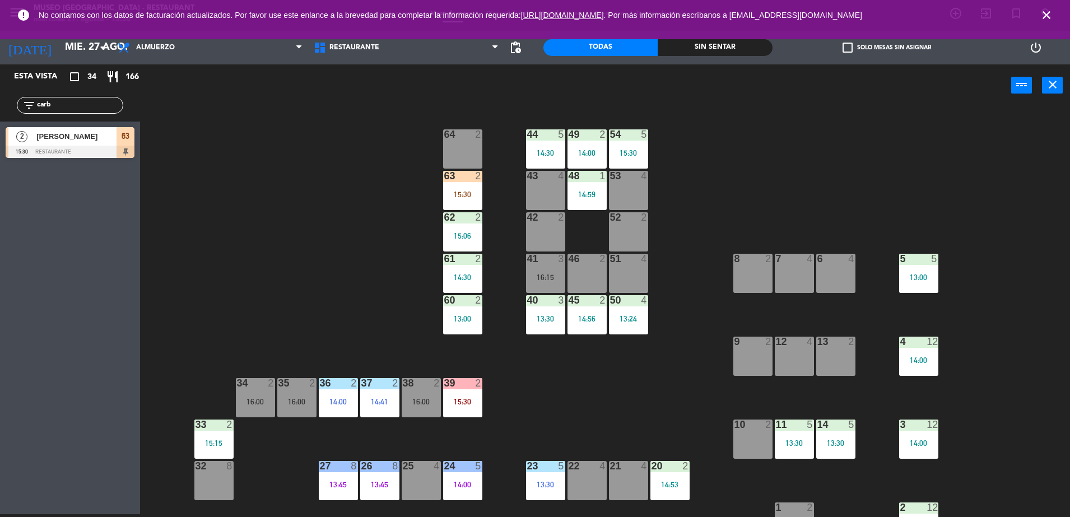
click at [335, 307] on div "44 5 14:30 49 2 14:00 54 5 15:30 64 2 48 1 14:59 53 4 63 2 15:30 43 4 62 2 15:0…" at bounding box center [611, 313] width 920 height 408
click at [467, 199] on div "63 2 15:30" at bounding box center [462, 190] width 39 height 39
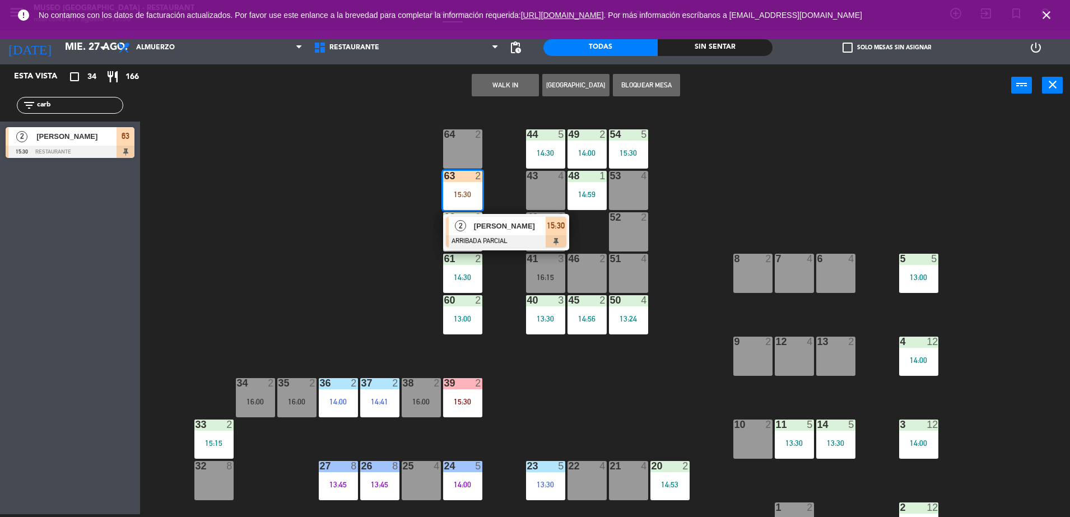
click at [516, 243] on div at bounding box center [506, 241] width 120 height 12
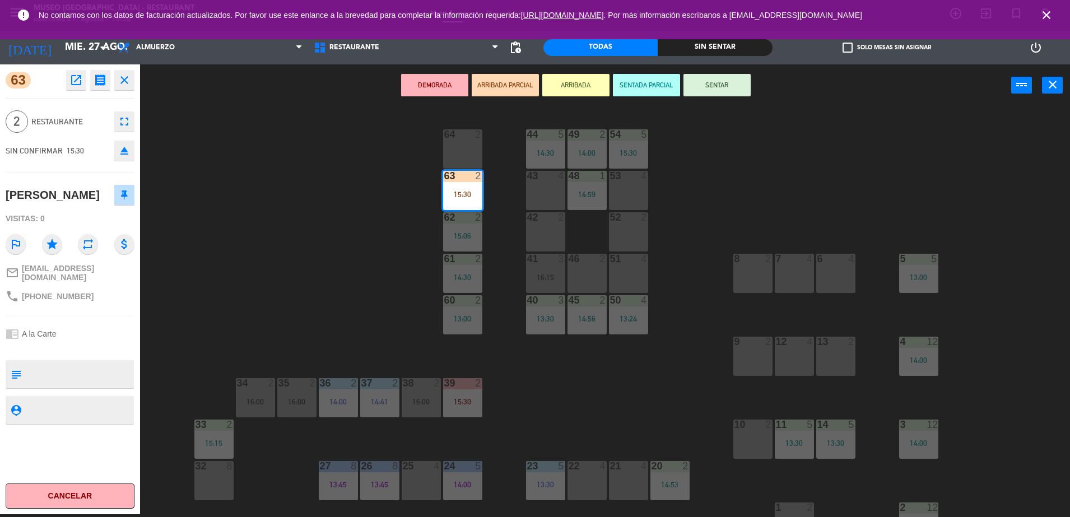
click at [89, 366] on textarea at bounding box center [79, 375] width 107 height 24
click at [89, 364] on textarea at bounding box center [79, 375] width 107 height 24
click at [89, 363] on textarea at bounding box center [79, 375] width 107 height 24
type textarea "m63| cumpleaños"
click at [78, 345] on div at bounding box center [70, 349] width 129 height 8
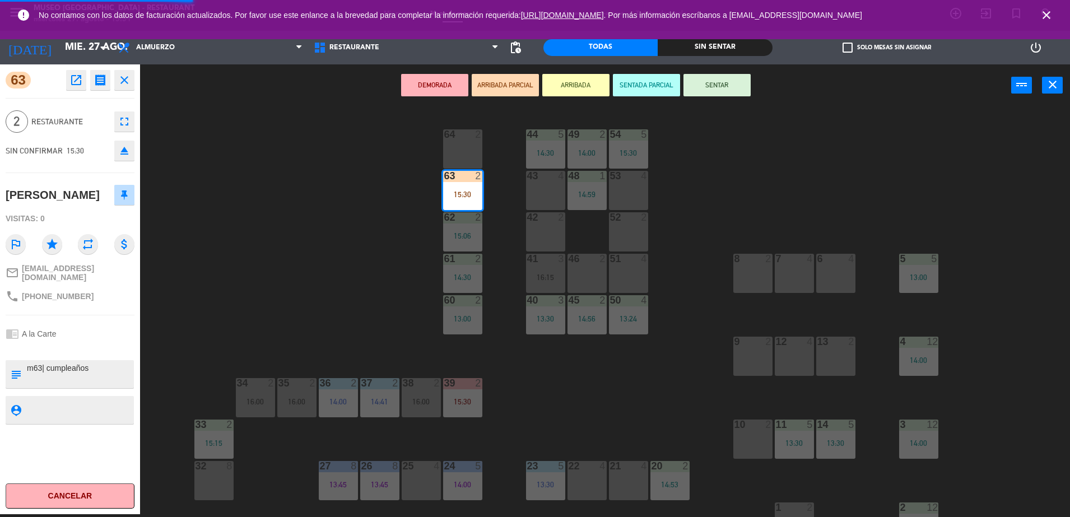
click at [78, 345] on div at bounding box center [70, 349] width 129 height 8
click at [95, 345] on div at bounding box center [70, 349] width 129 height 8
click at [729, 85] on button "SENTAR" at bounding box center [717, 85] width 67 height 22
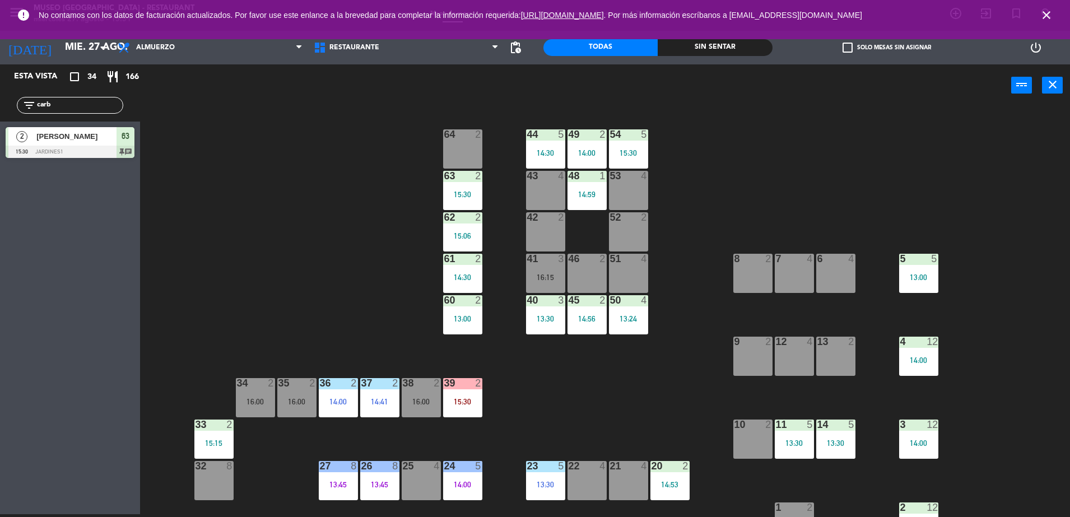
click at [461, 188] on div "63 2 15:30" at bounding box center [462, 190] width 39 height 39
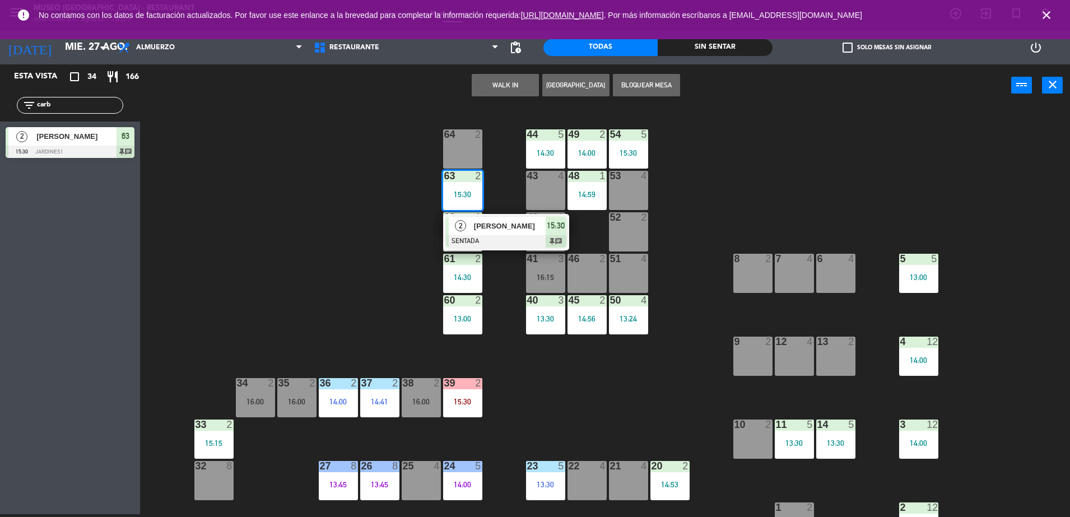
click at [527, 242] on div at bounding box center [506, 241] width 120 height 12
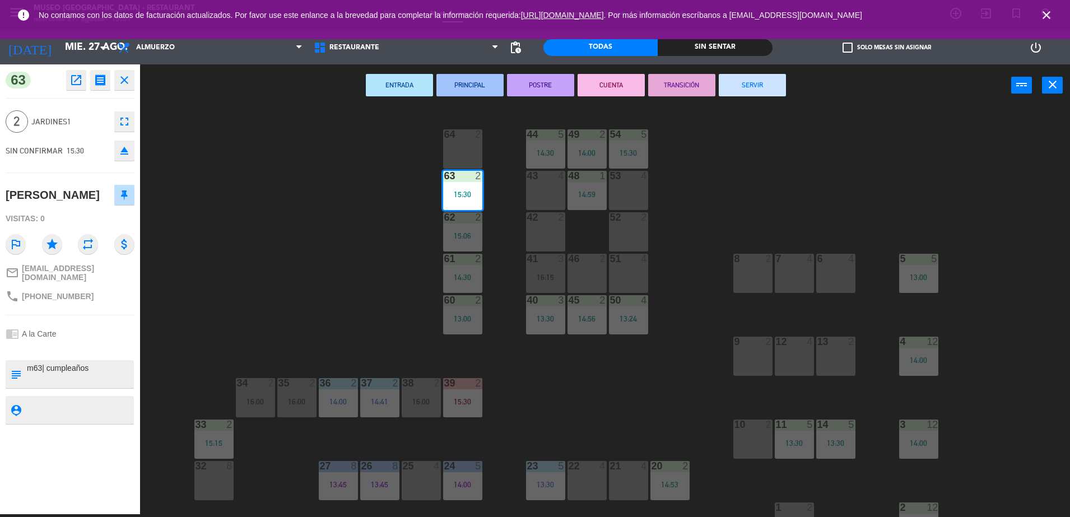
click at [383, 258] on div "44 5 14:30 49 2 14:00 54 5 15:30 64 2 48 1 14:59 53 4 63 2 15:30 43 4 62 2 15:0…" at bounding box center [611, 313] width 920 height 408
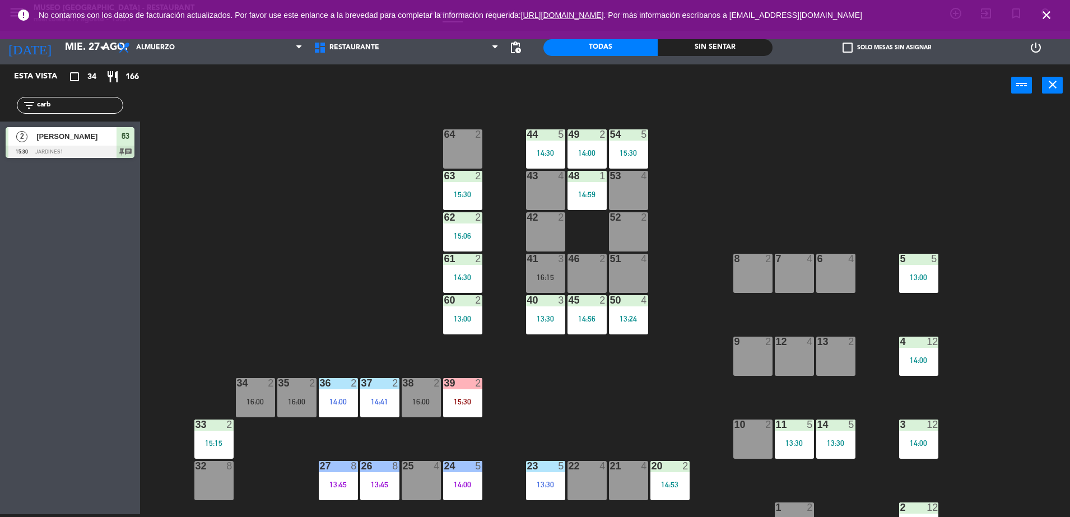
click at [631, 399] on div "44 5 14:30 49 2 14:00 54 5 15:30 64 2 48 1 14:59 53 4 63 2 15:30 43 4 62 2 15:0…" at bounding box center [611, 313] width 920 height 408
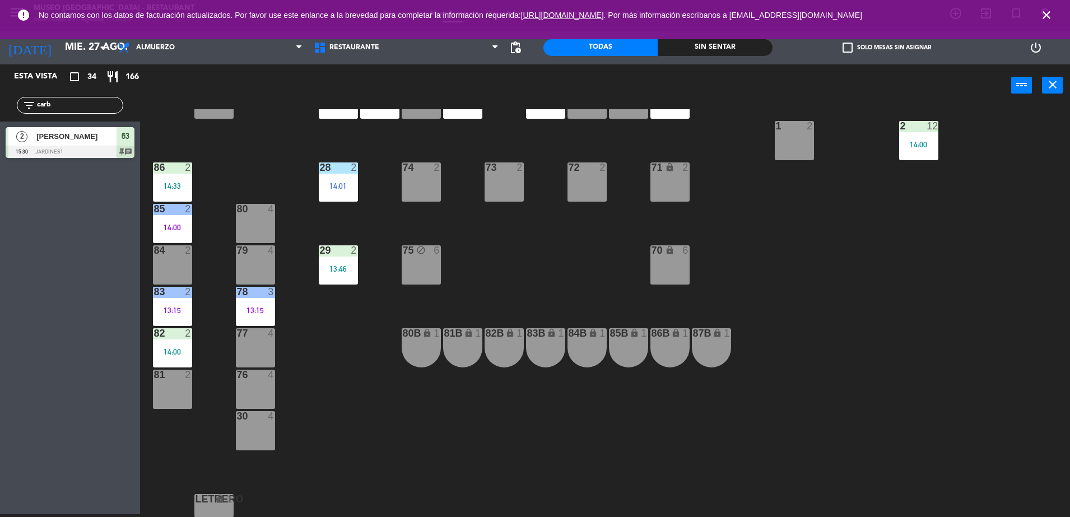
scroll to position [383, 0]
